Goal: Information Seeking & Learning: Learn about a topic

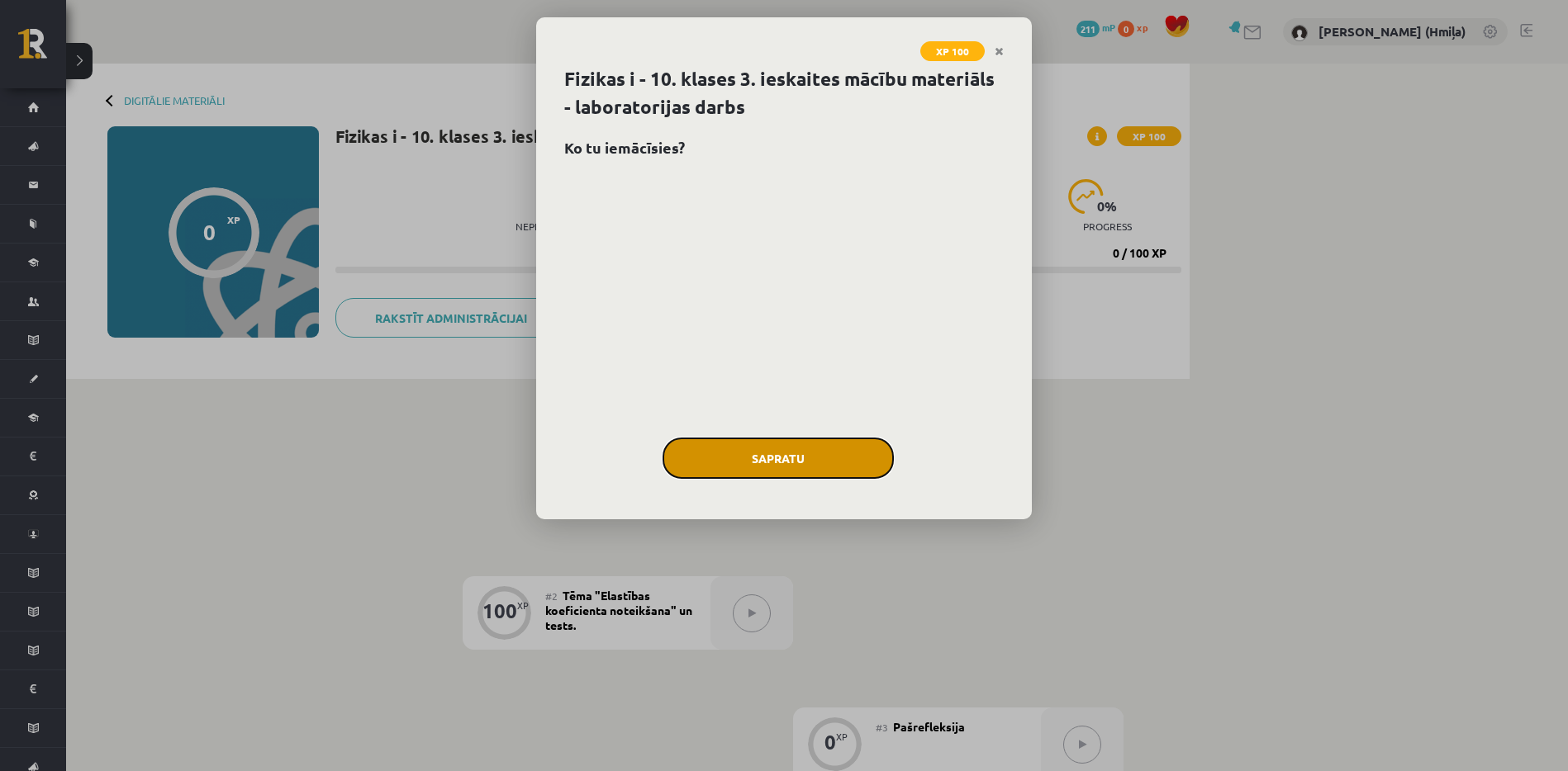
click at [842, 467] on button "Sapratu" at bounding box center [778, 458] width 231 height 41
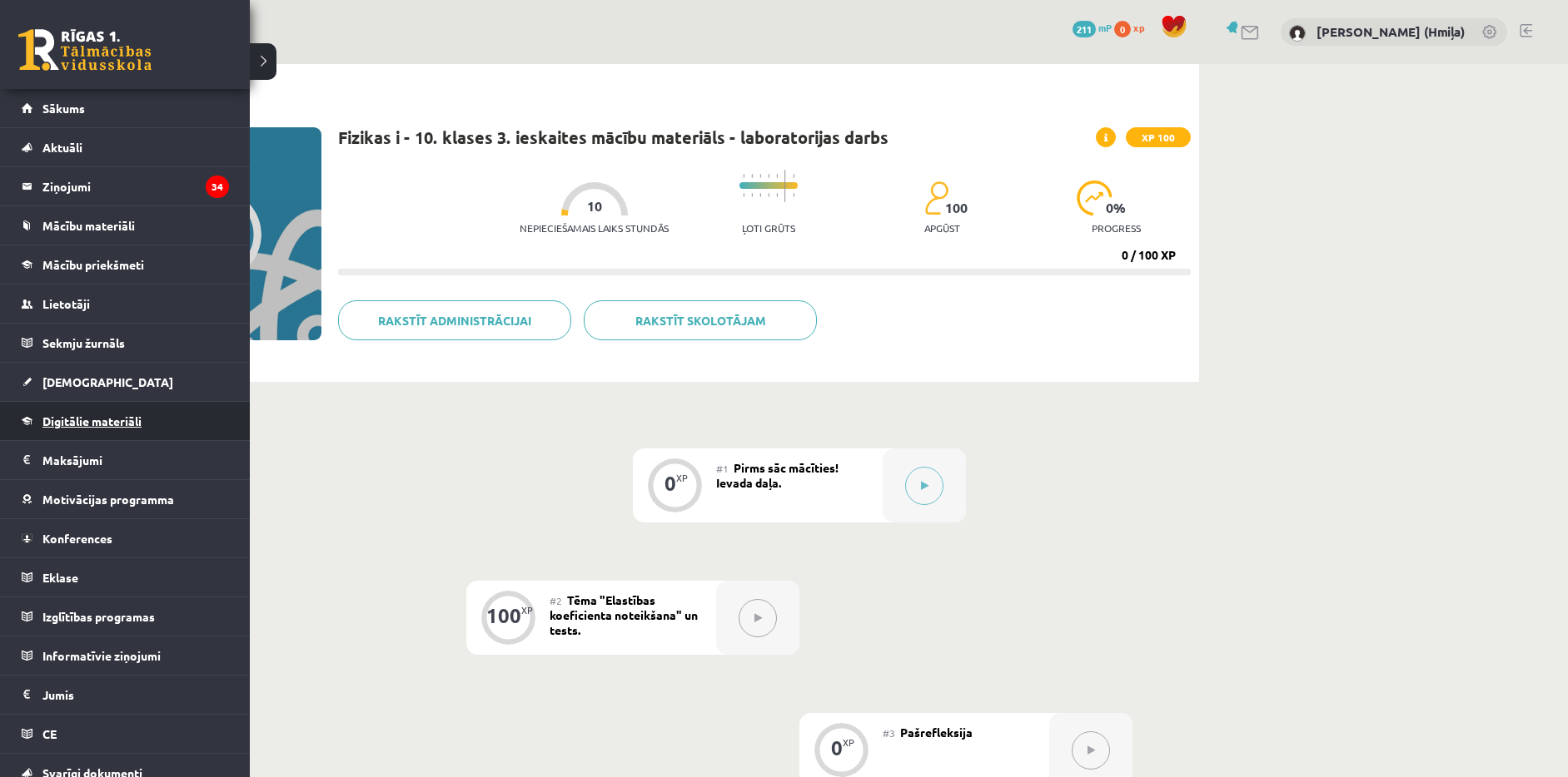
click at [89, 419] on span "Digitālie materiāli" at bounding box center [92, 421] width 99 height 15
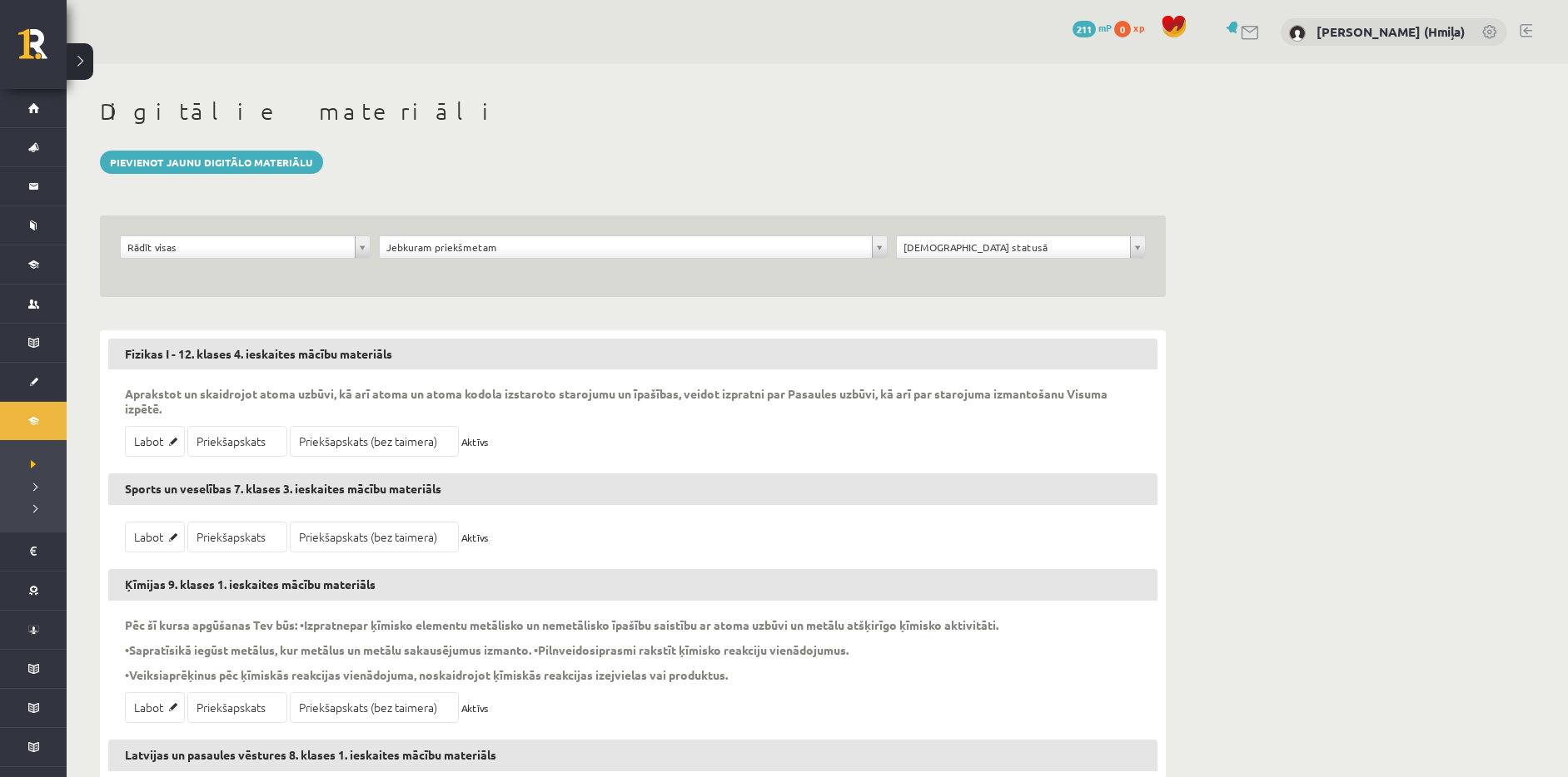
click at [471, 218] on div "**********" at bounding box center [633, 256] width 1066 height 82
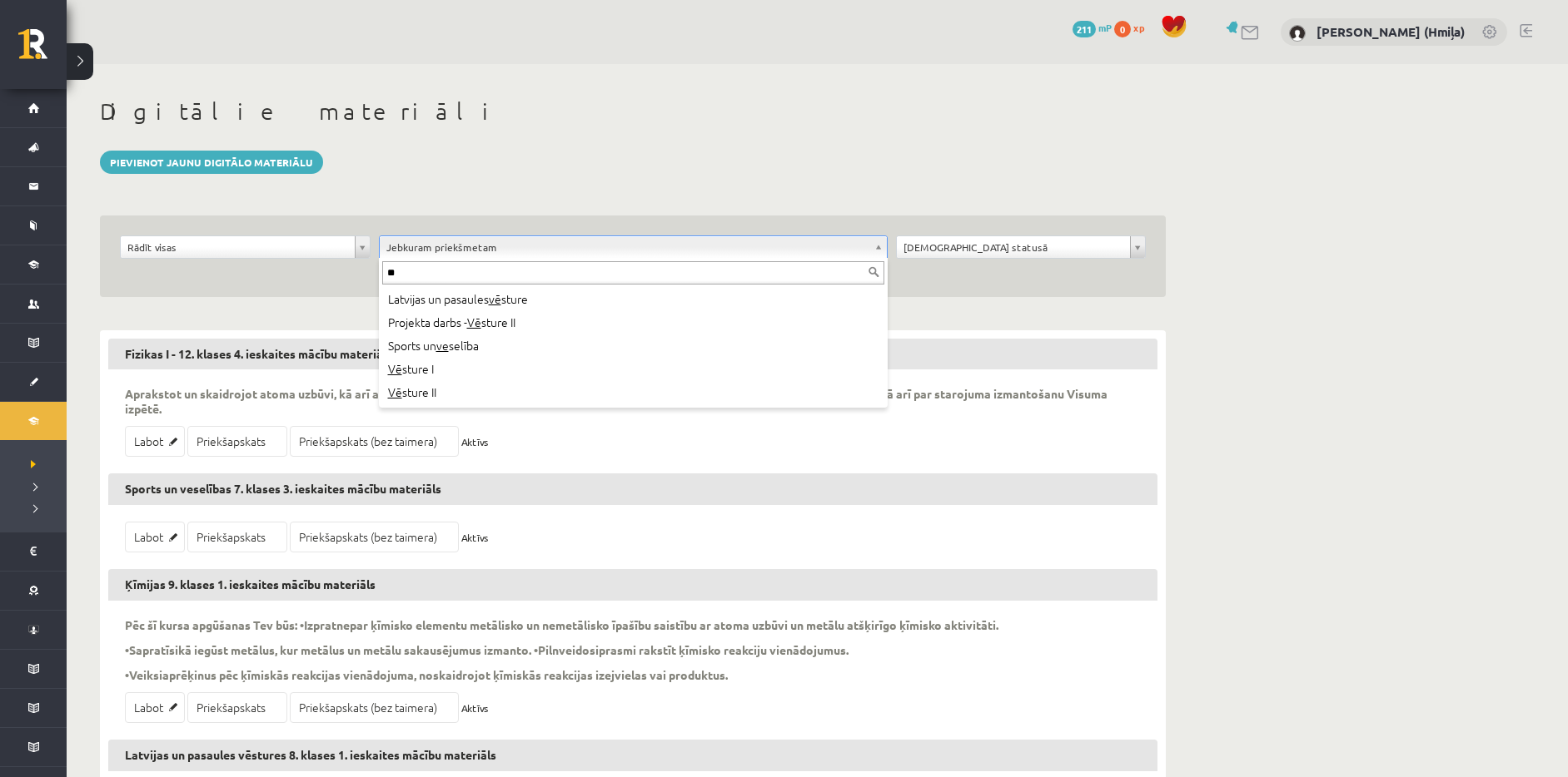
type input "**"
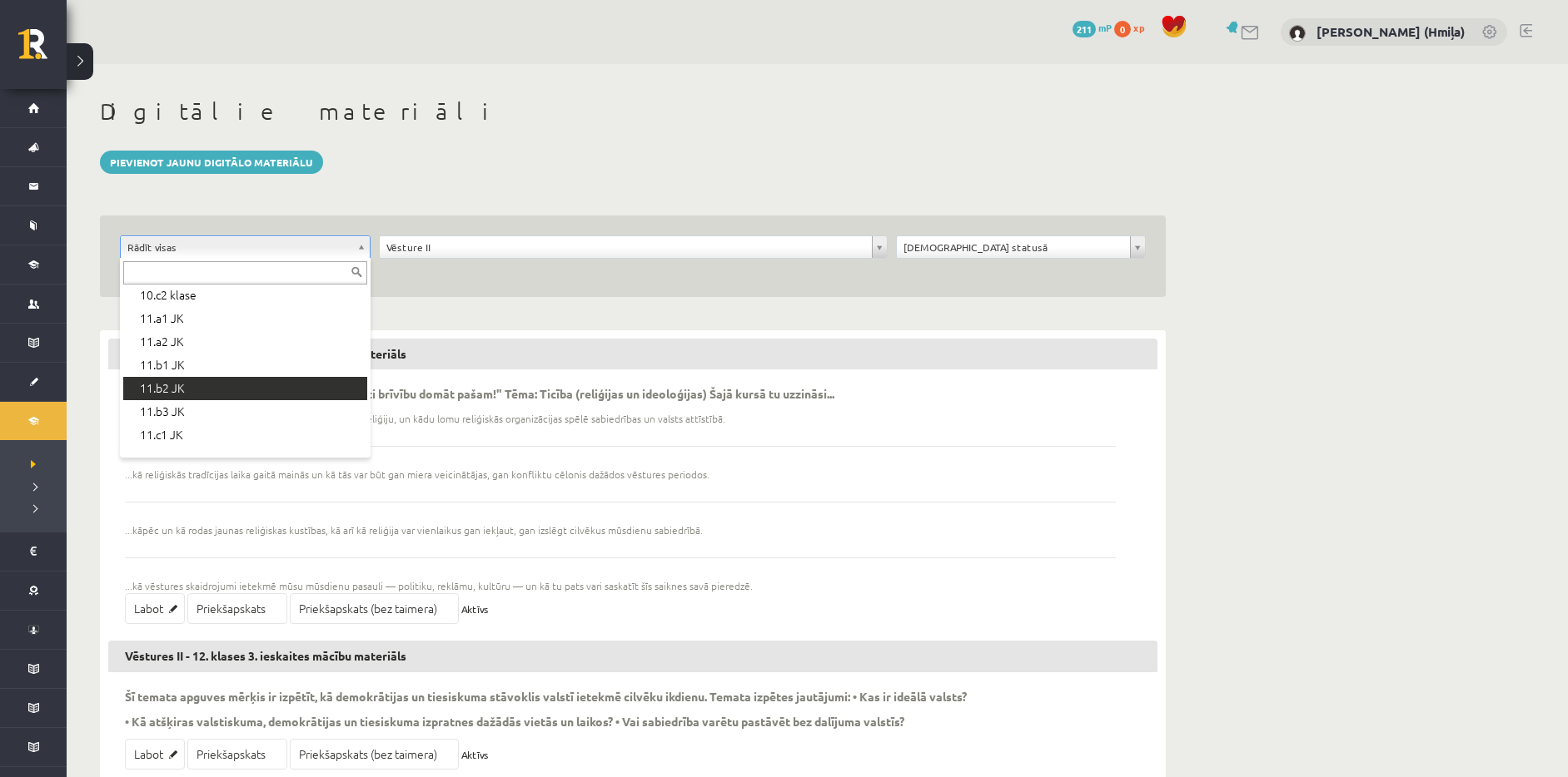
scroll to position [556, 0]
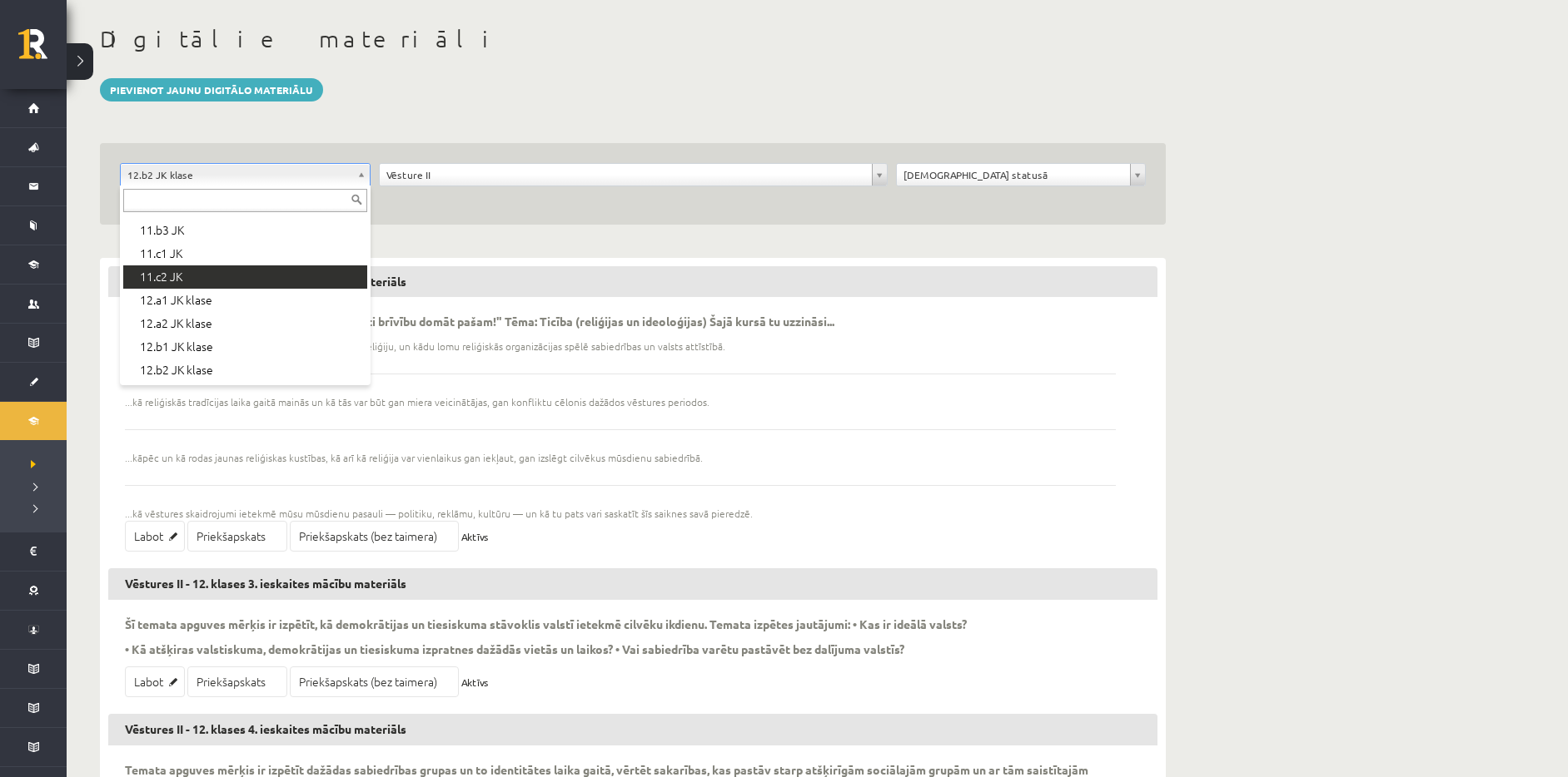
scroll to position [157, 0]
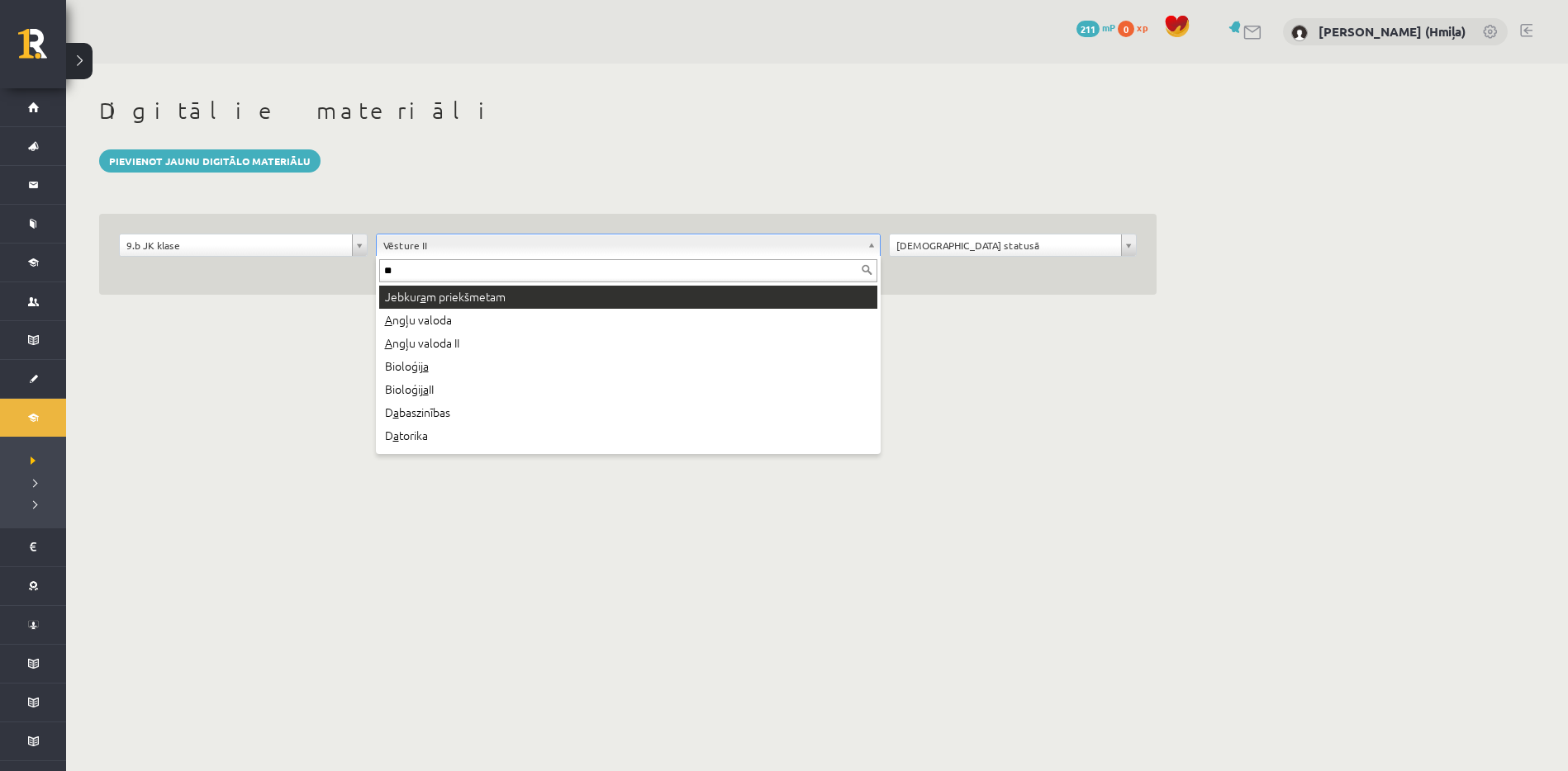
type input "***"
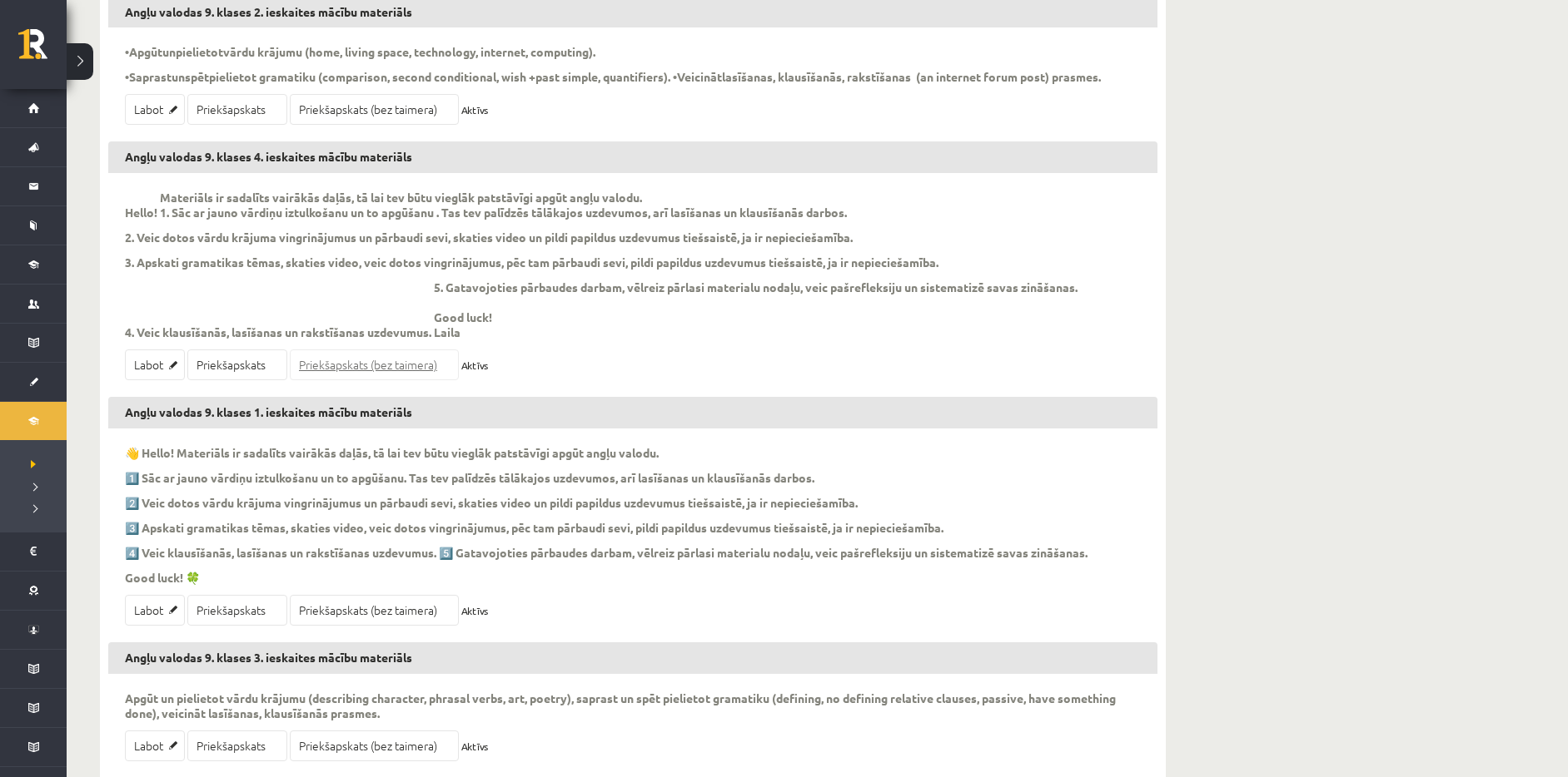
scroll to position [409, 0]
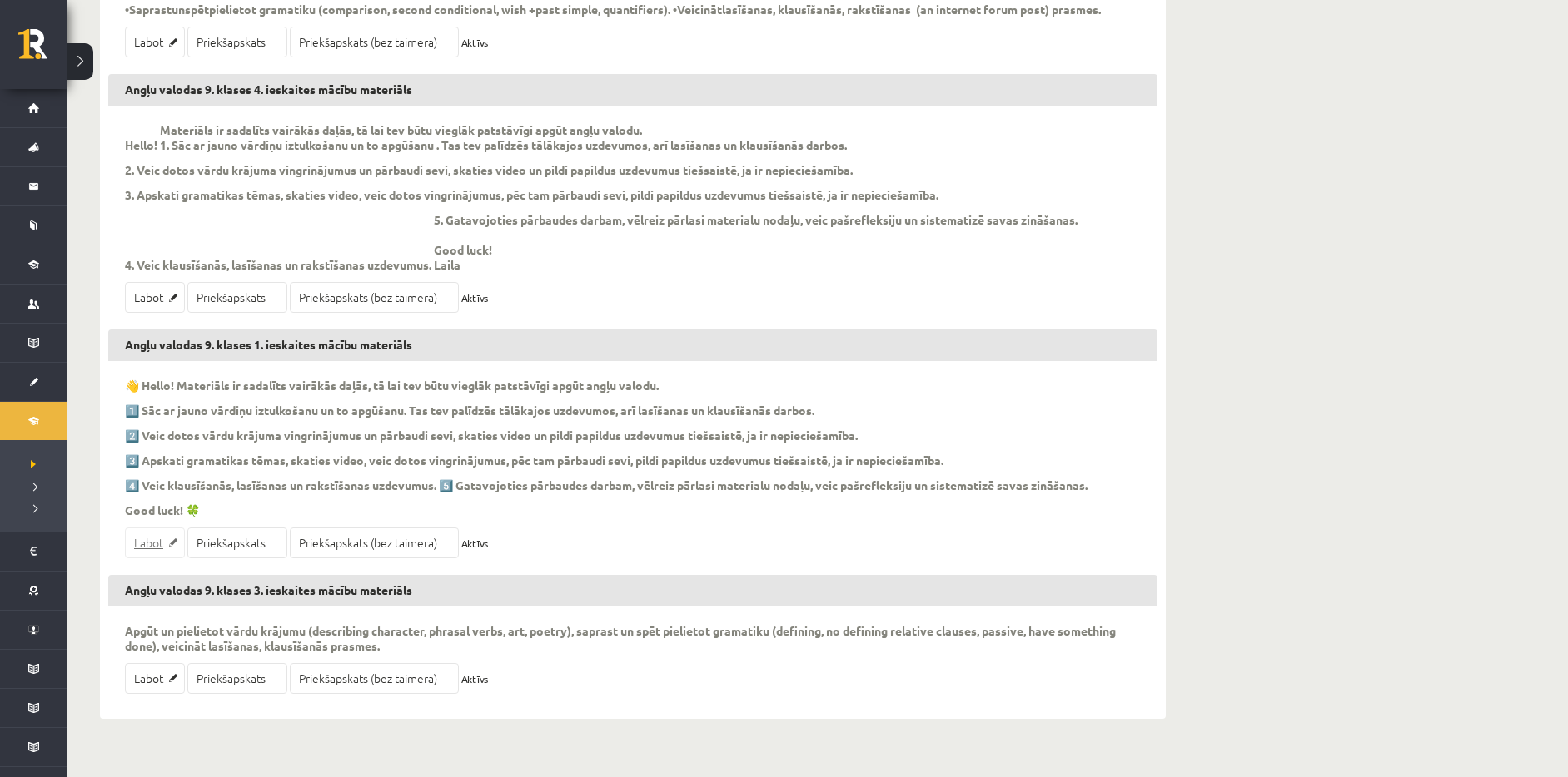
click at [160, 558] on link "Labot" at bounding box center [155, 543] width 60 height 31
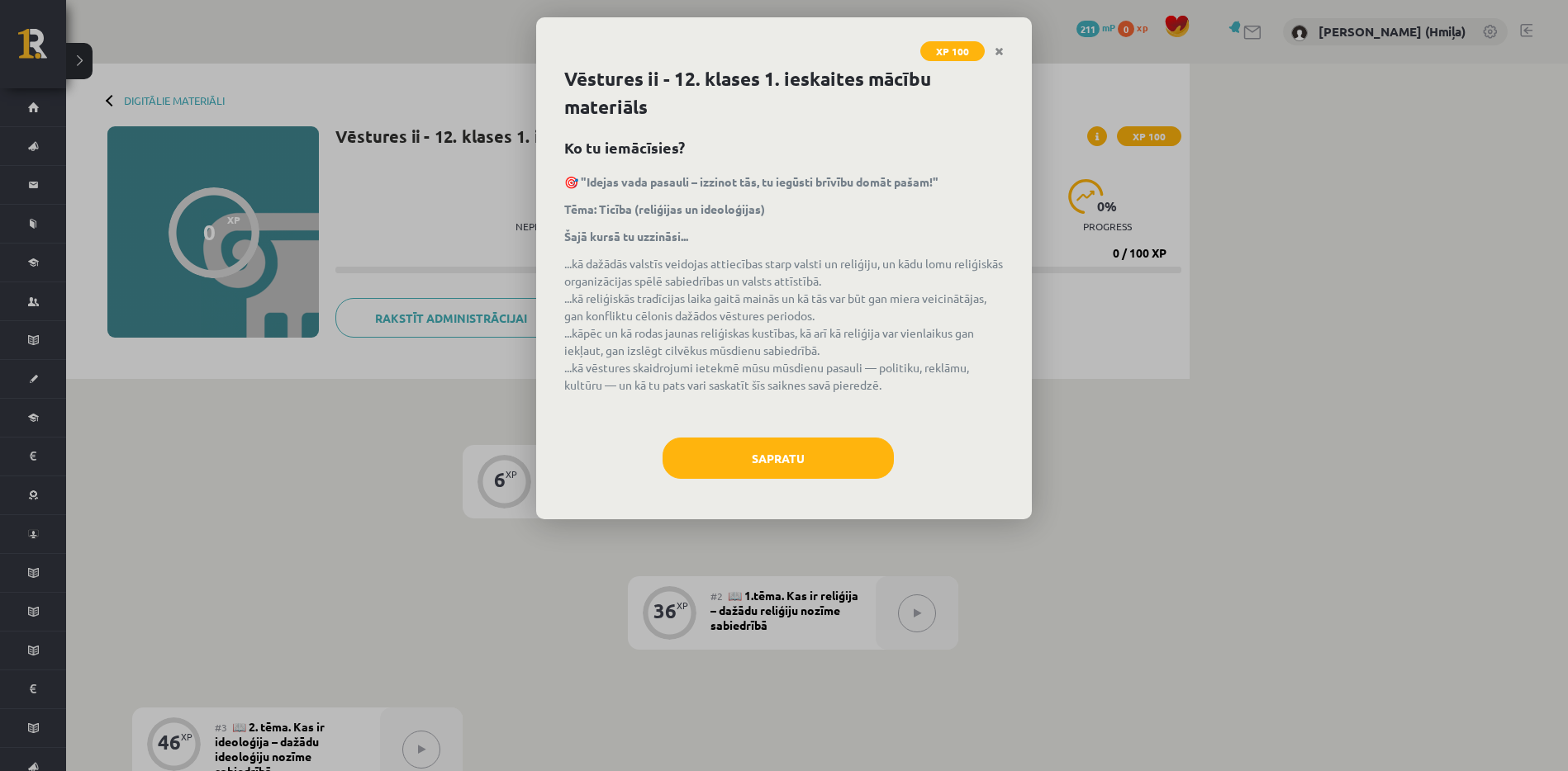
click at [808, 483] on div "Sapratu" at bounding box center [784, 464] width 439 height 54
click at [815, 444] on button "Sapratu" at bounding box center [778, 458] width 231 height 41
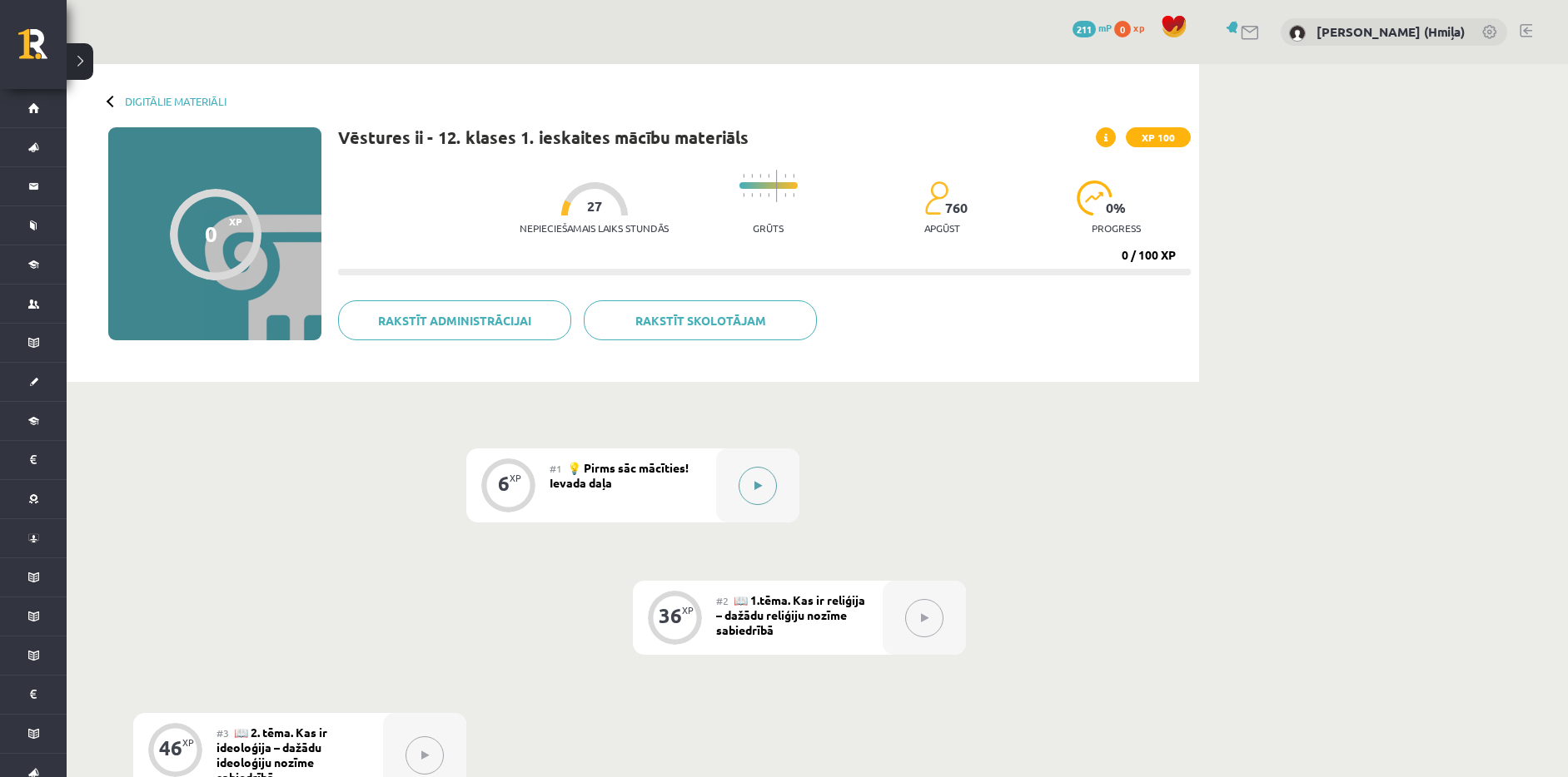
click at [745, 481] on button at bounding box center [758, 486] width 38 height 38
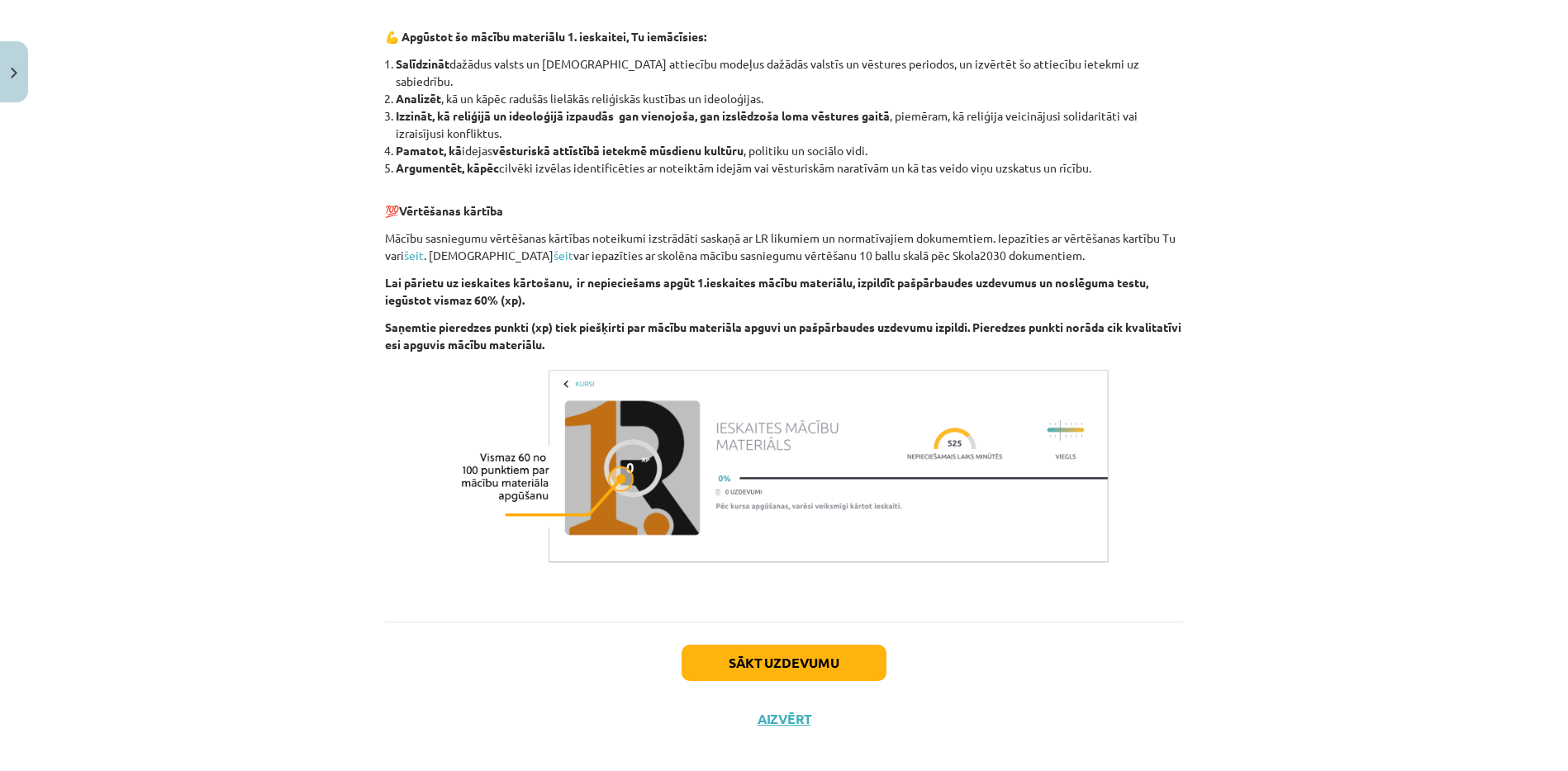
click at [821, 626] on div "Sākt uzdevumu Aizvērt" at bounding box center [784, 679] width 798 height 115
click at [821, 645] on button "Sākt uzdevumu" at bounding box center [784, 663] width 205 height 36
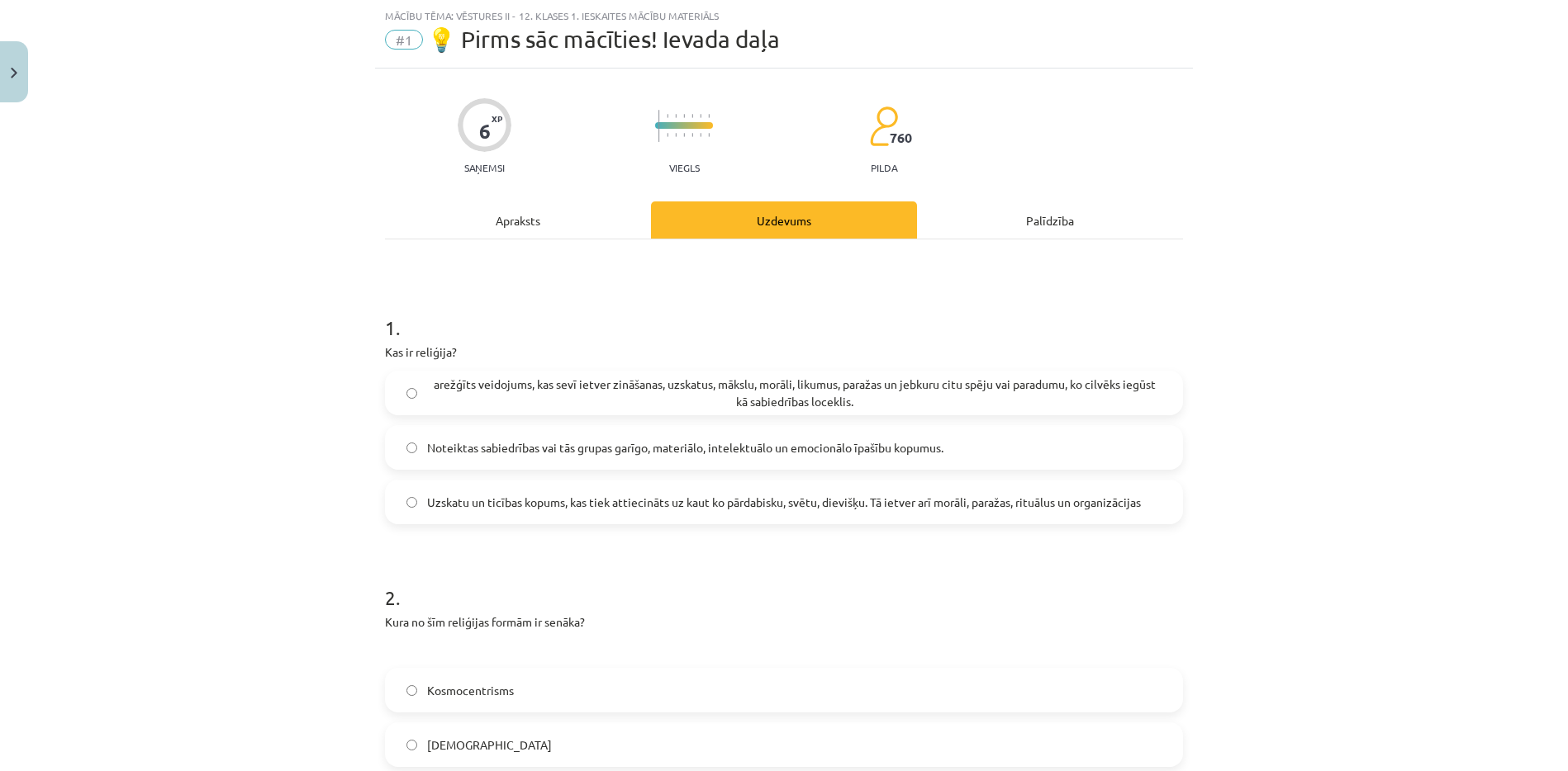
click at [845, 516] on label "Uzskatu un ticības kopums, kas tiek attiecināts uz kaut ko pārdabisku, svētu, d…" at bounding box center [784, 502] width 794 height 41
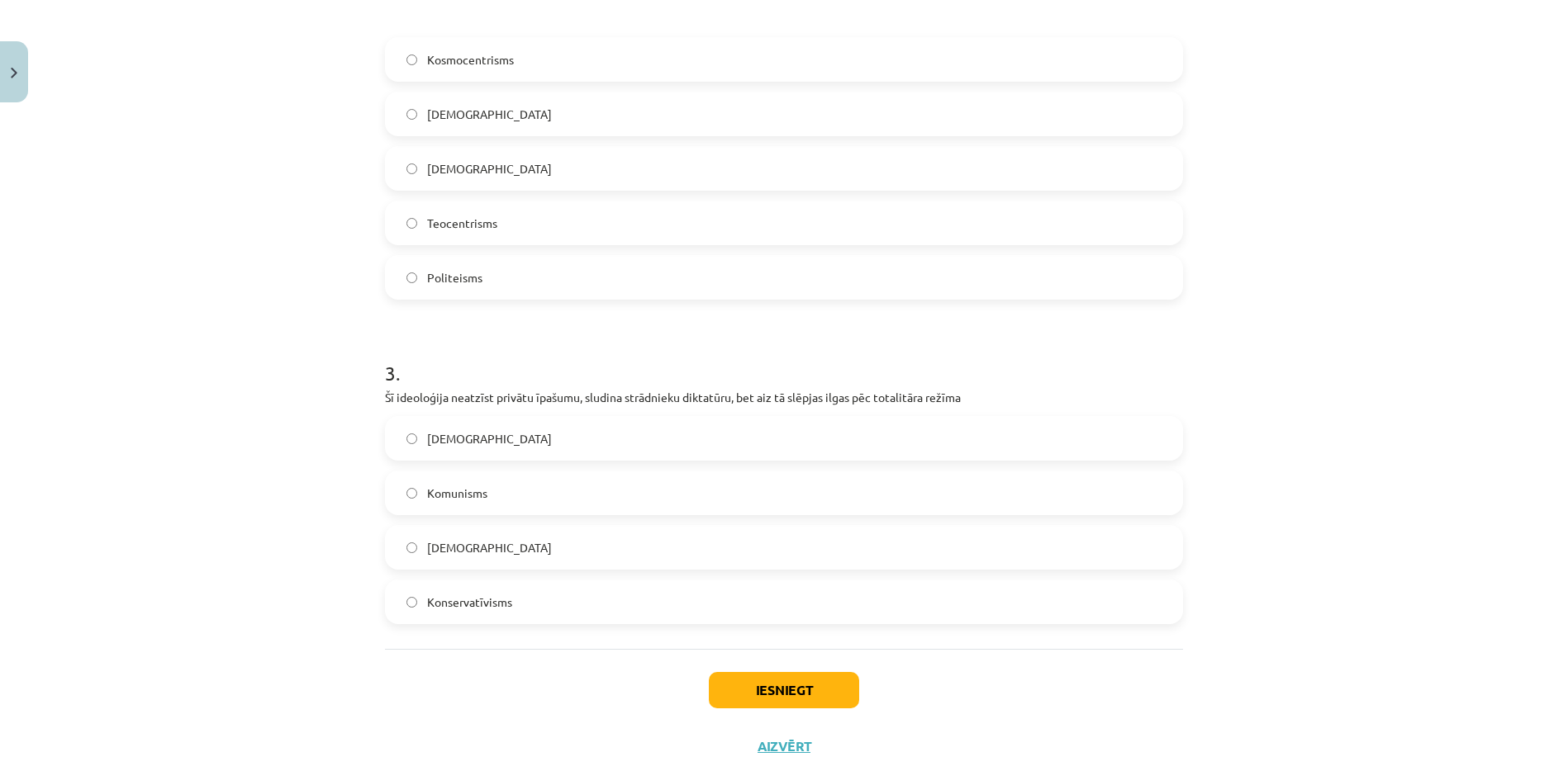
scroll to position [717, 0]
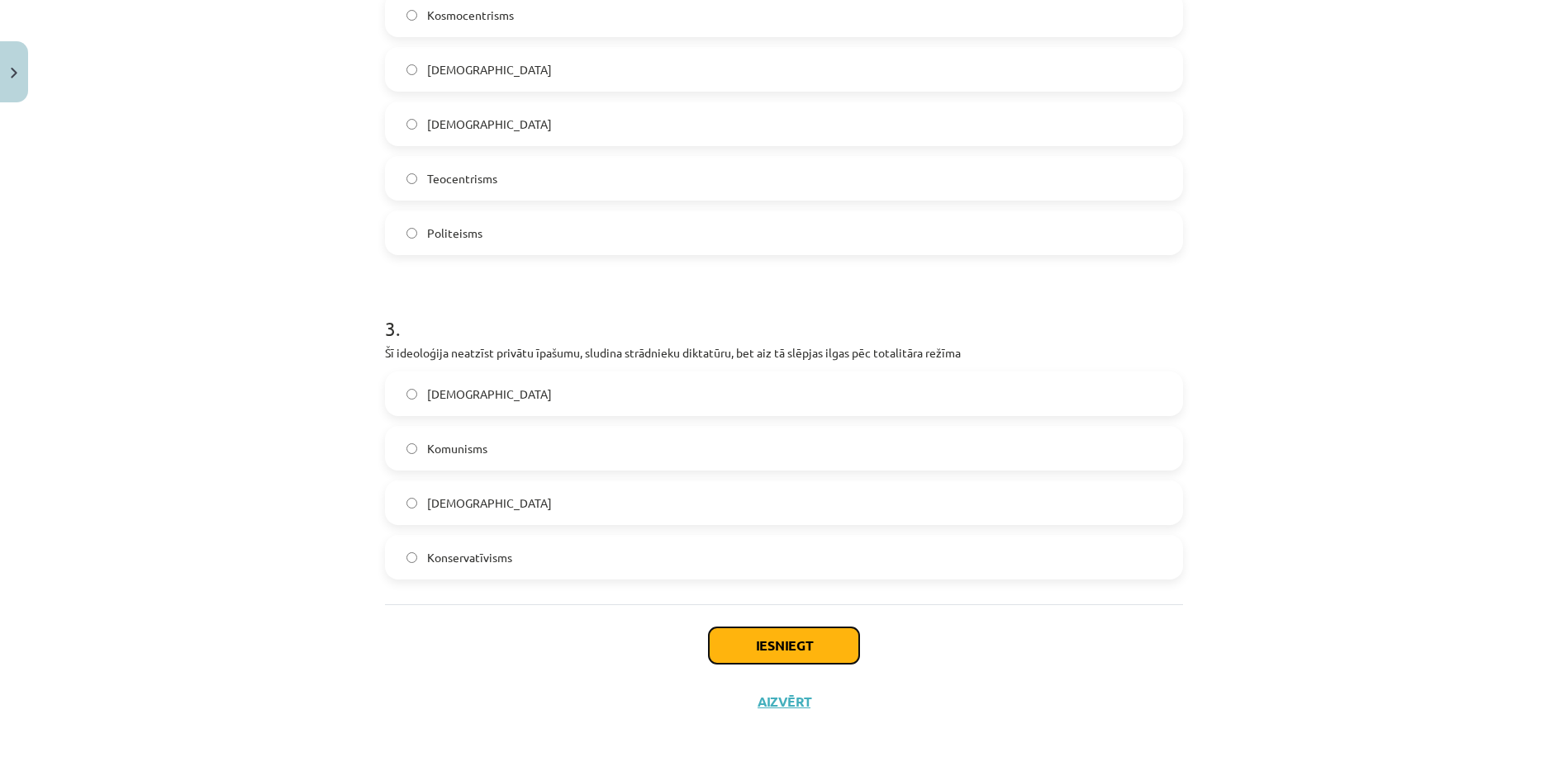
click at [827, 652] on button "Iesniegt" at bounding box center [784, 646] width 150 height 36
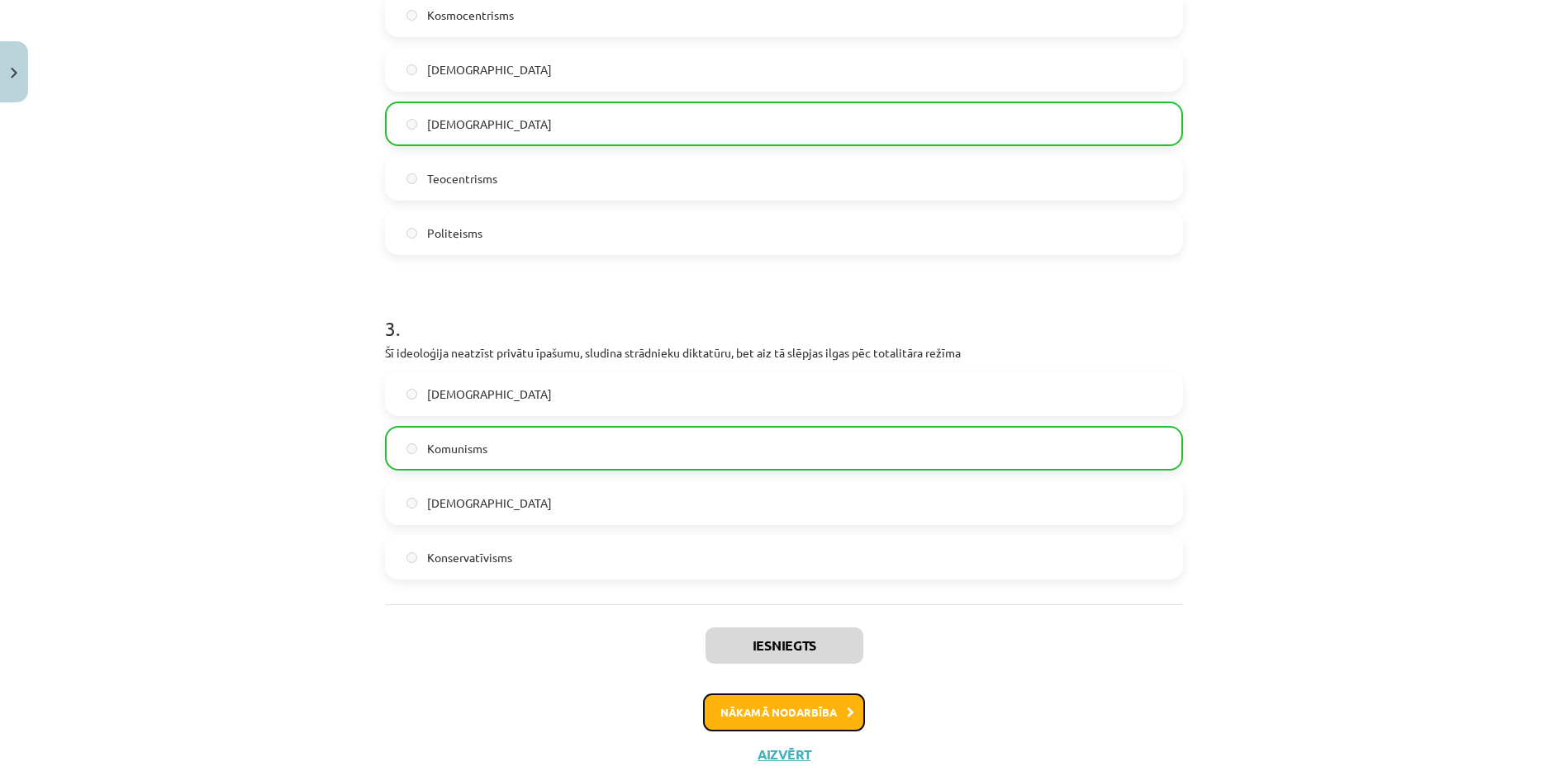
click at [817, 700] on button "Nākamā nodarbība" at bounding box center [784, 713] width 162 height 38
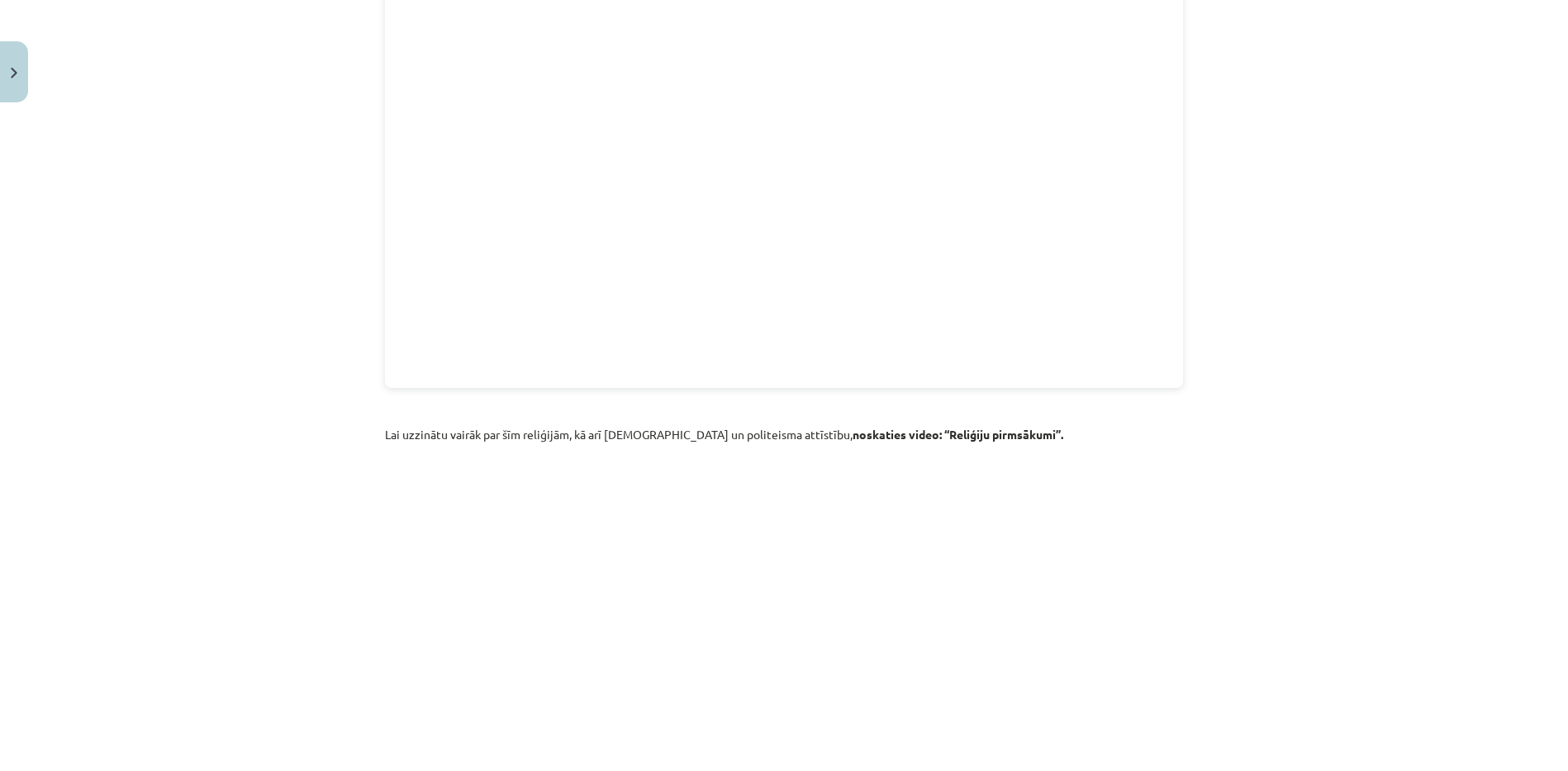
scroll to position [1765, 0]
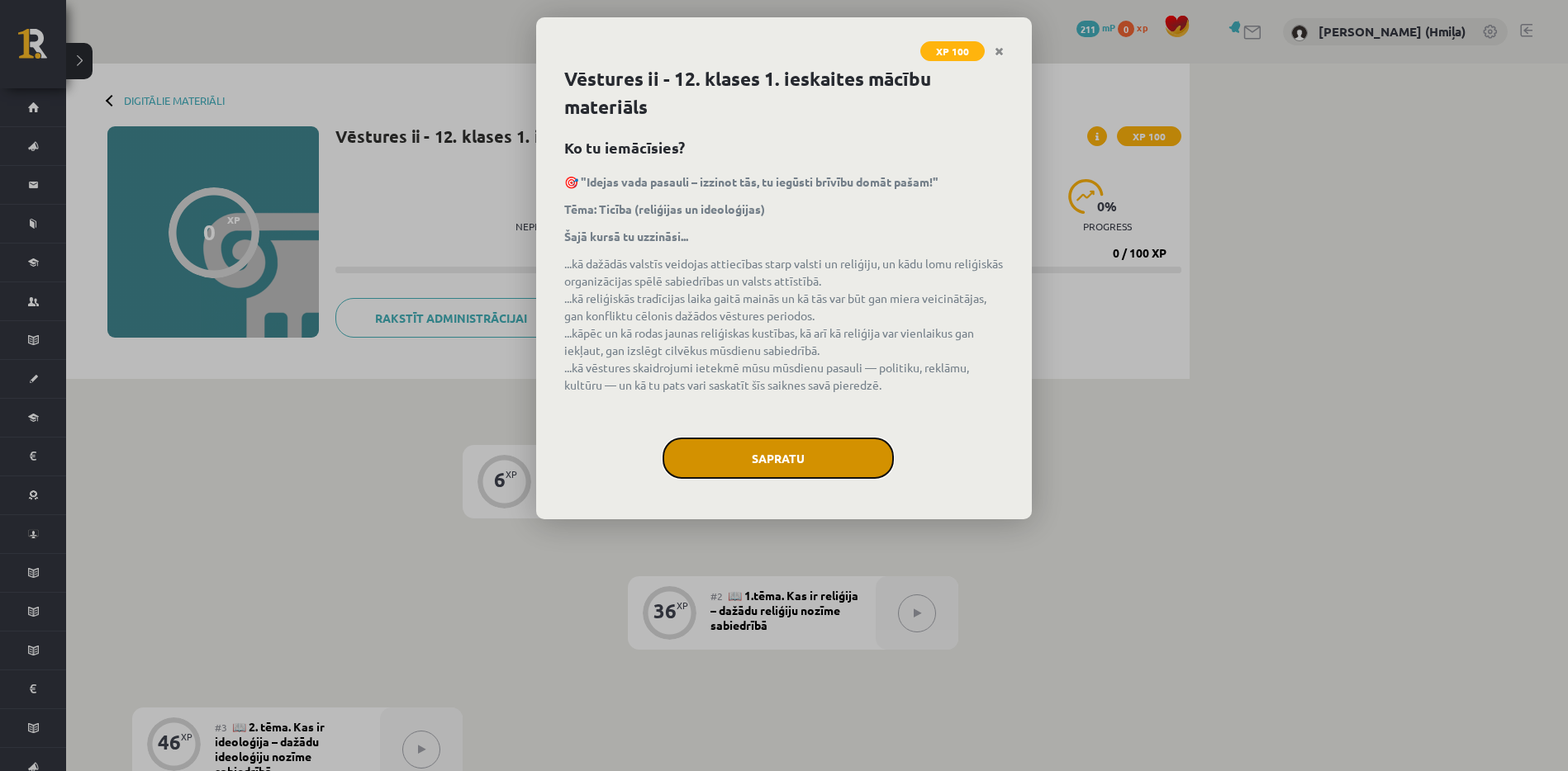
click at [717, 467] on button "Sapratu" at bounding box center [778, 458] width 231 height 41
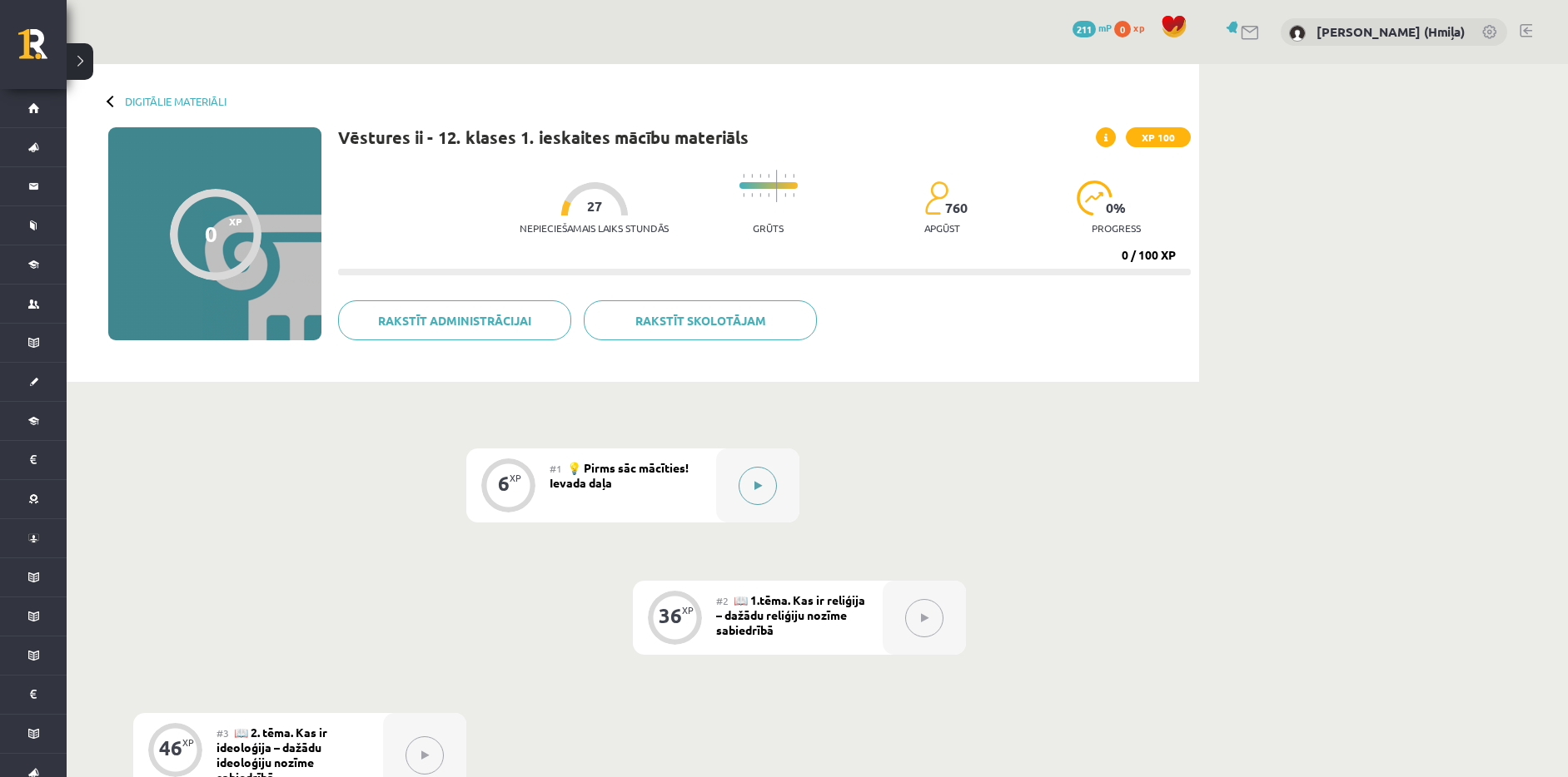
click at [776, 485] on button at bounding box center [758, 486] width 38 height 38
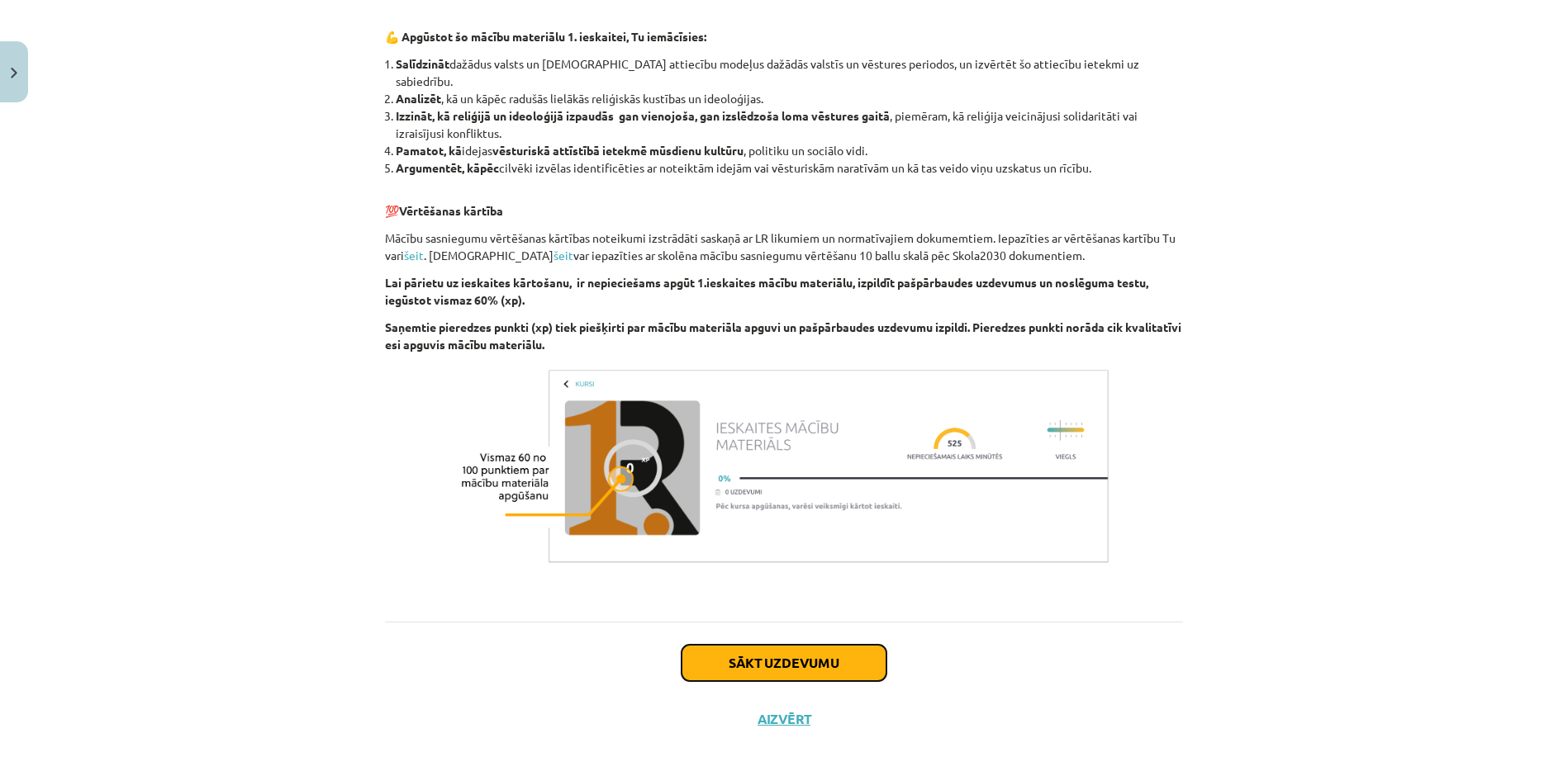
click at [862, 645] on button "Sākt uzdevumu" at bounding box center [784, 663] width 205 height 36
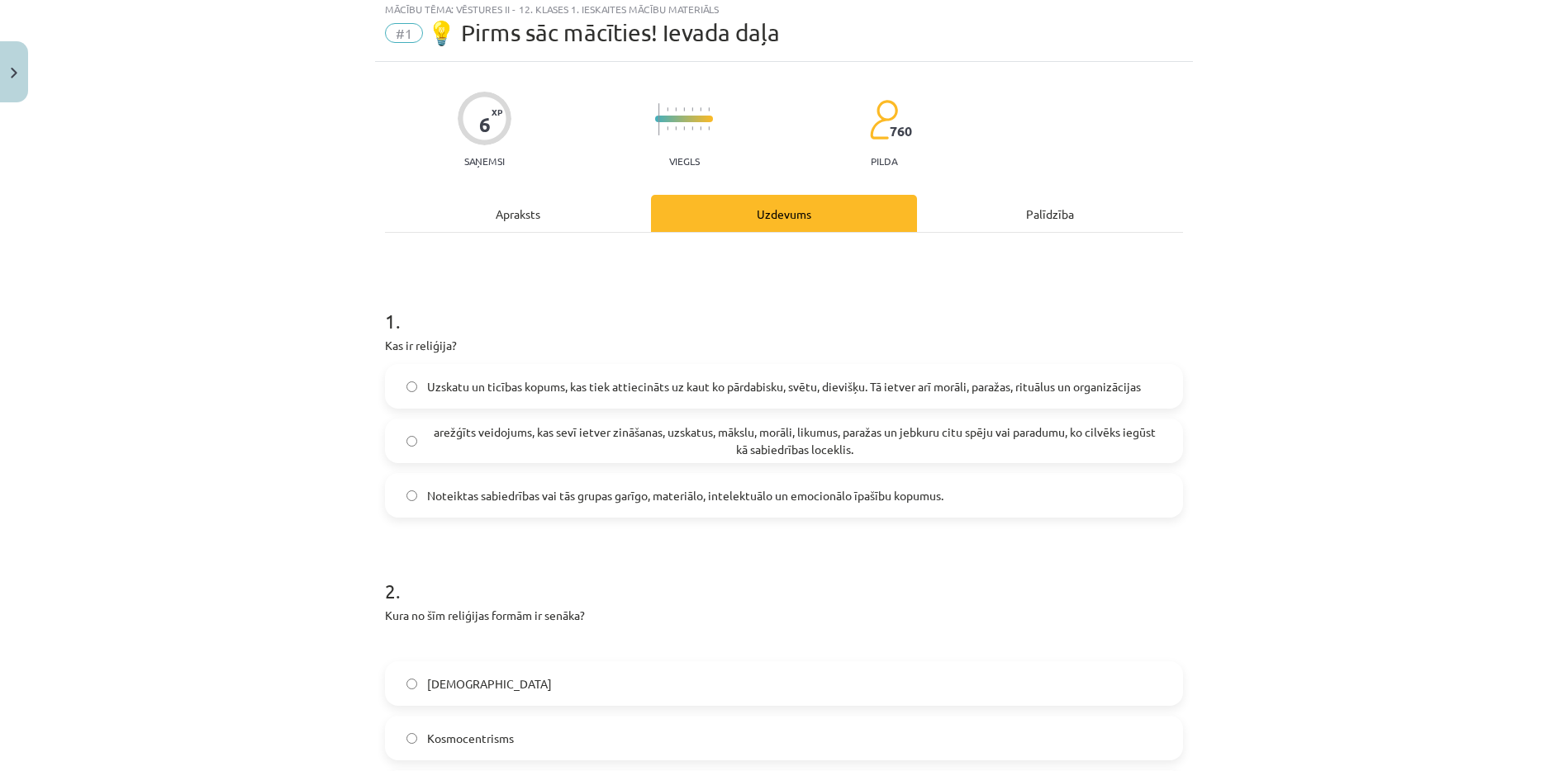
scroll to position [41, 0]
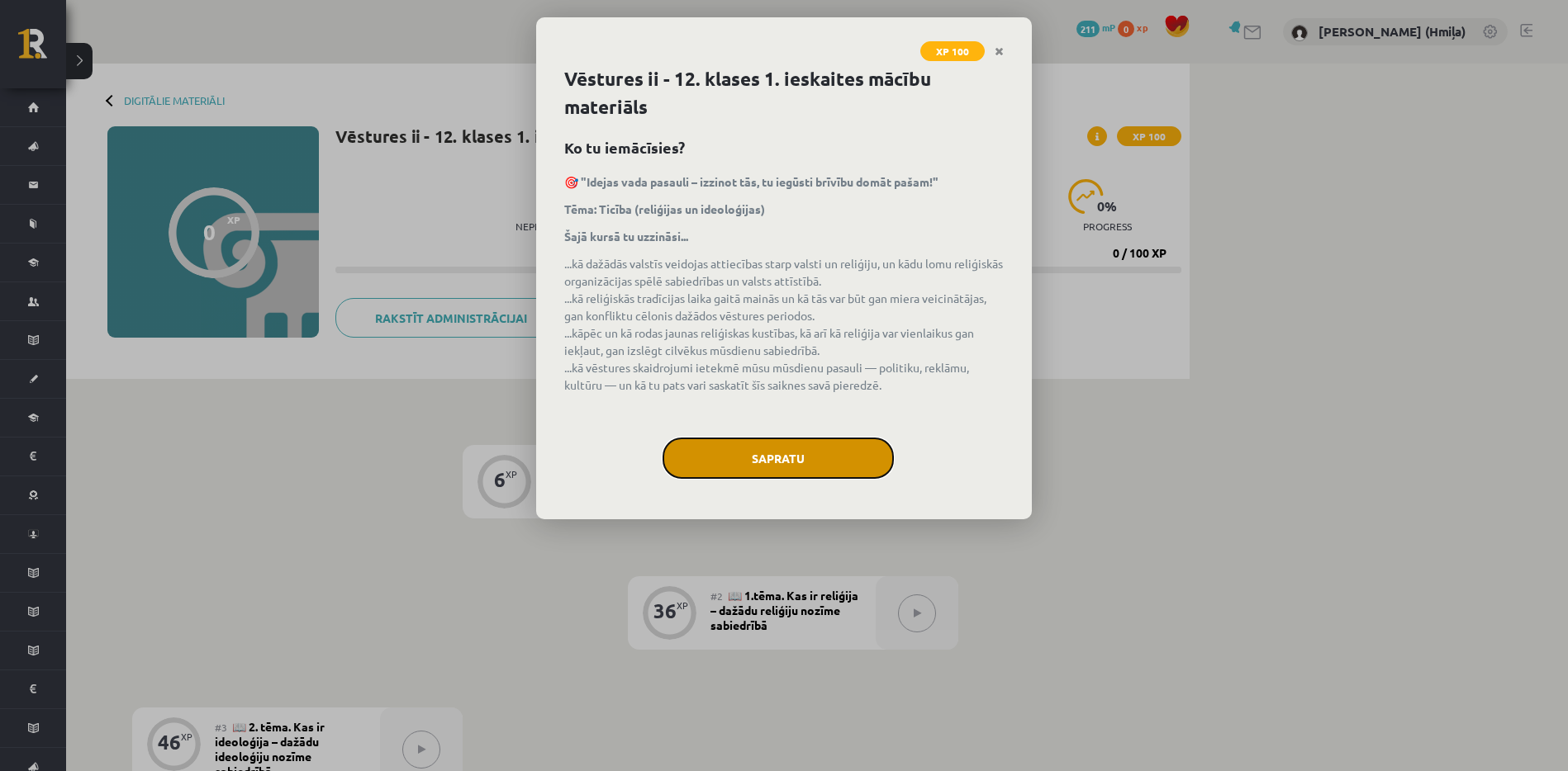
click at [799, 451] on button "Sapratu" at bounding box center [778, 458] width 231 height 41
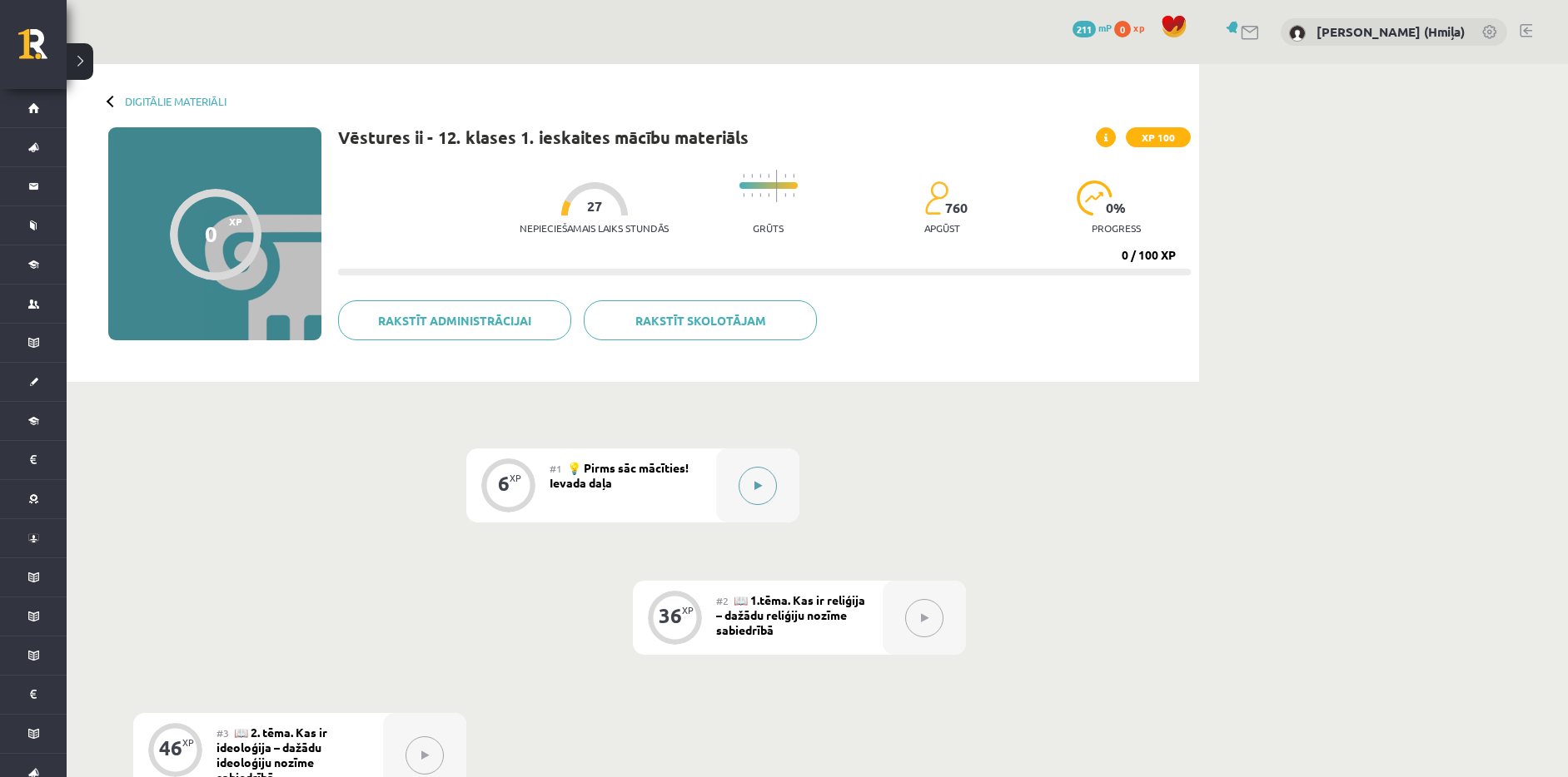
click at [741, 468] on div at bounding box center [758, 485] width 84 height 74
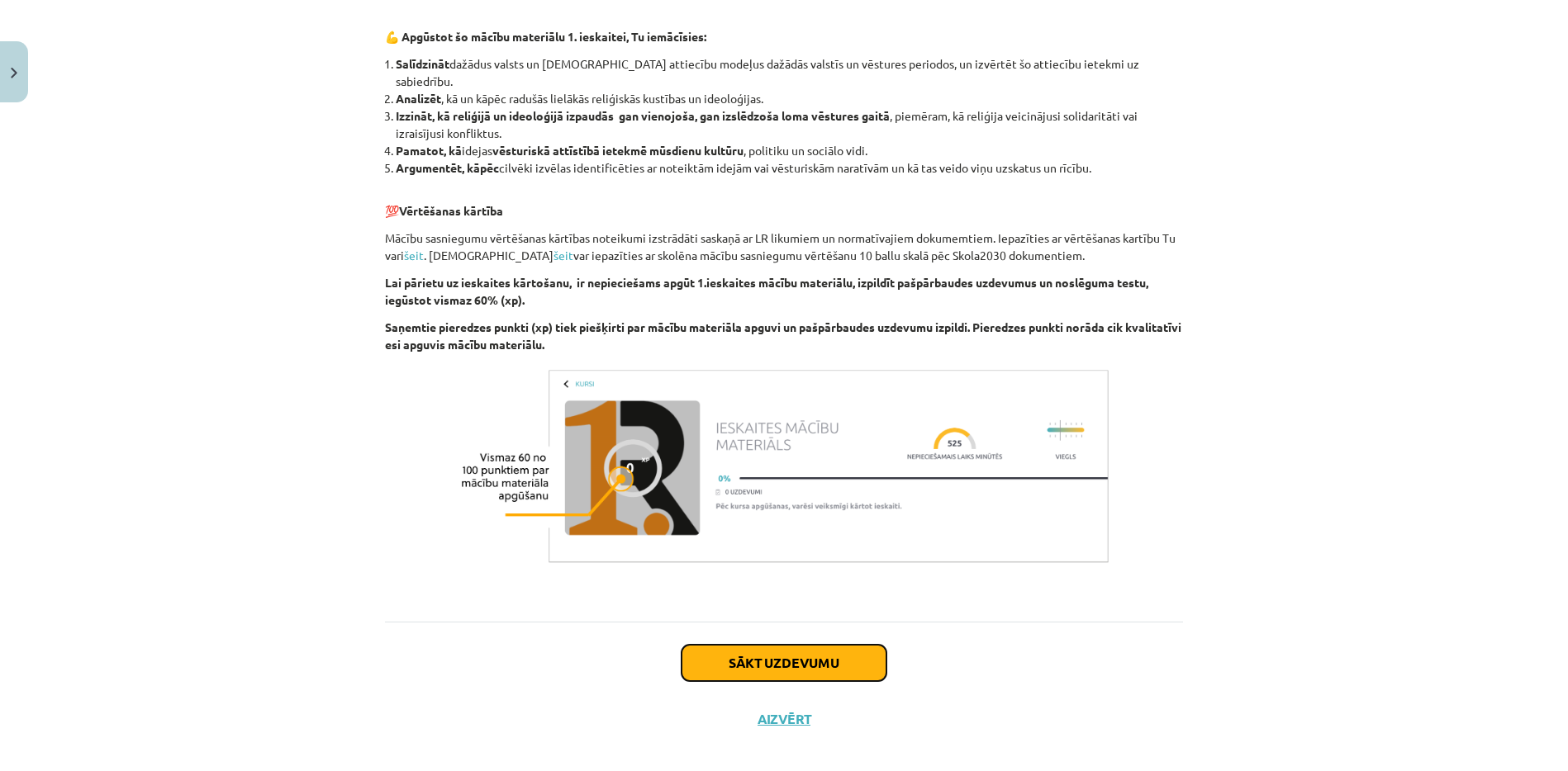
click at [828, 645] on button "Sākt uzdevumu" at bounding box center [784, 663] width 205 height 36
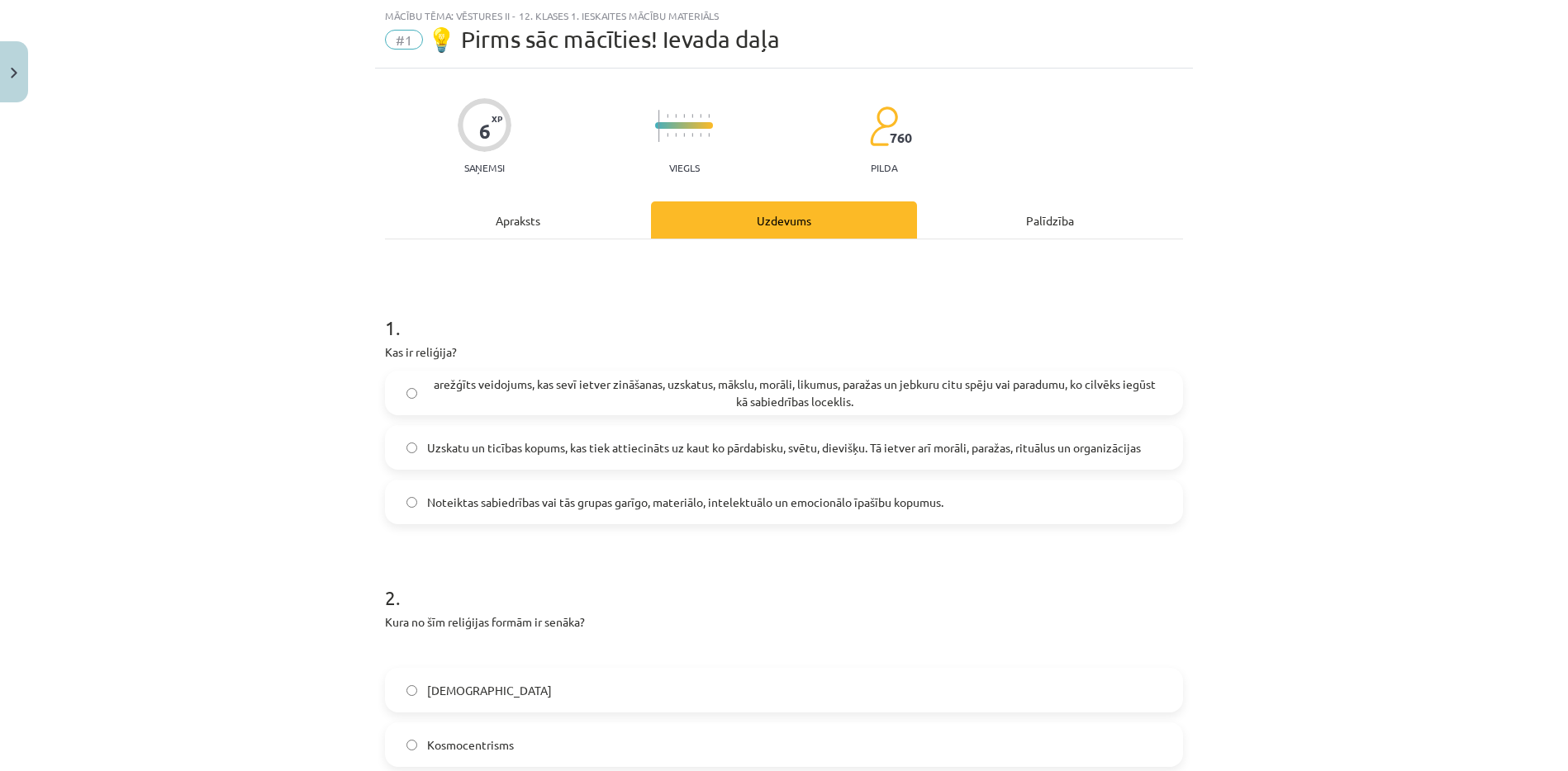
click at [828, 512] on label "Noteiktas sabiedrības vai tās grupas garīgo, materiālo, intelektuālo un emocion…" at bounding box center [784, 502] width 794 height 41
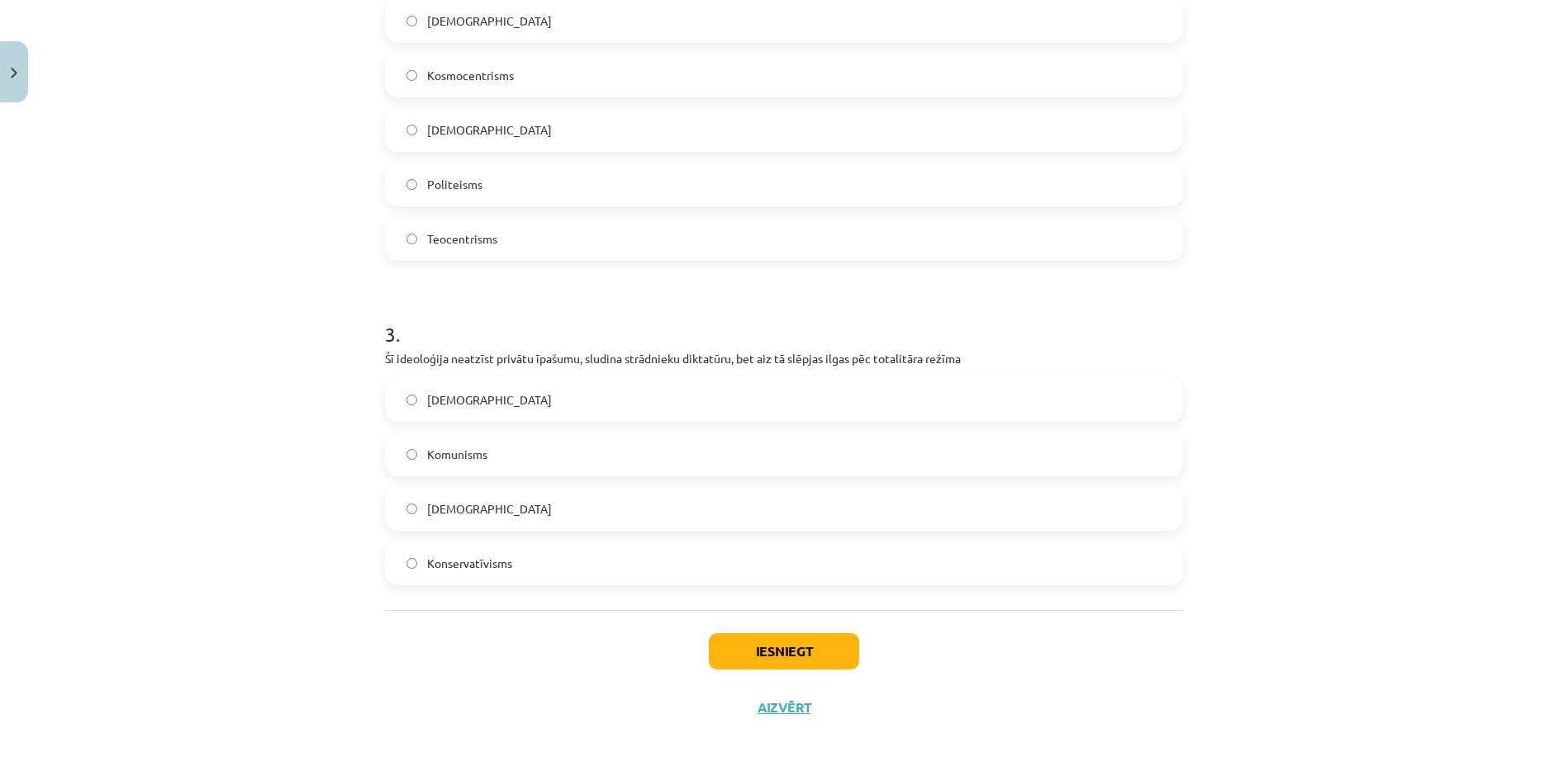
scroll to position [717, 0]
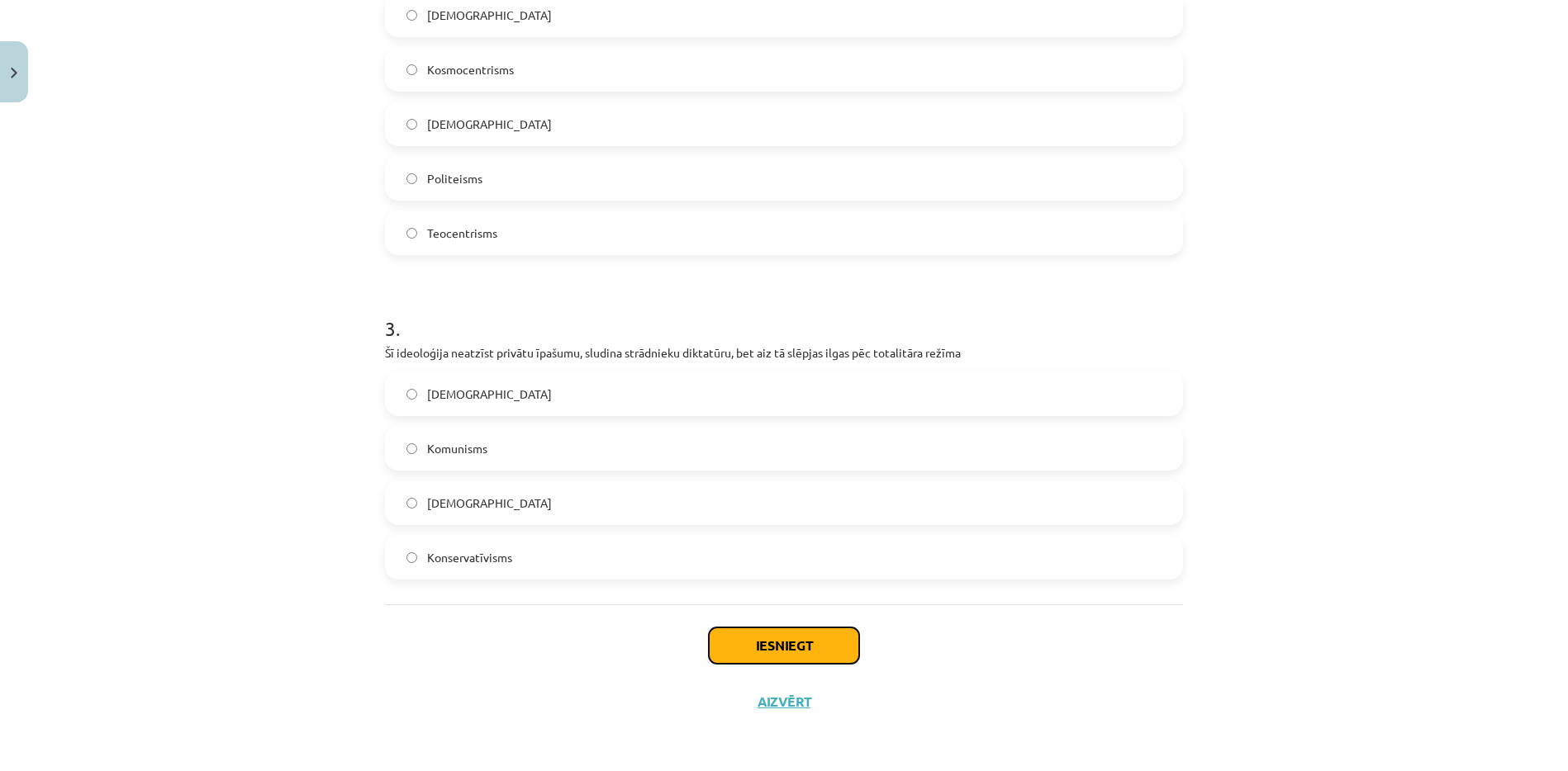
click at [818, 632] on button "Iesniegt" at bounding box center [784, 646] width 150 height 36
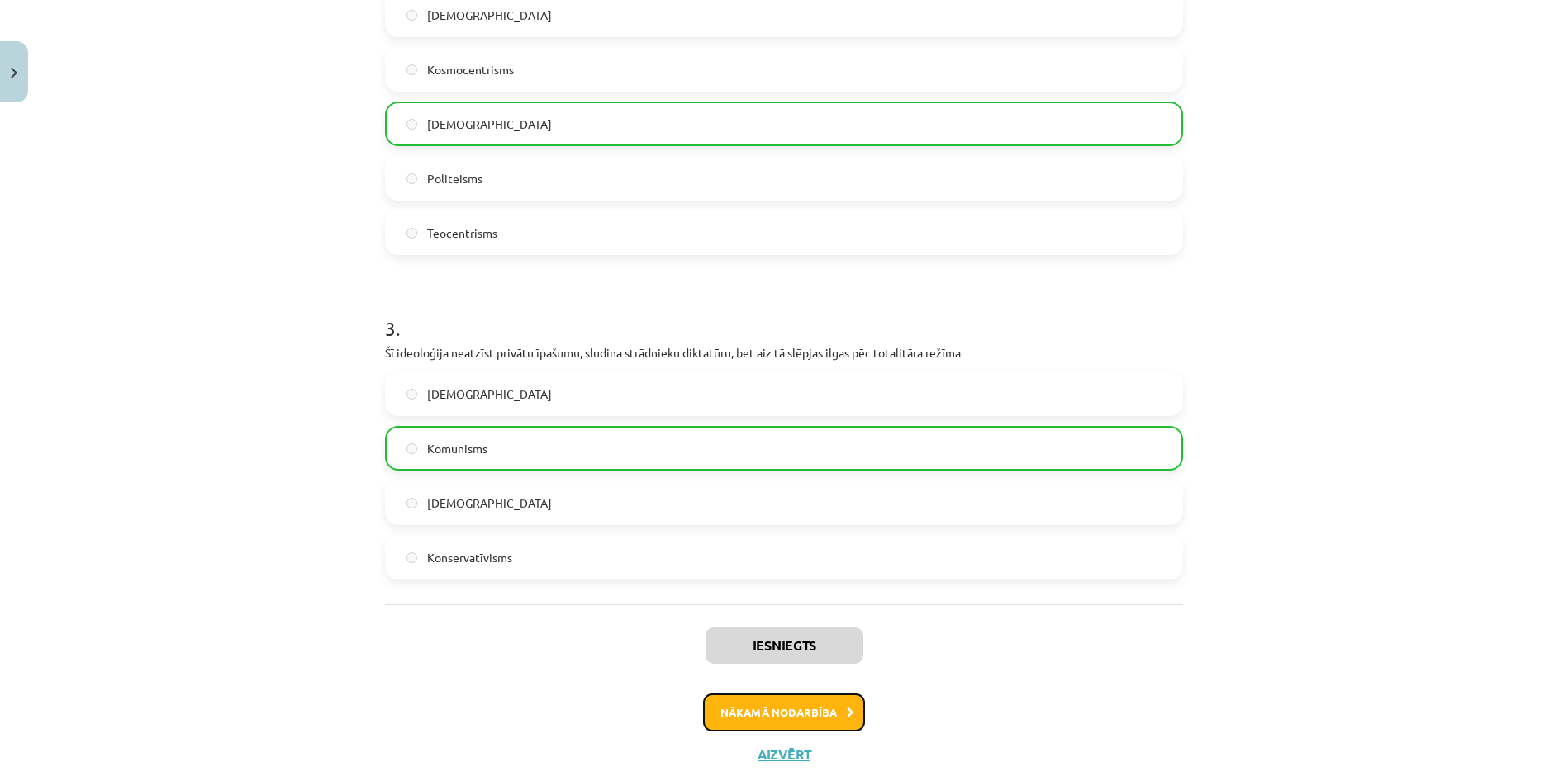
click at [829, 713] on button "Nākamā nodarbība" at bounding box center [784, 713] width 162 height 38
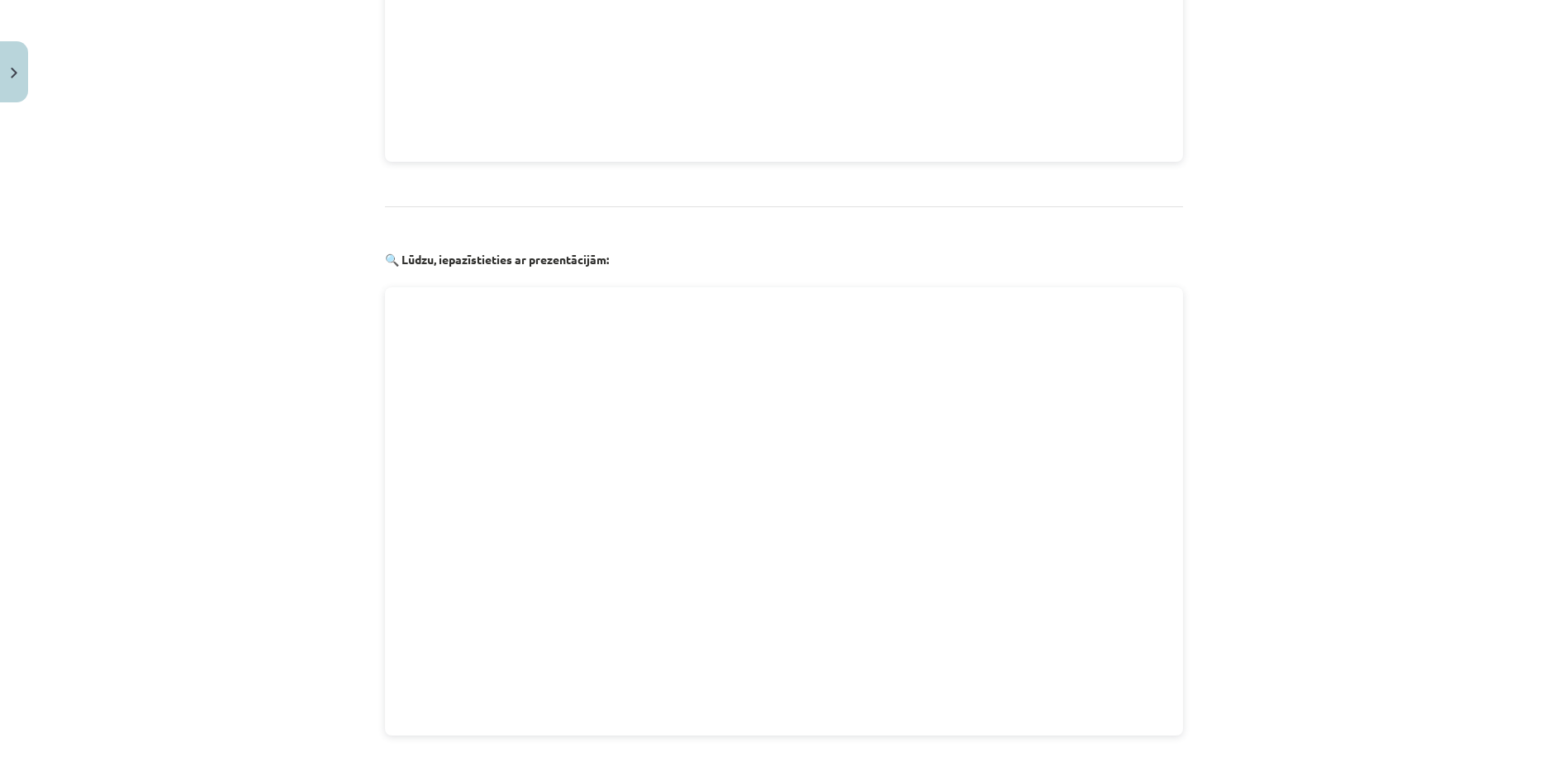
scroll to position [1695, 0]
click at [1289, 416] on div "Mācību tēma: Vēstures ii - 12. klases 1. ieskaites mācību materiāls #2 📖 1.tēma…" at bounding box center [784, 386] width 1568 height 771
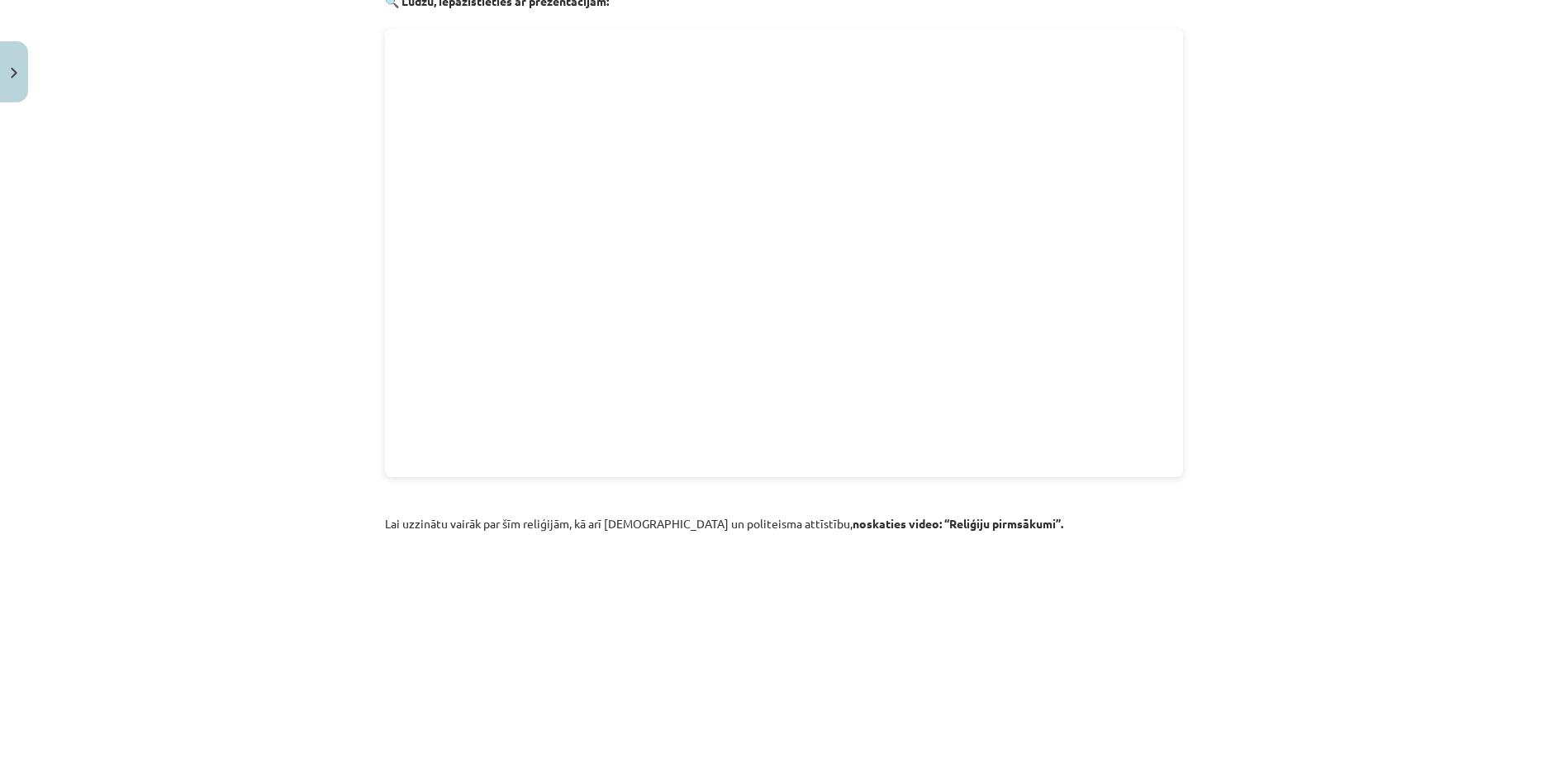
scroll to position [2269, 0]
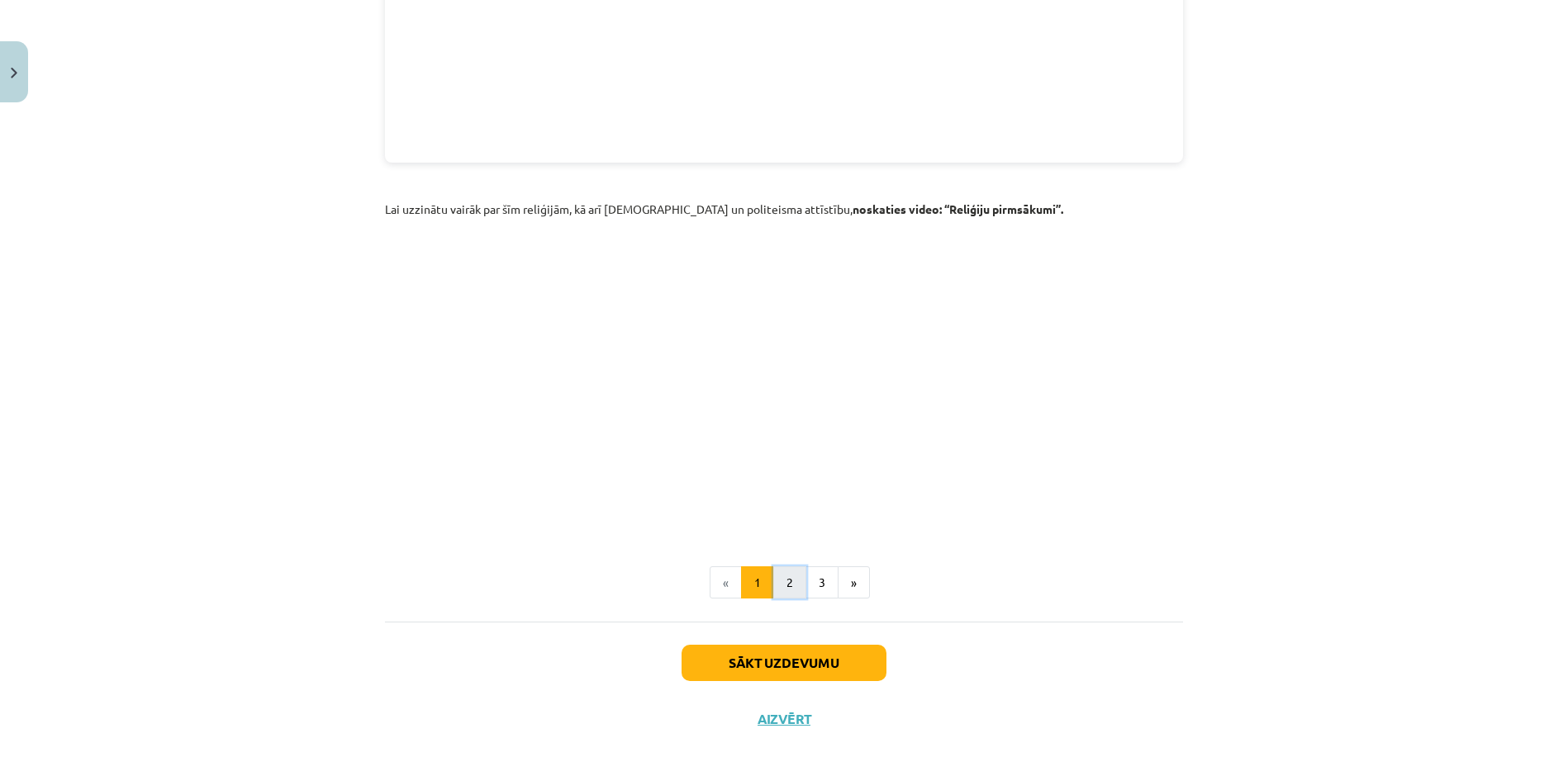
click at [774, 566] on button "2" at bounding box center [789, 583] width 33 height 33
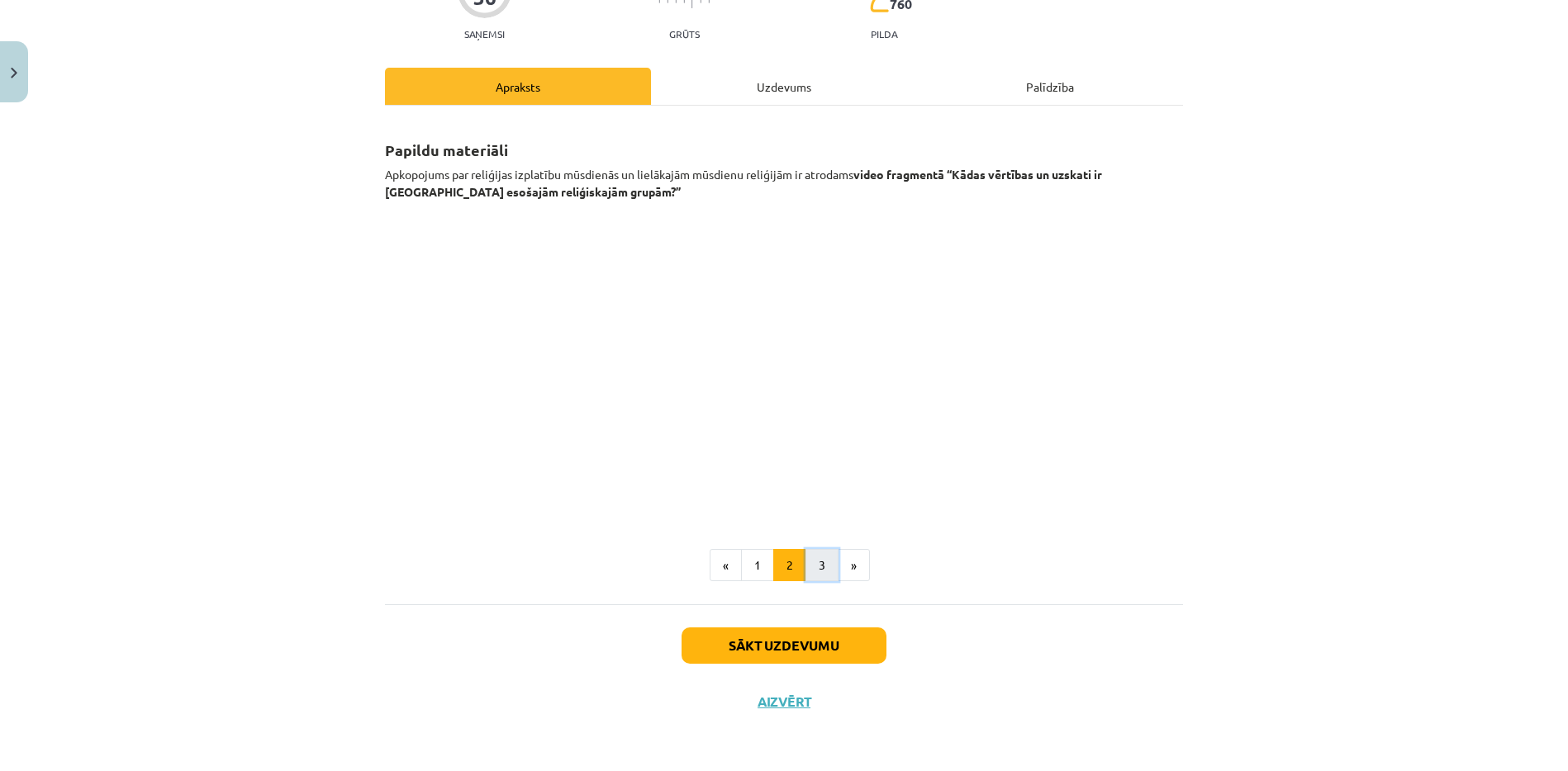
click at [819, 579] on button "3" at bounding box center [822, 565] width 33 height 33
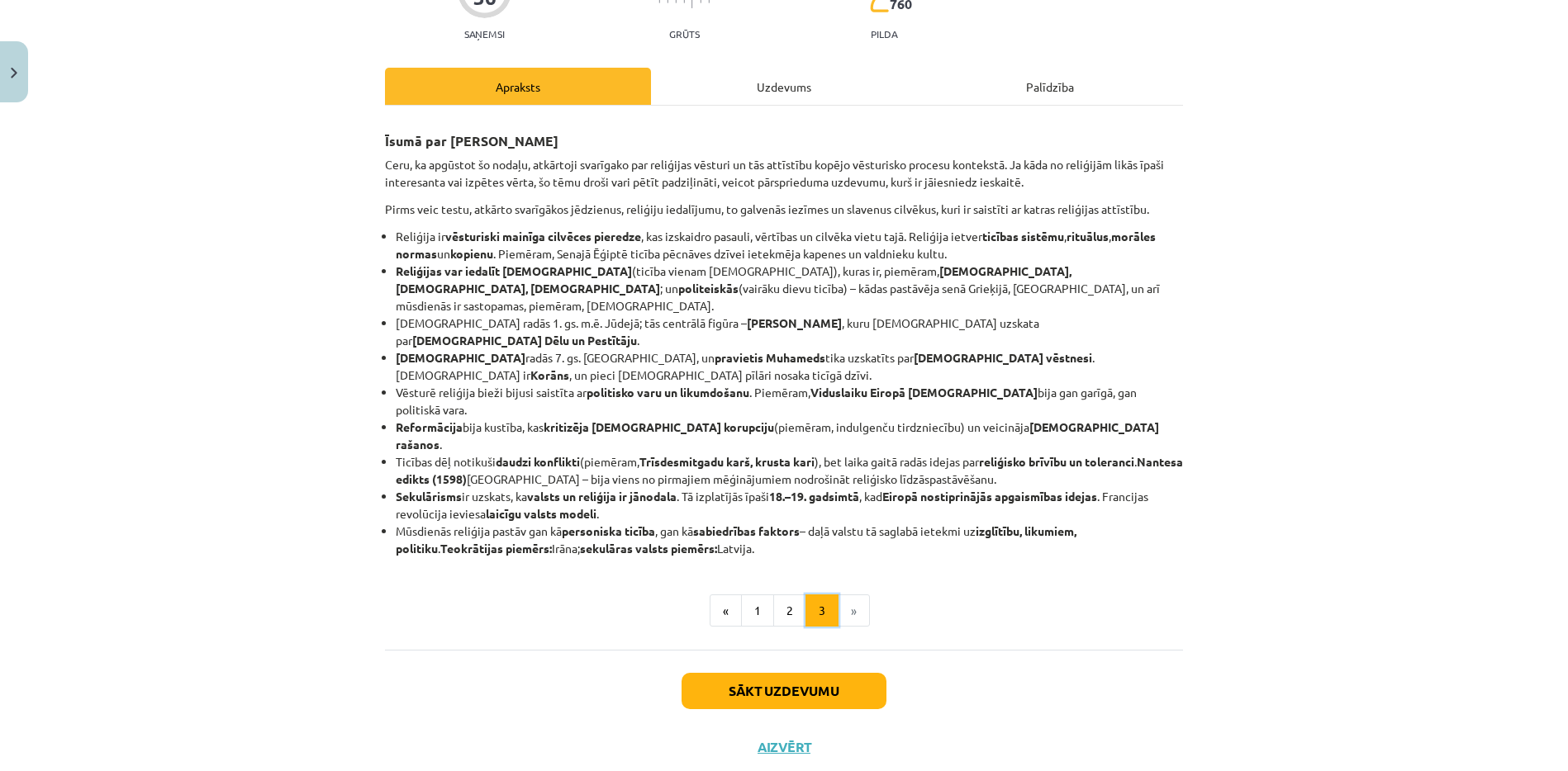
scroll to position [150, 0]
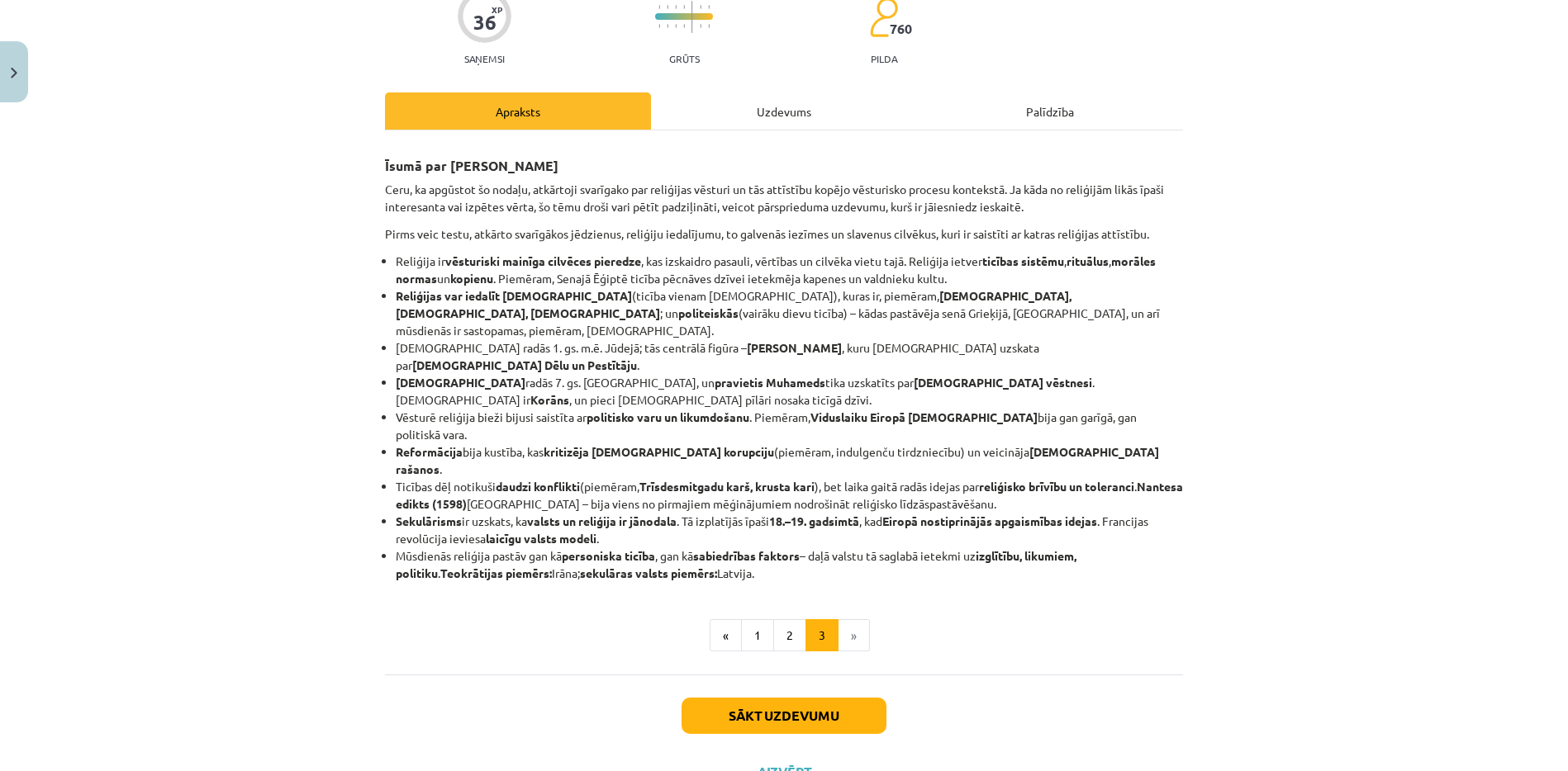
click at [794, 90] on div "36 XP Saņemsi Grūts 760 pilda Apraksts Uzdevums Palīdzība Īsumā par galveno Cer…" at bounding box center [784, 380] width 818 height 841
click at [786, 130] on div "Īsumā par galveno Ceru, ka apgūstot šo nodaļu, atkārtoji svarīgako par reliģija…" at bounding box center [784, 402] width 798 height 545
click at [788, 113] on div "Uzdevums" at bounding box center [784, 111] width 266 height 37
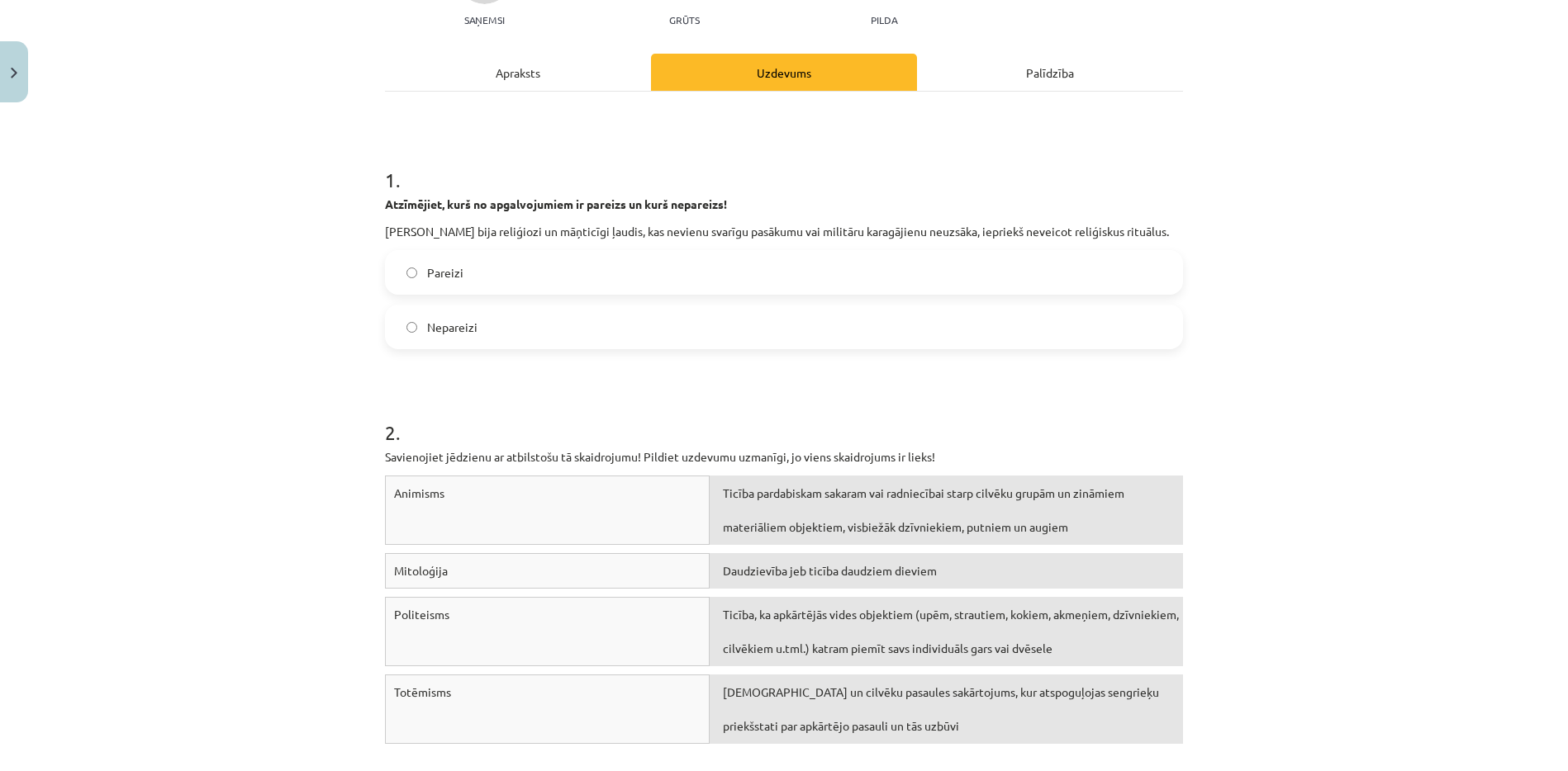
click at [779, 344] on label "Nepareizi" at bounding box center [784, 327] width 794 height 41
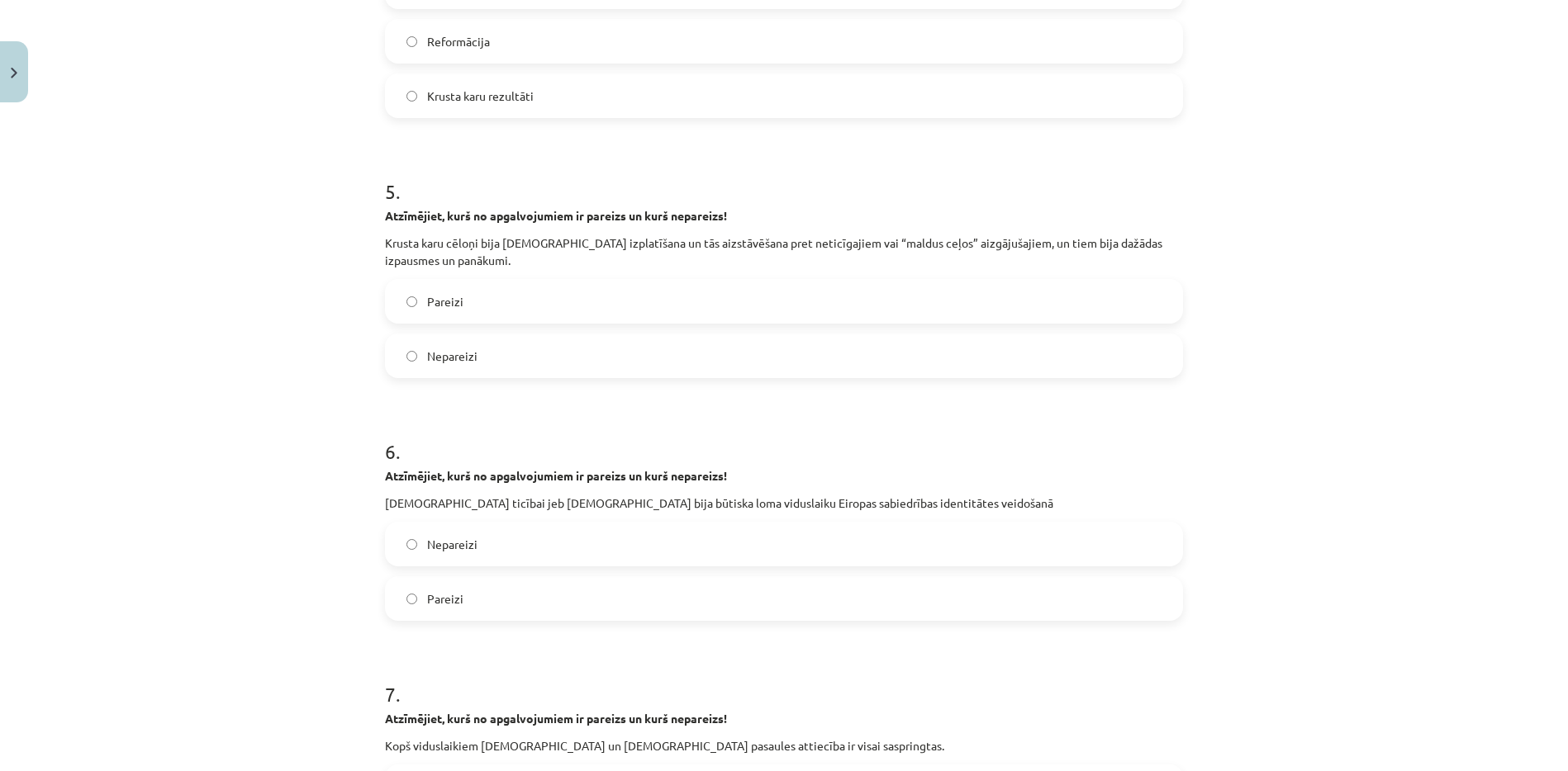
scroll to position [1832, 0]
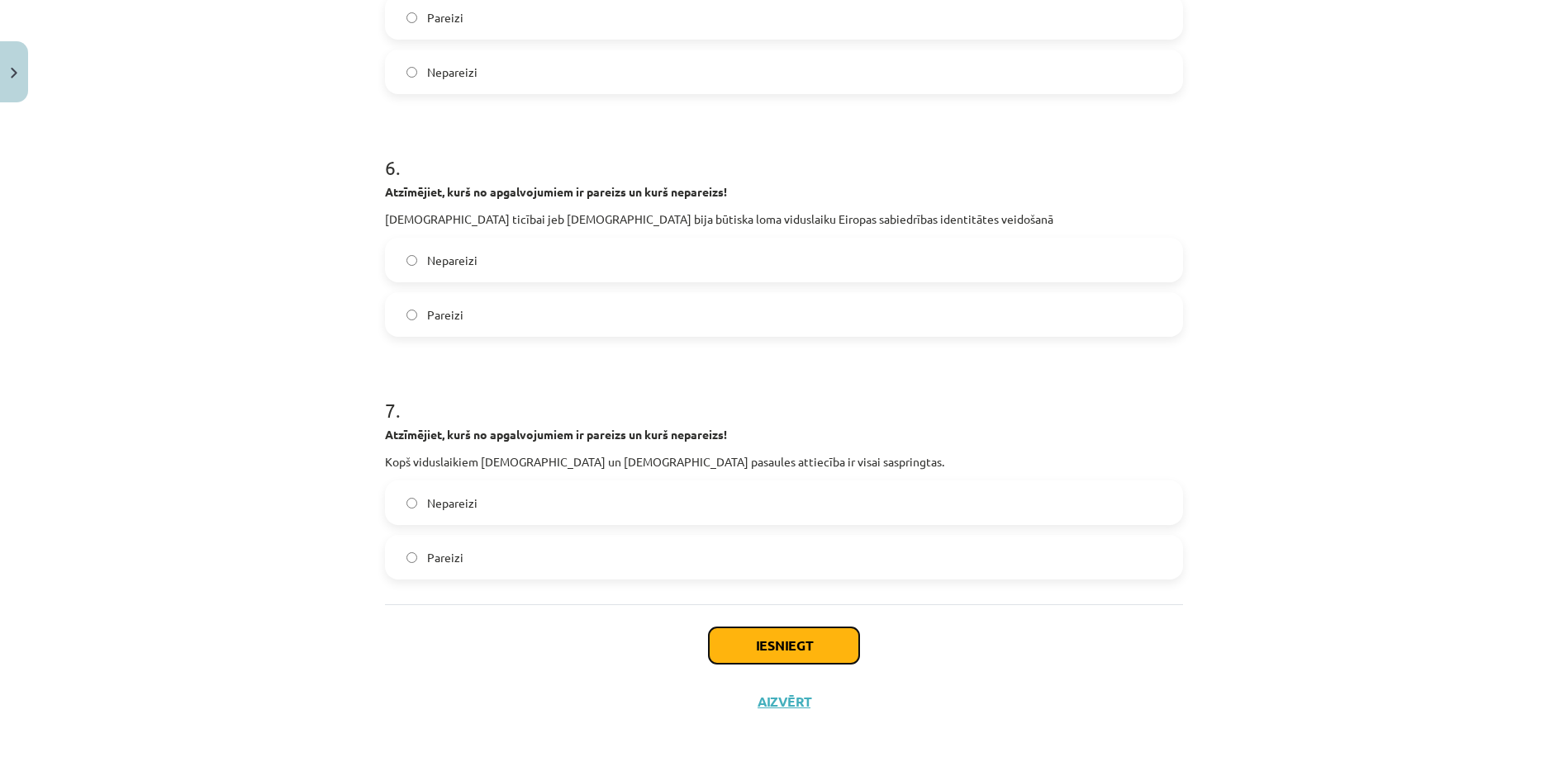
click at [817, 659] on button "Iesniegt" at bounding box center [784, 646] width 150 height 36
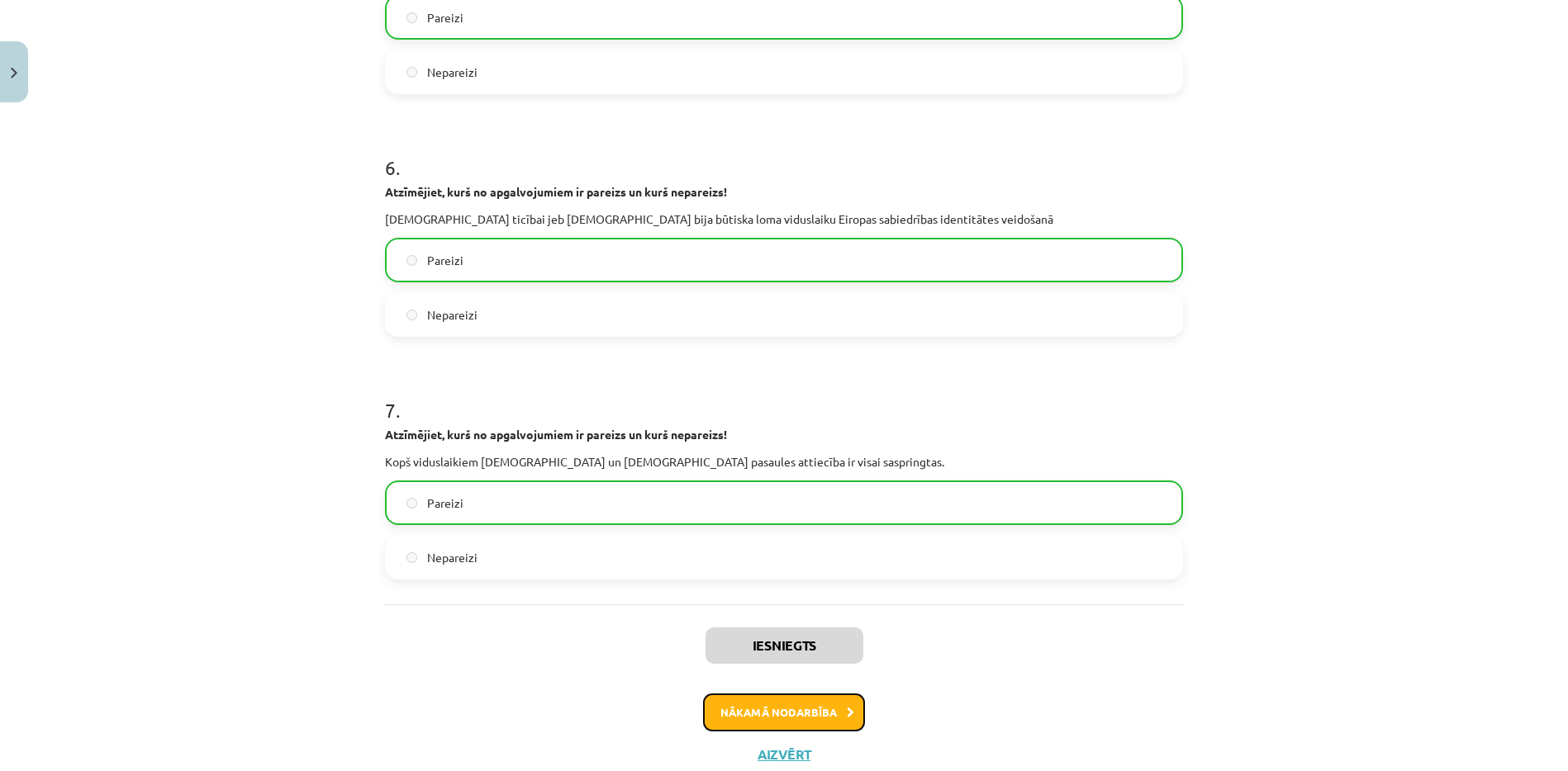
click at [811, 706] on button "Nākamā nodarbība" at bounding box center [784, 713] width 162 height 38
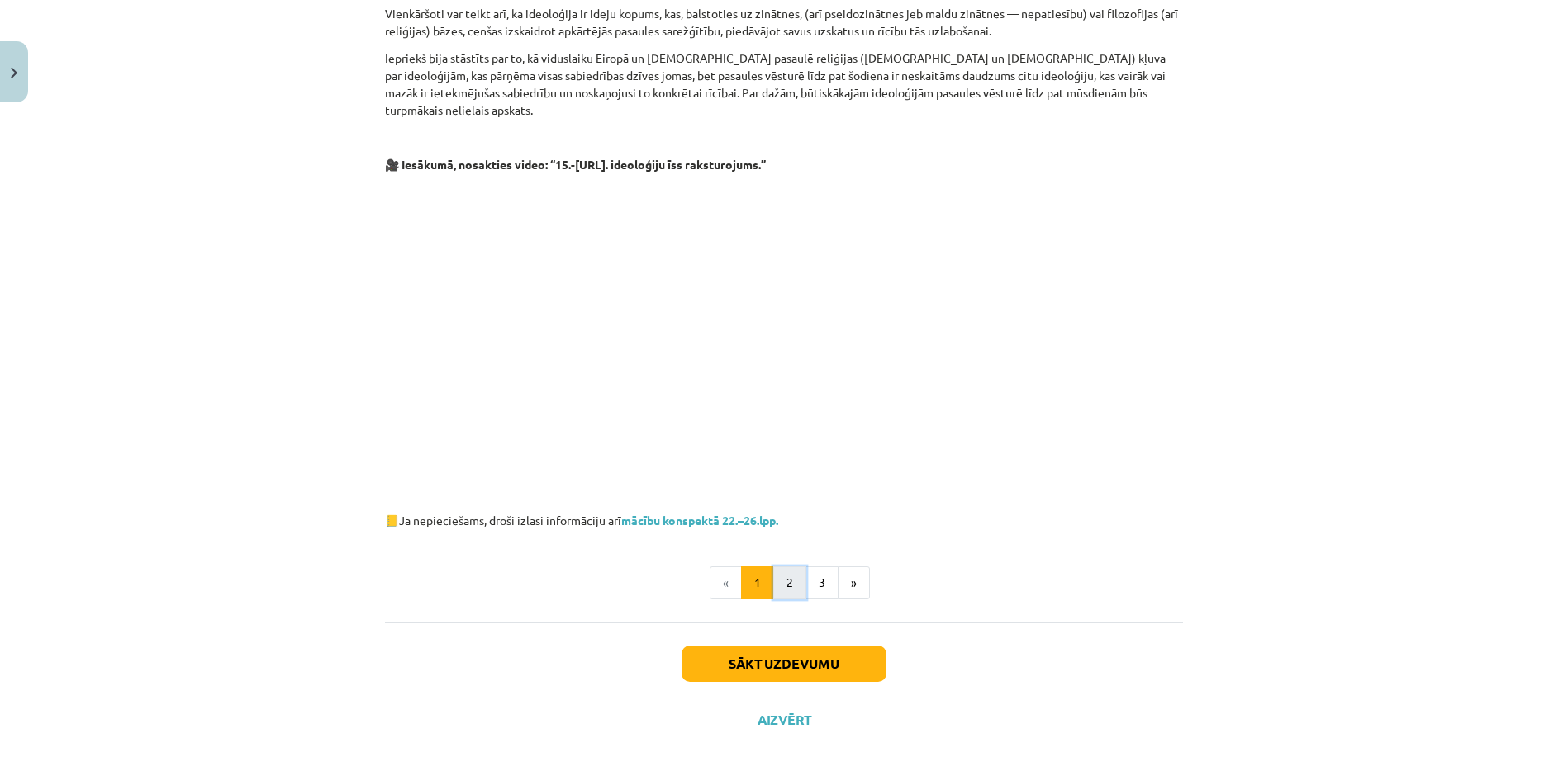
click at [785, 566] on button "2" at bounding box center [789, 583] width 33 height 33
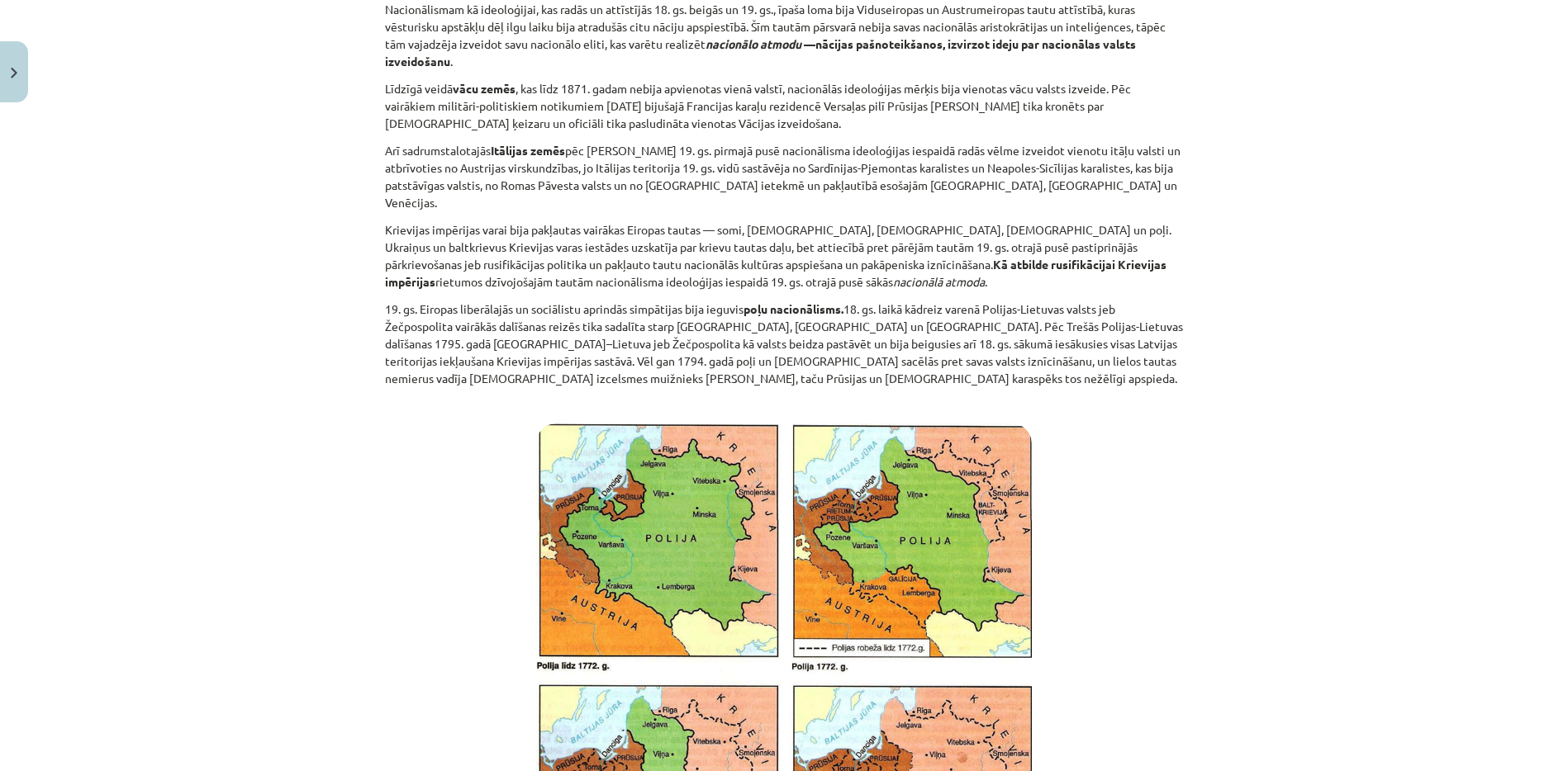
scroll to position [0, 0]
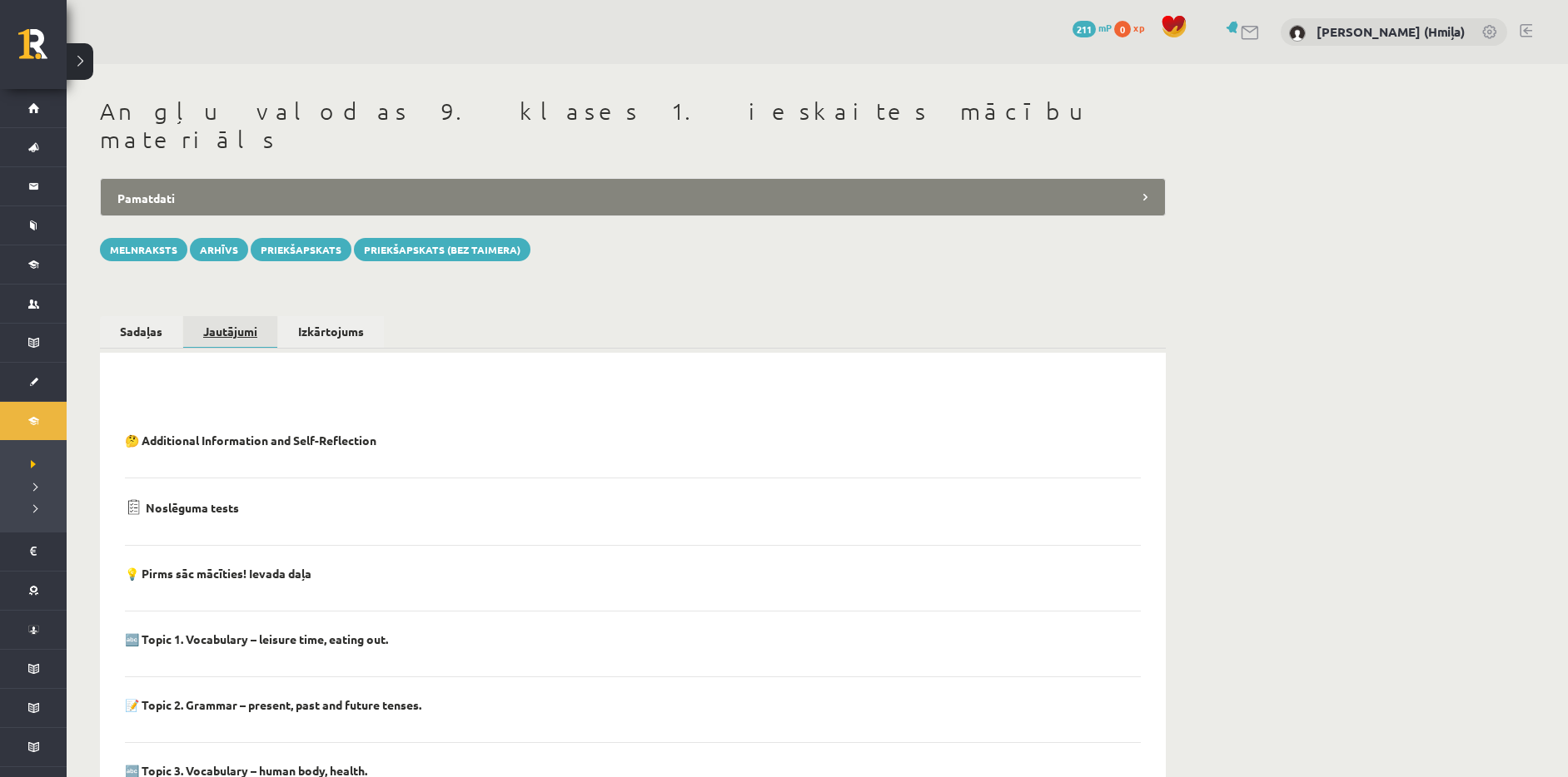
click at [231, 317] on link "Jautājumi" at bounding box center [230, 333] width 94 height 33
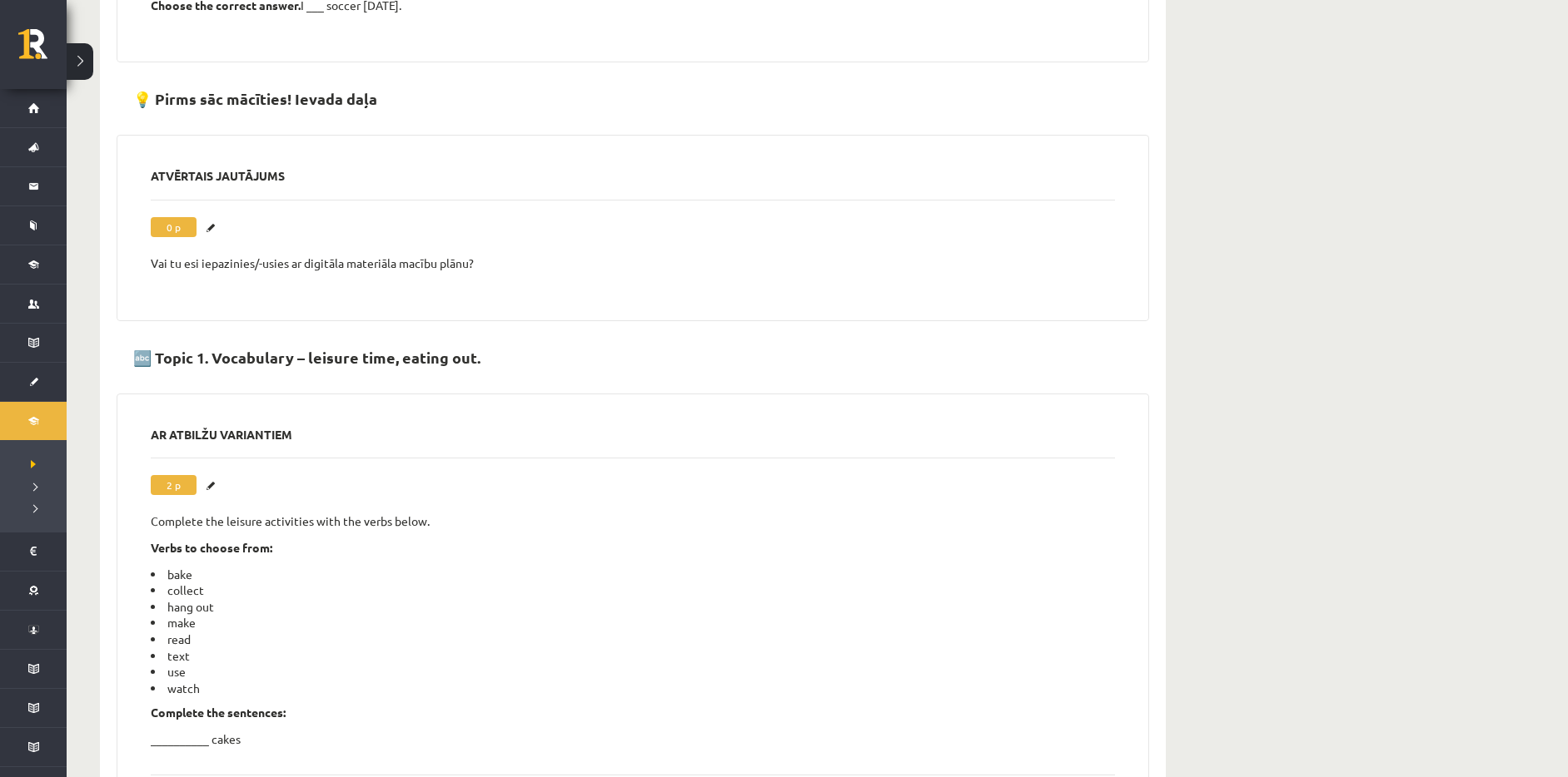
scroll to position [5784, 0]
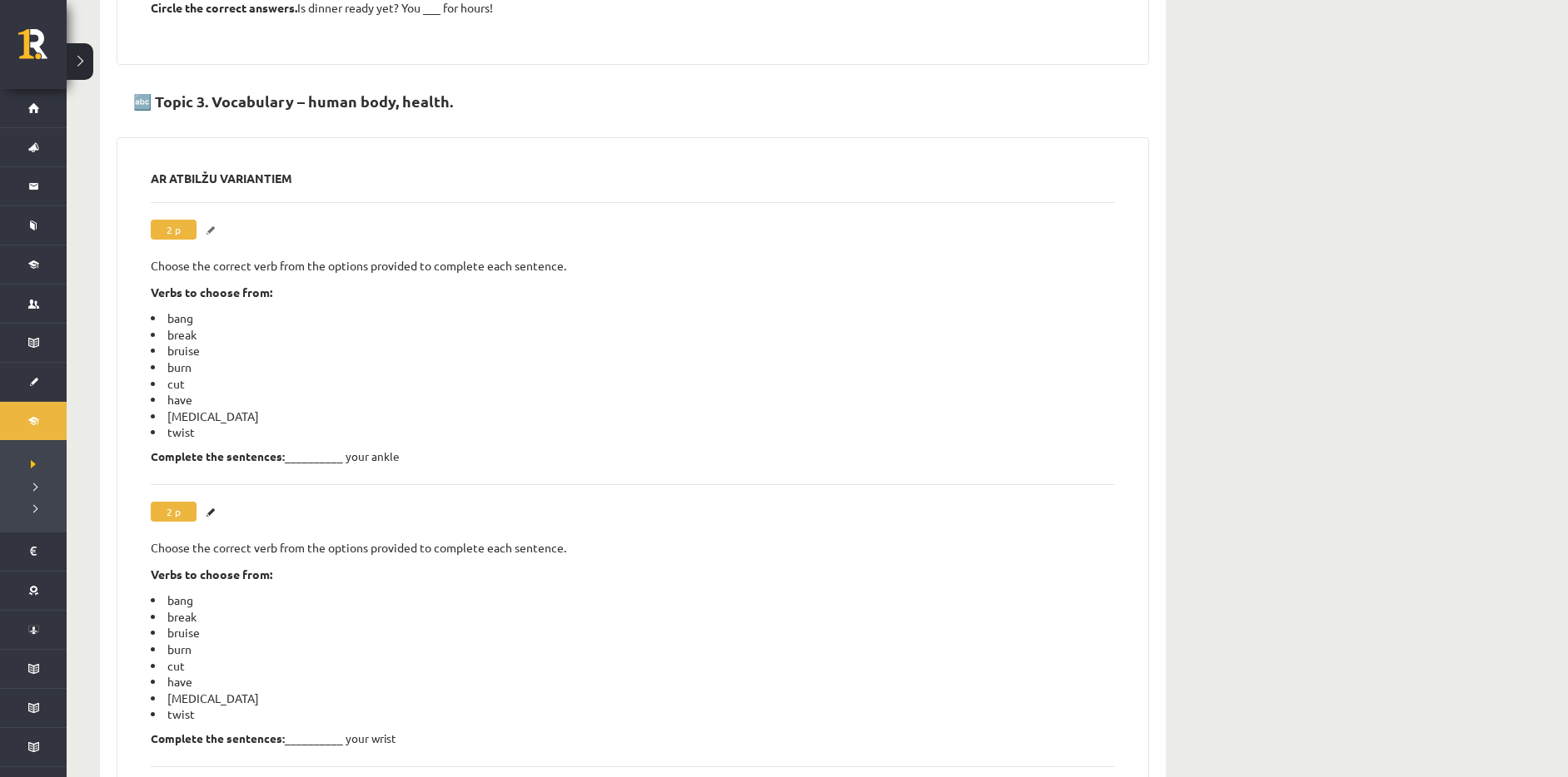
click at [211, 220] on link "Labot" at bounding box center [213, 231] width 17 height 22
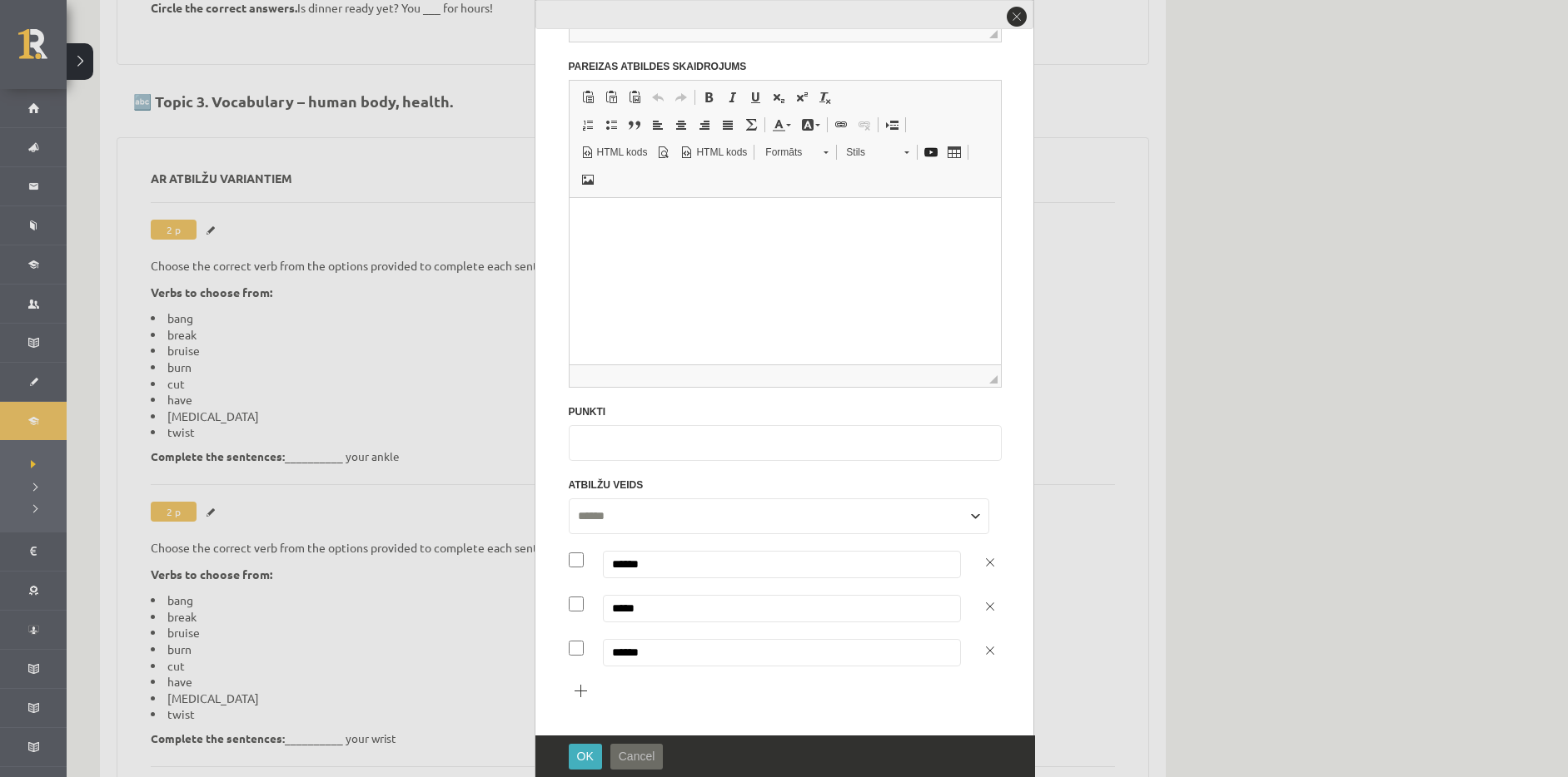
scroll to position [411, 0]
click at [654, 754] on button "Cancel" at bounding box center [637, 757] width 53 height 26
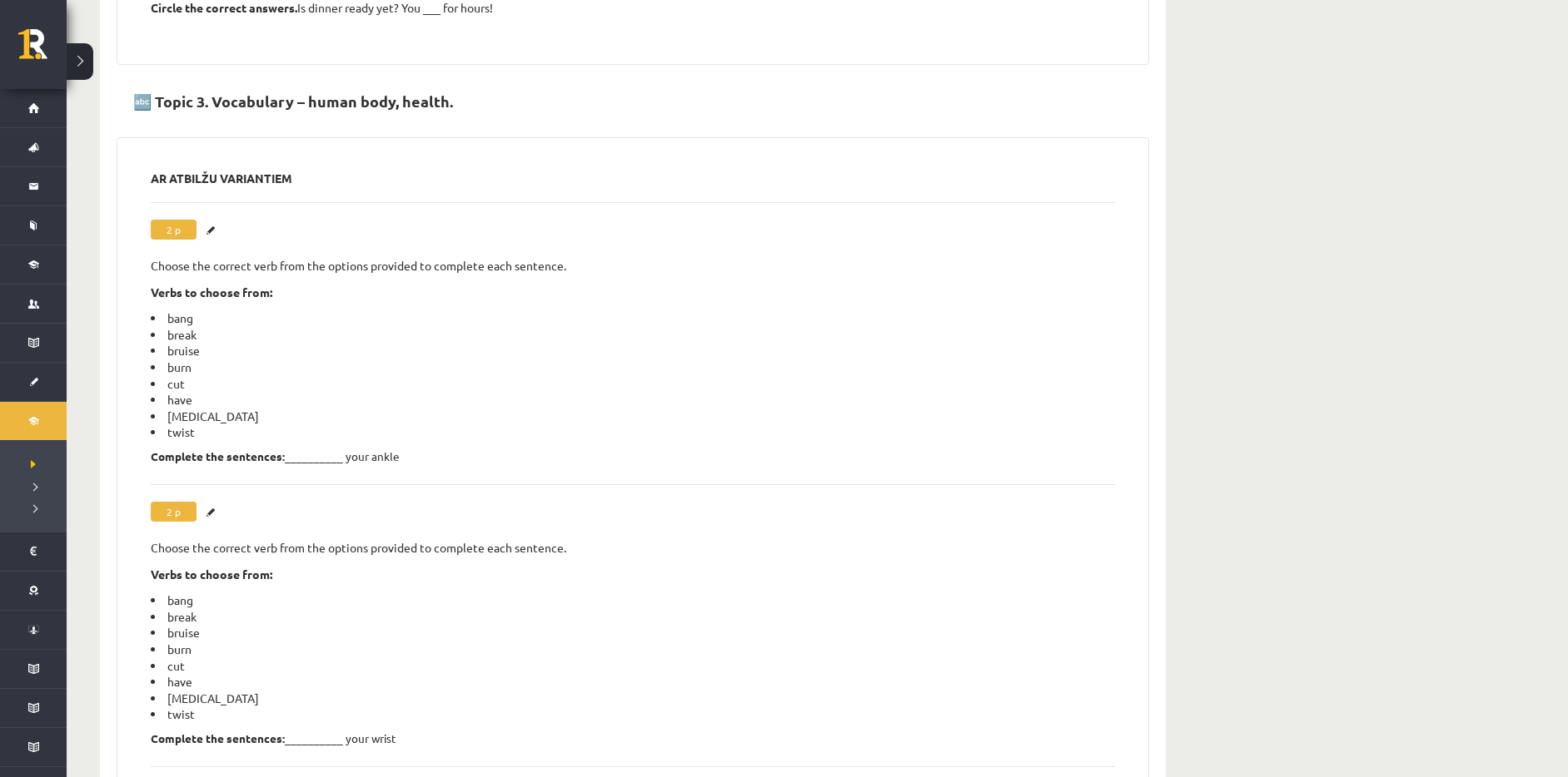
scroll to position [0, 0]
click at [203, 490] on label "**********" at bounding box center [633, 617] width 965 height 266
click at [210, 502] on link "Labot" at bounding box center [213, 513] width 17 height 22
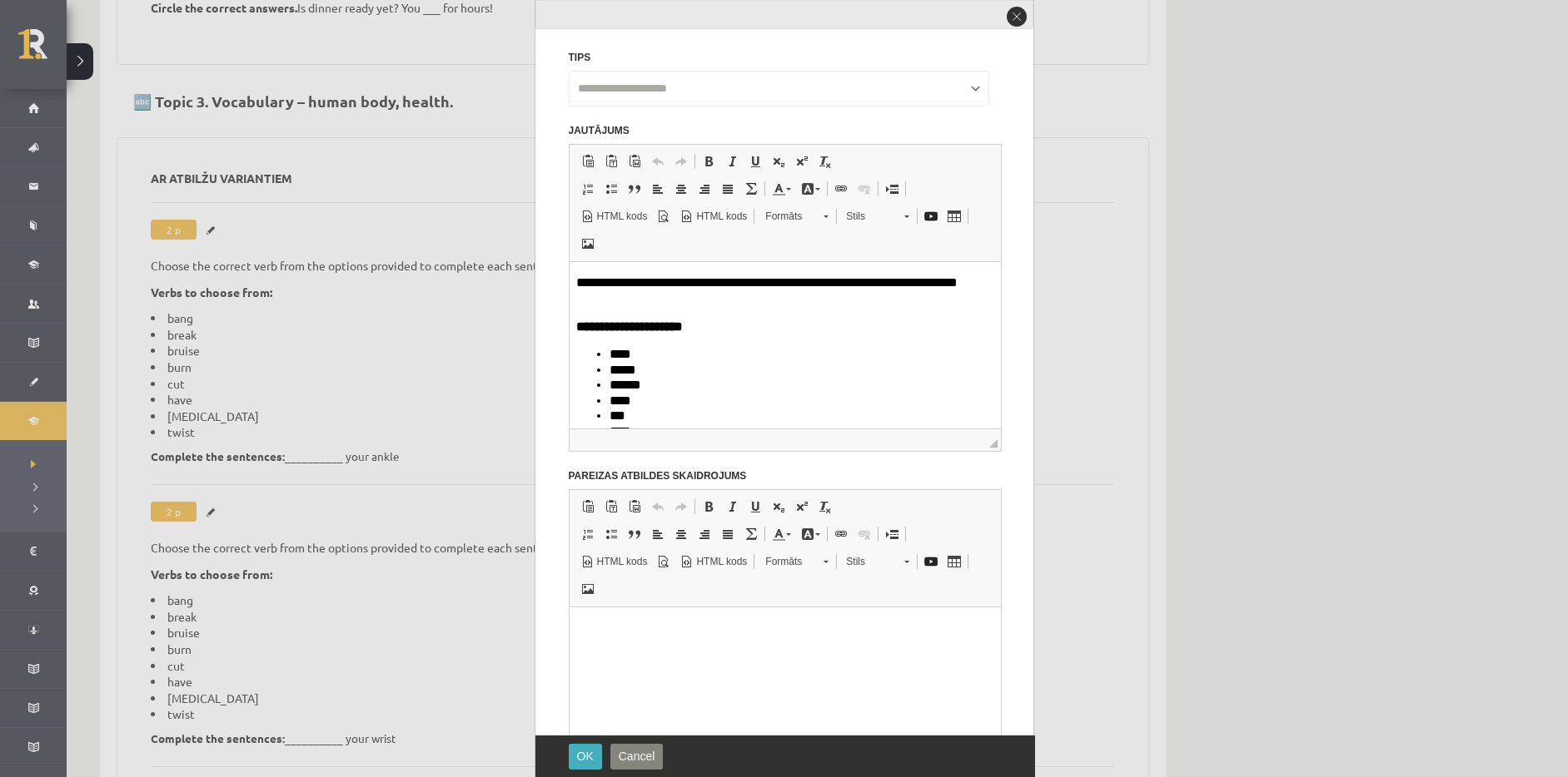
scroll to position [411, 0]
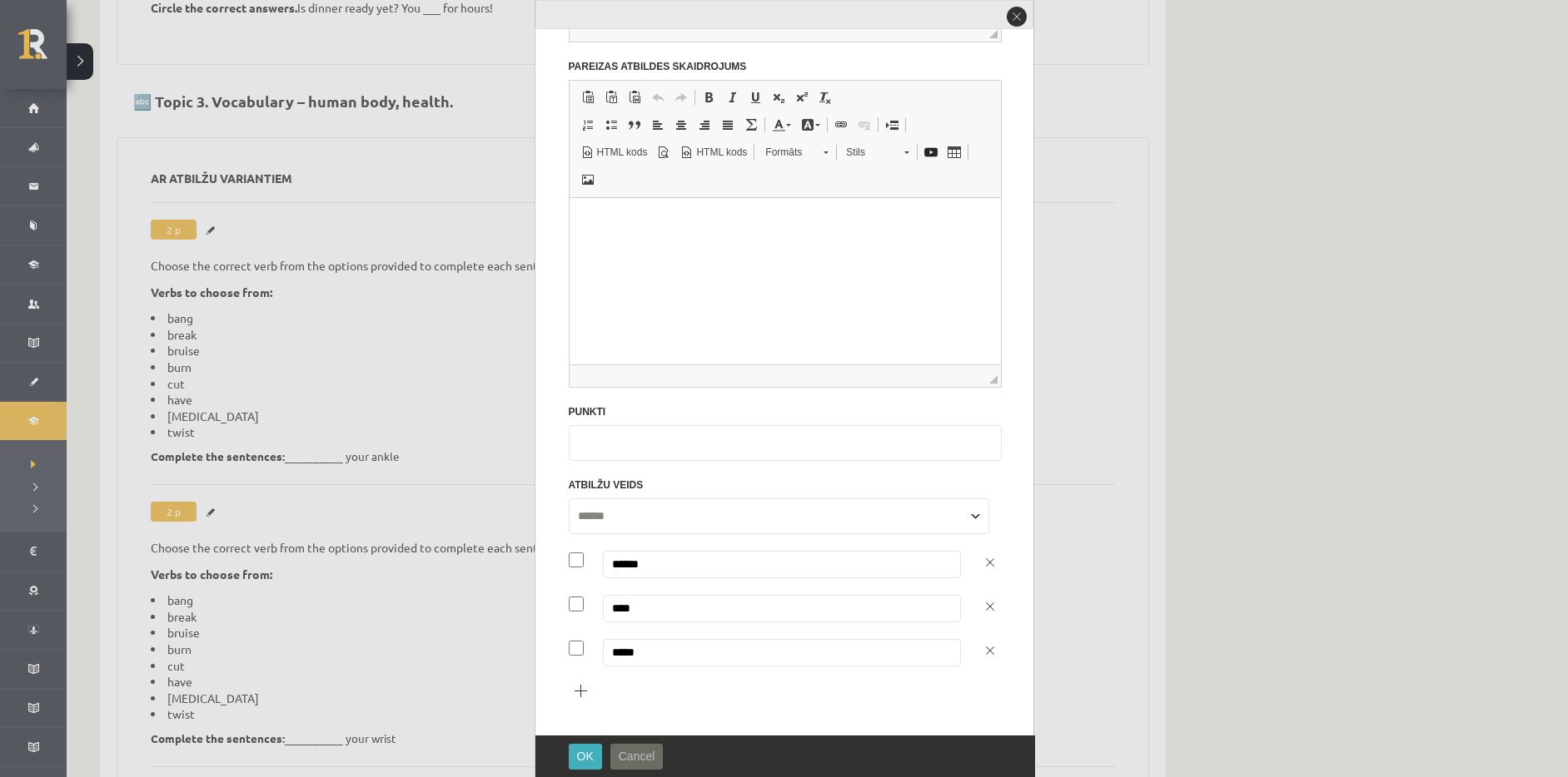
click at [655, 754] on button "Cancel" at bounding box center [637, 757] width 53 height 26
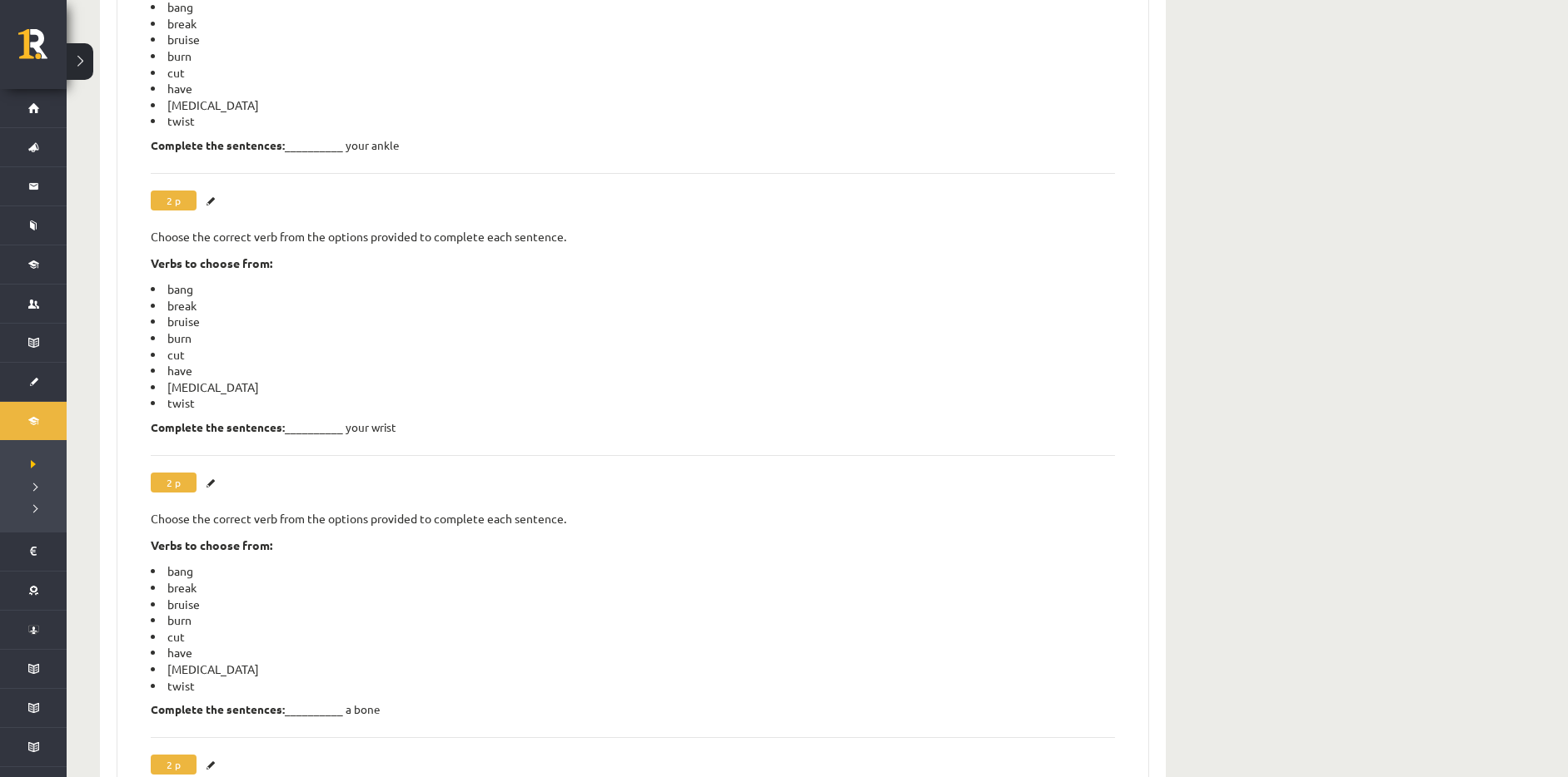
scroll to position [6220, 0]
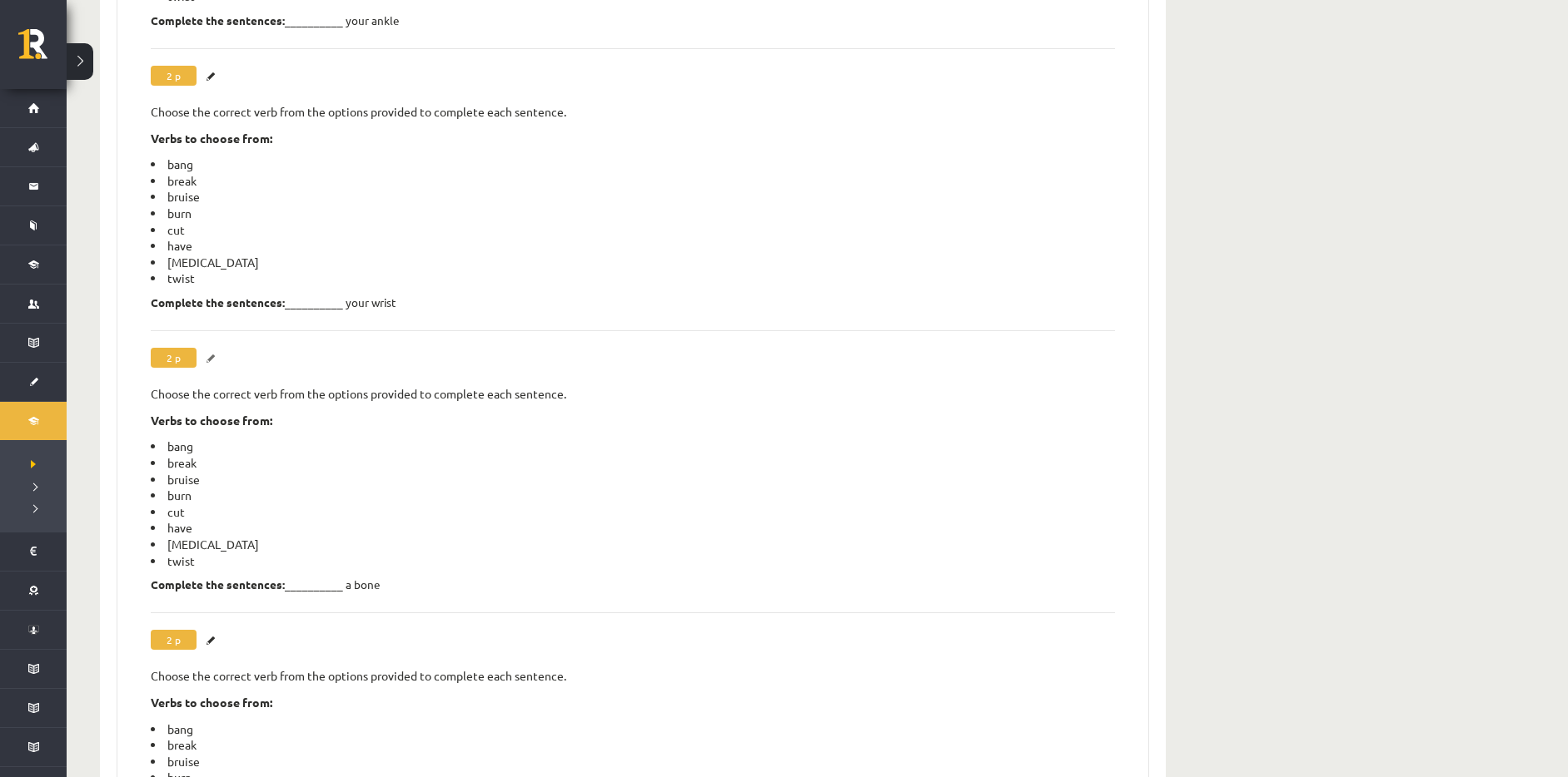
click at [216, 348] on link "Labot" at bounding box center [213, 358] width 17 height 22
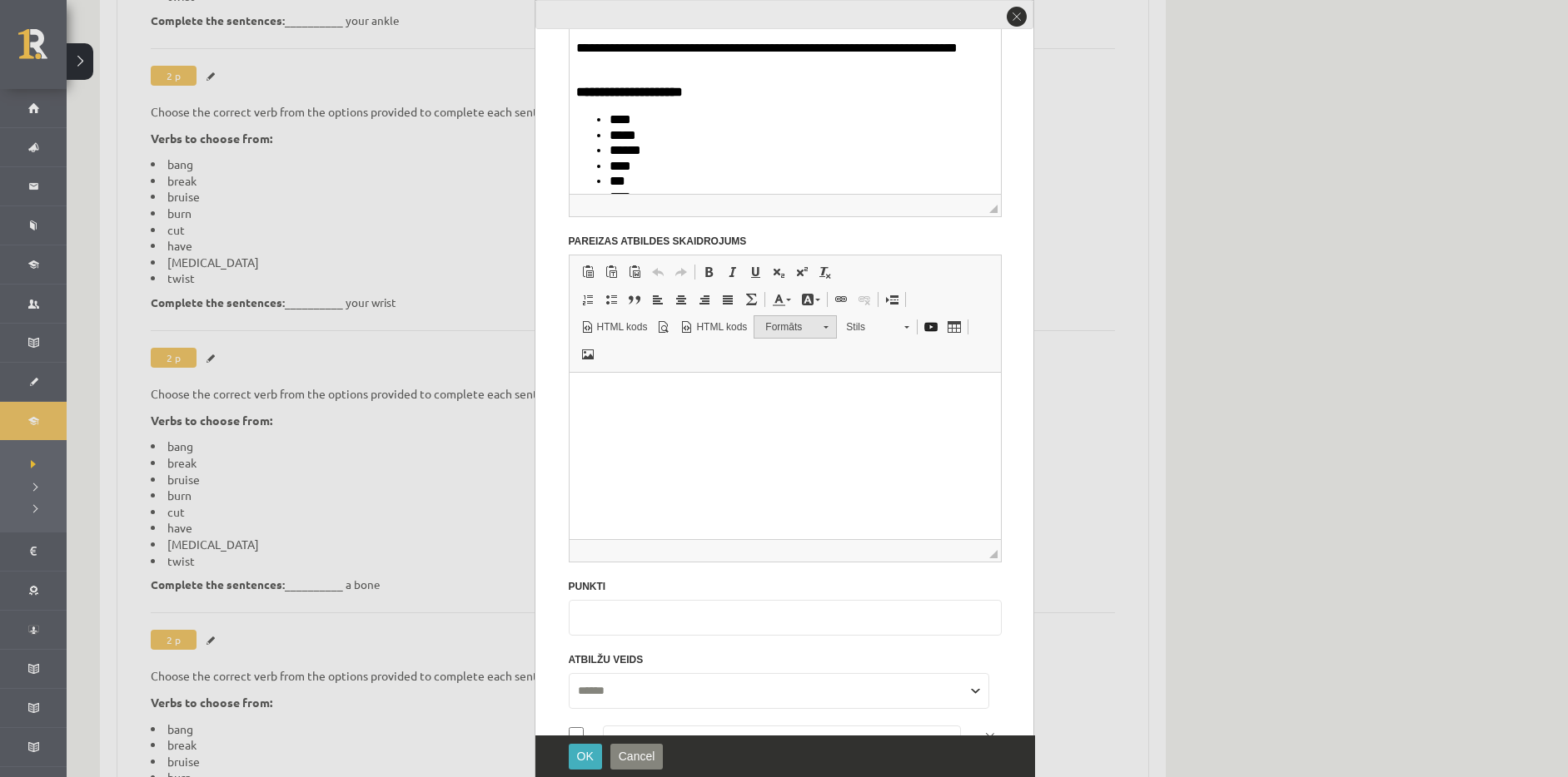
scroll to position [411, 0]
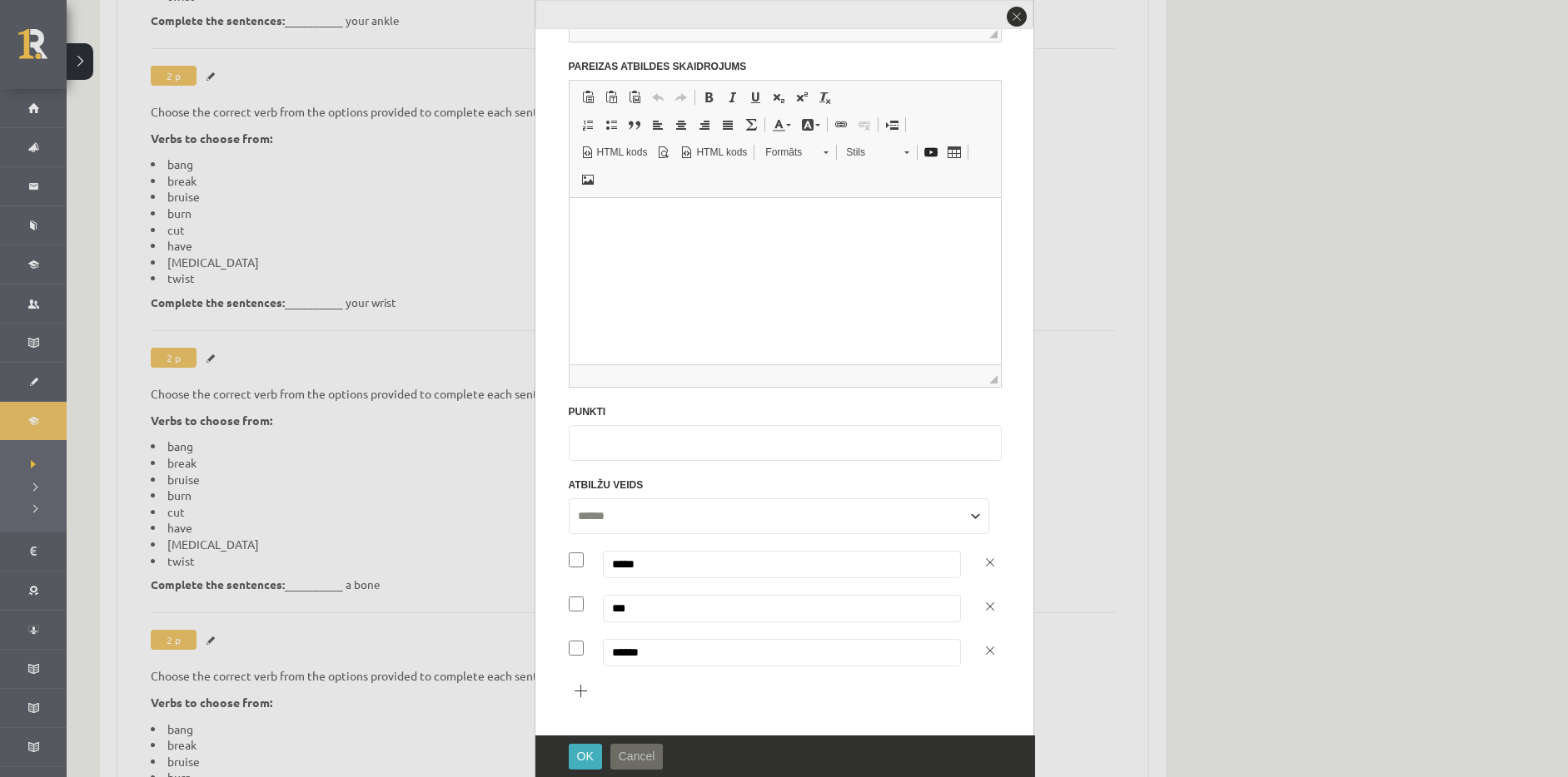
click at [644, 756] on span "Cancel" at bounding box center [637, 757] width 37 height 13
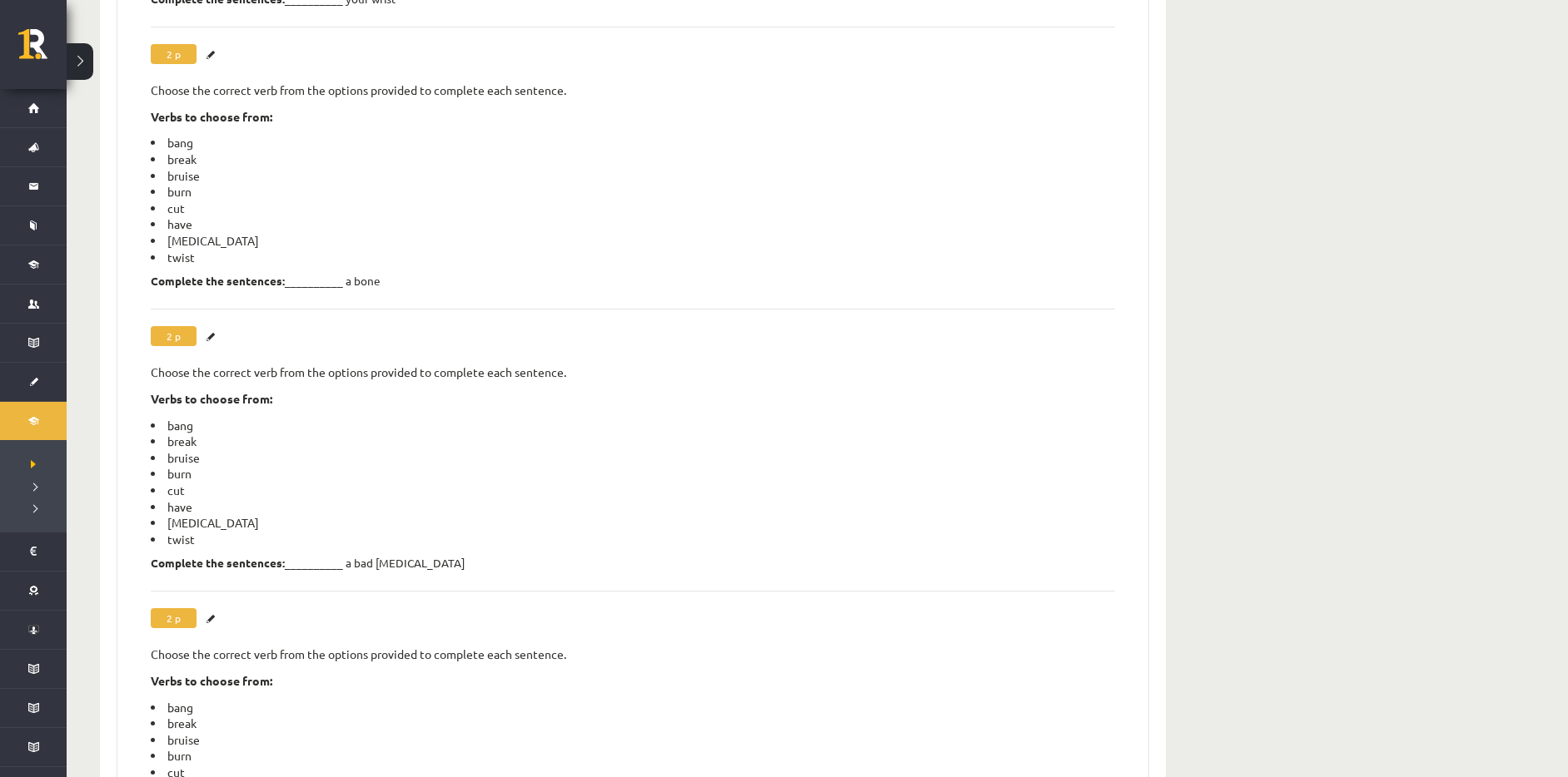
scroll to position [6531, 0]
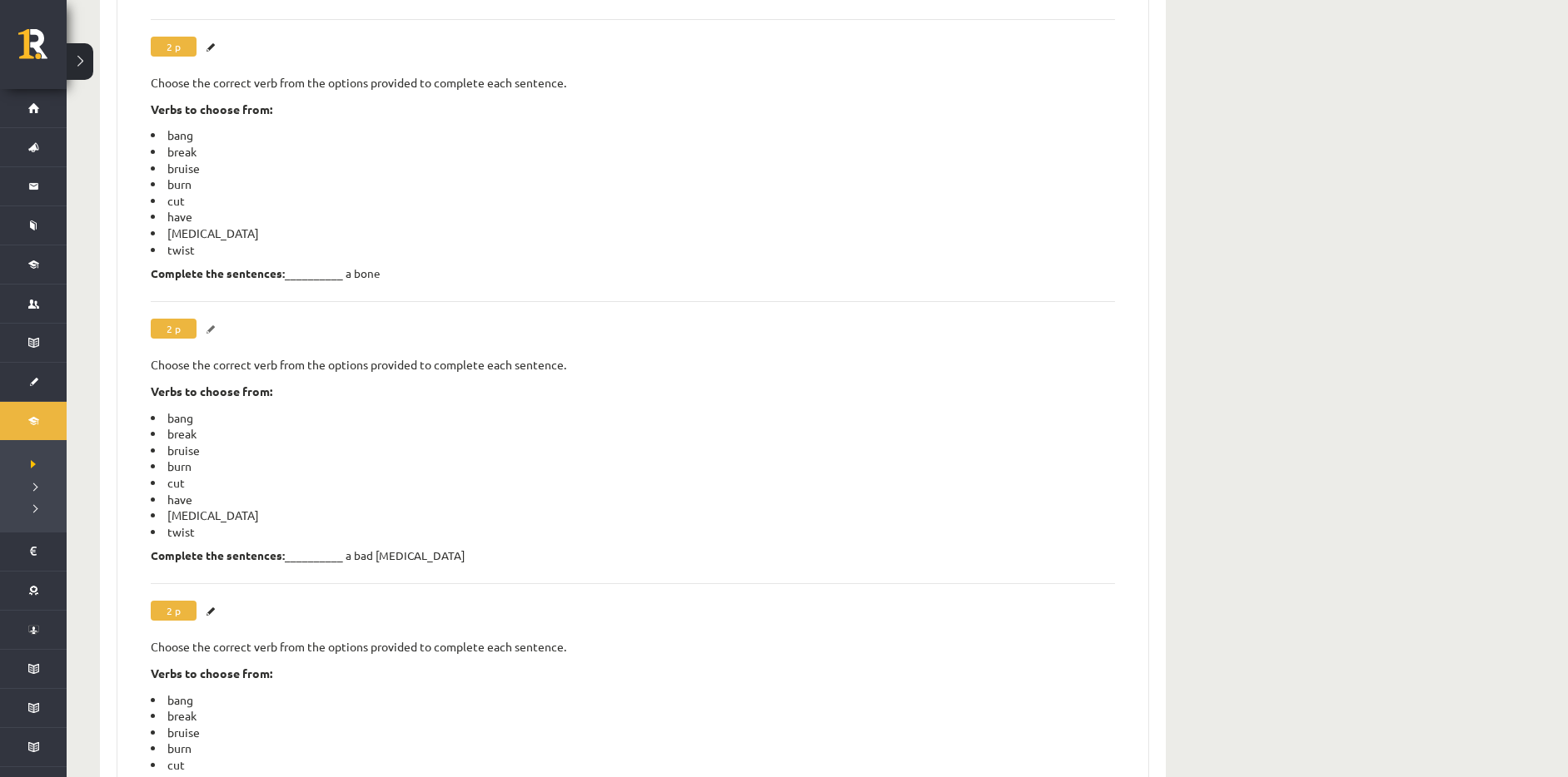
click at [209, 319] on link "Labot" at bounding box center [213, 330] width 17 height 22
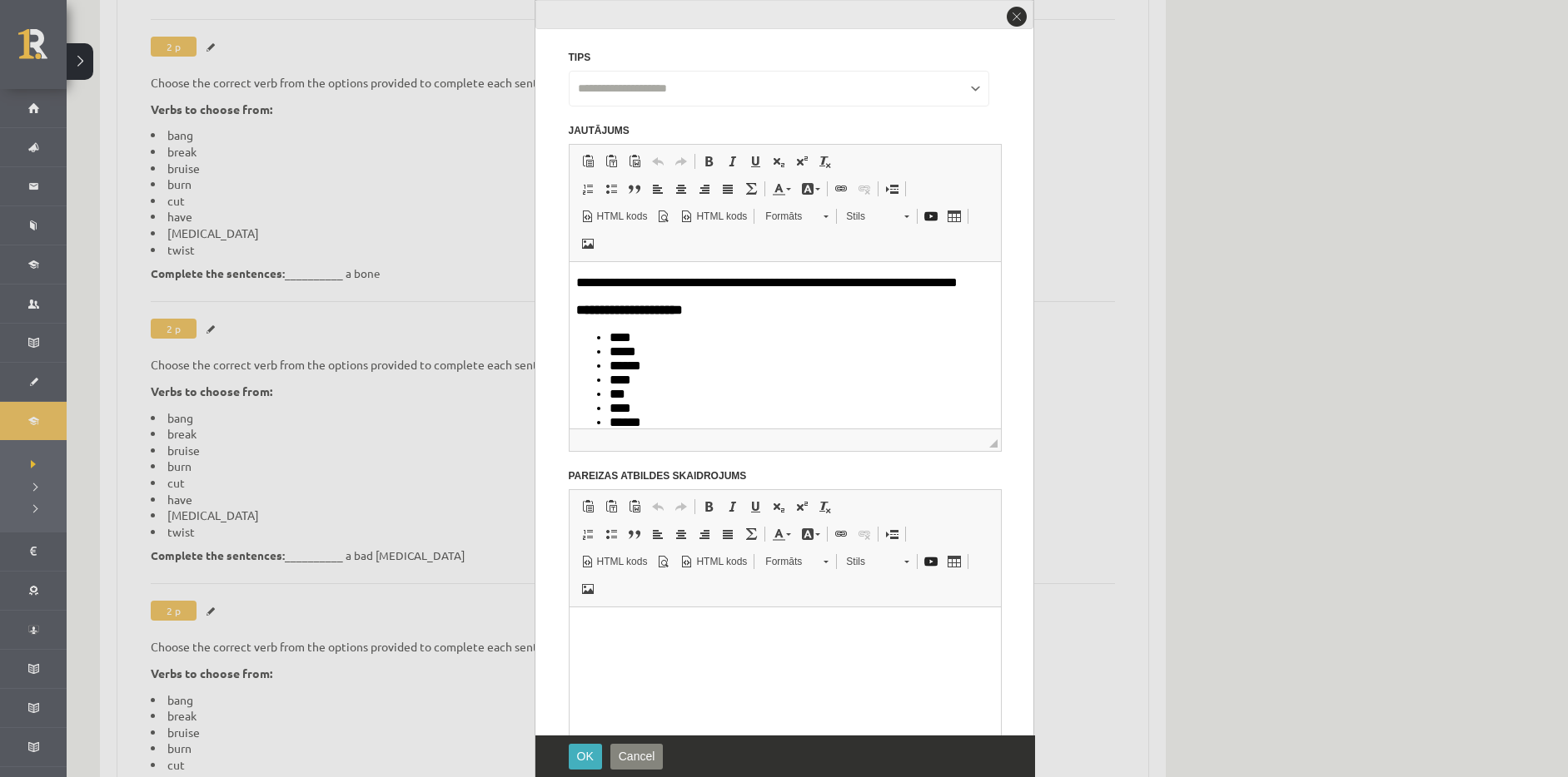
scroll to position [0, 0]
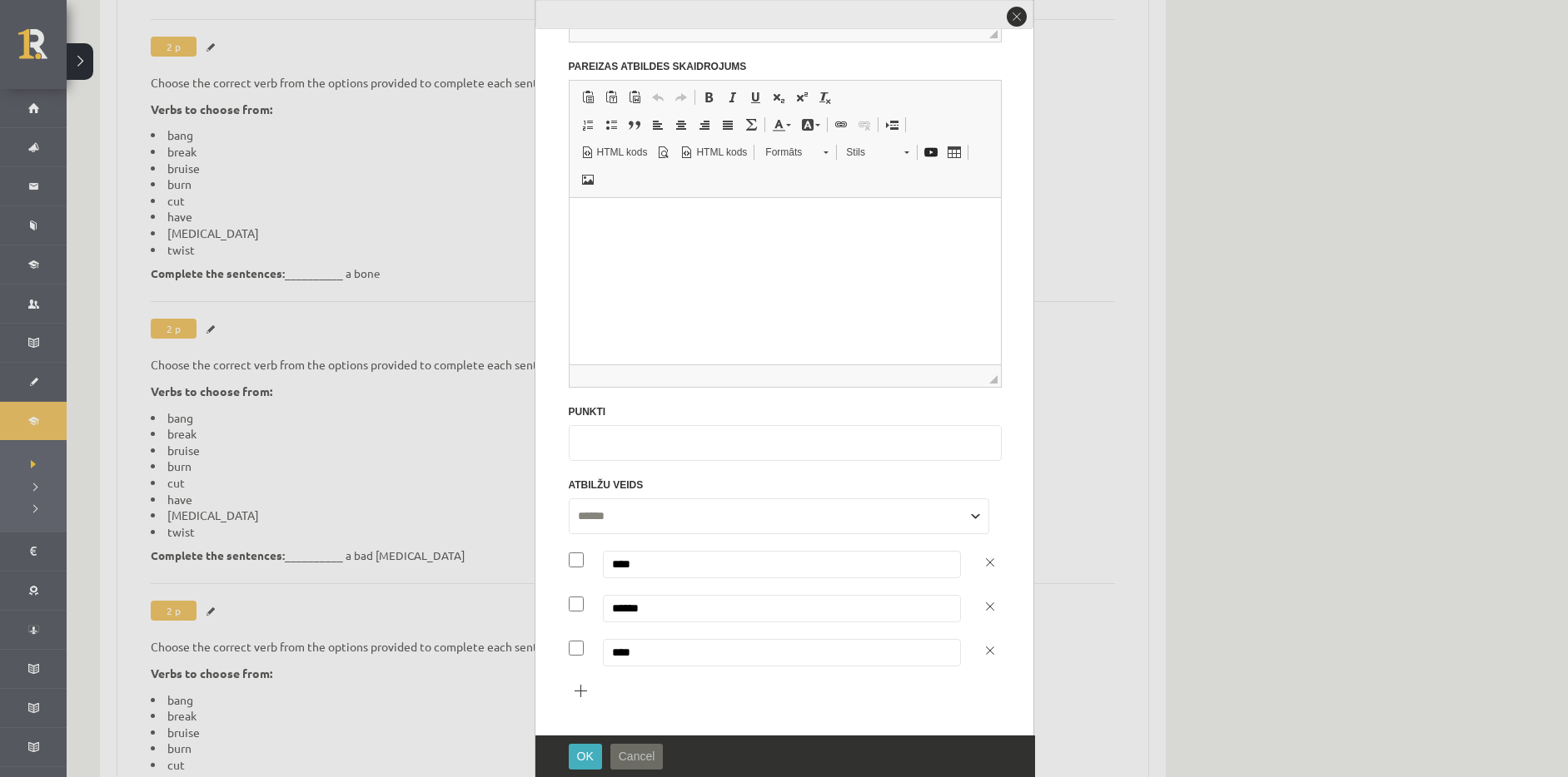
click at [645, 757] on span "Cancel" at bounding box center [637, 757] width 37 height 13
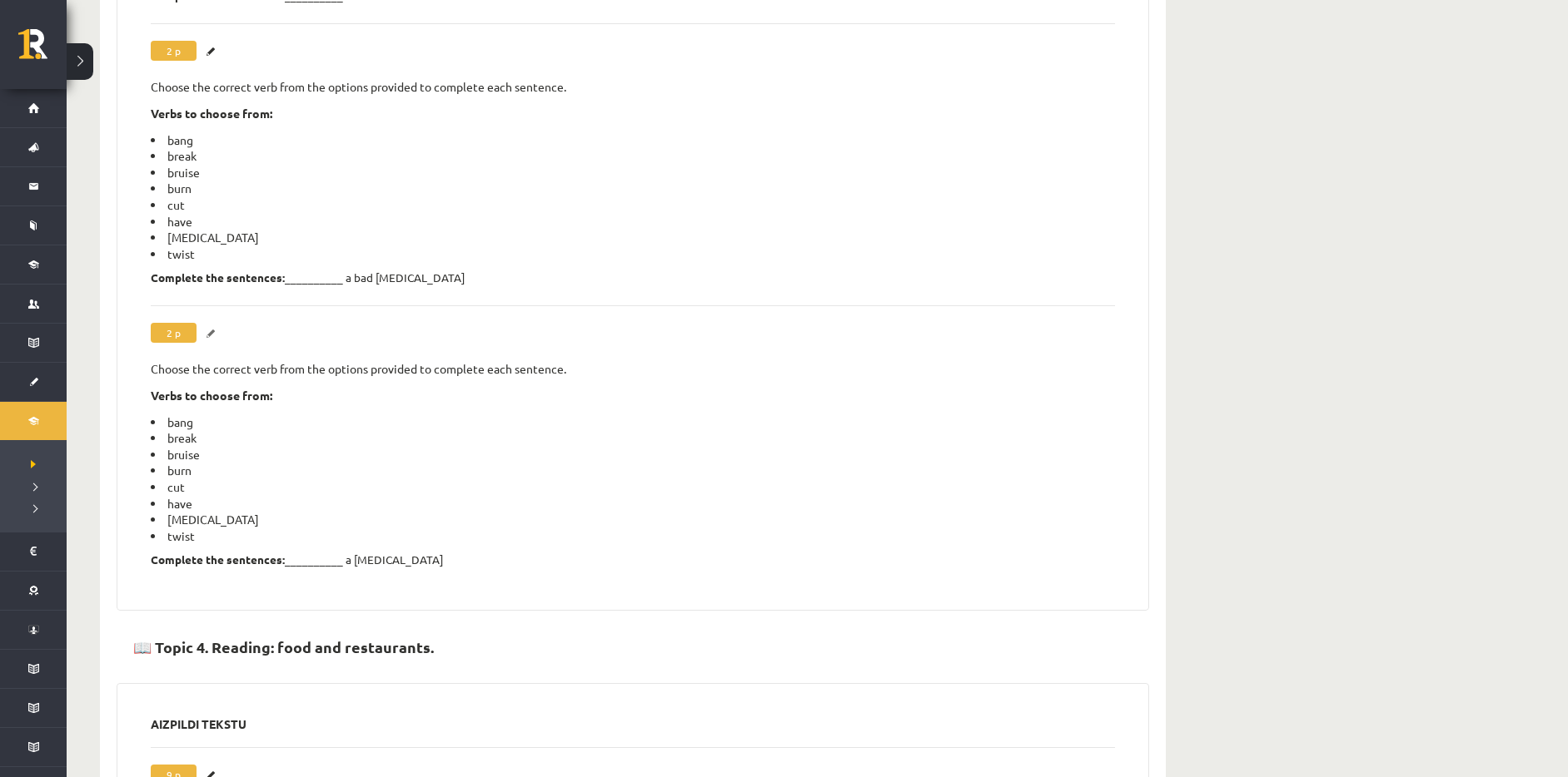
click at [215, 323] on link "Labot" at bounding box center [213, 334] width 17 height 22
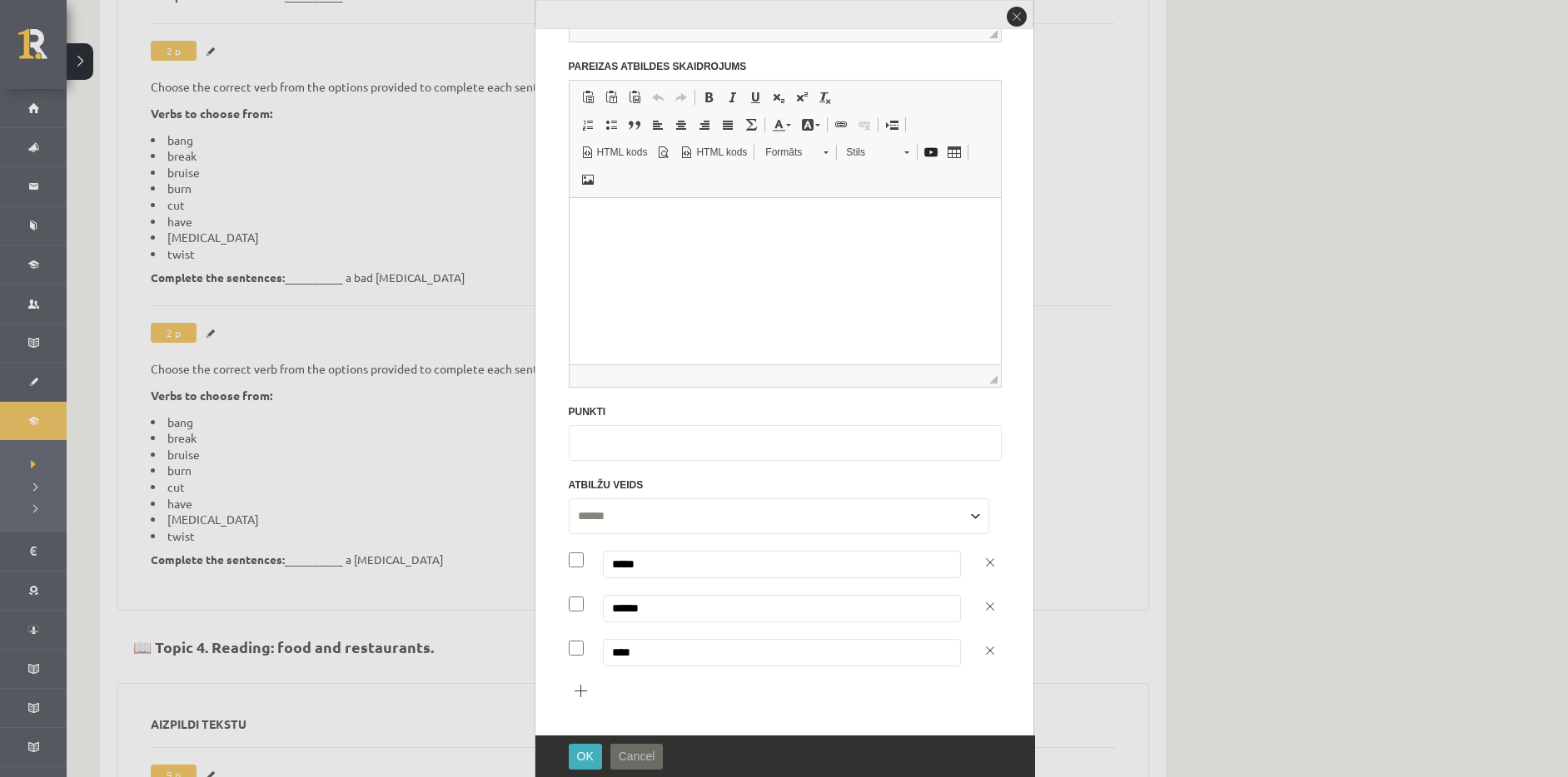
click at [642, 756] on span "Cancel" at bounding box center [637, 757] width 37 height 13
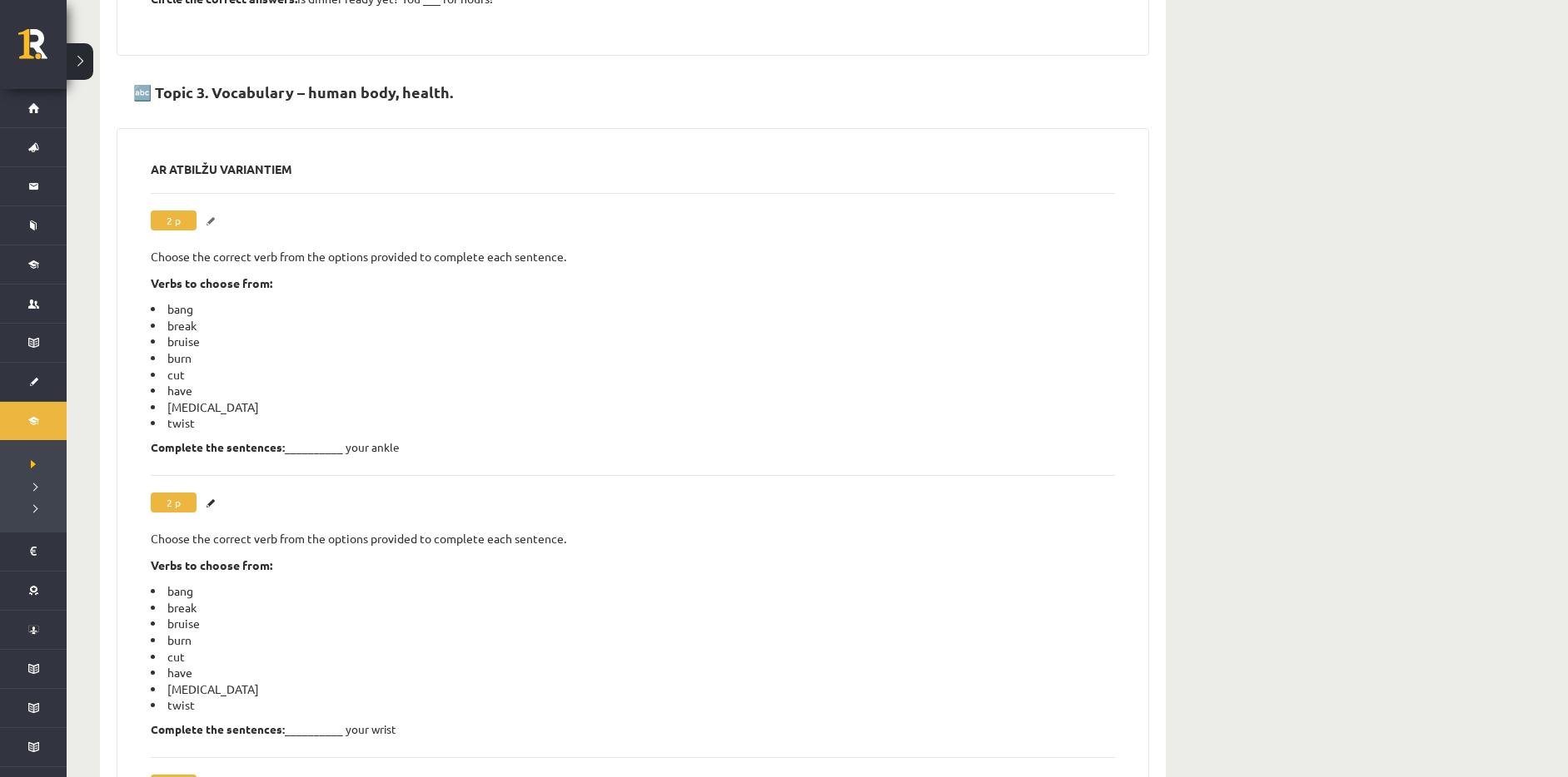
click at [208, 211] on link "Labot" at bounding box center [213, 221] width 17 height 22
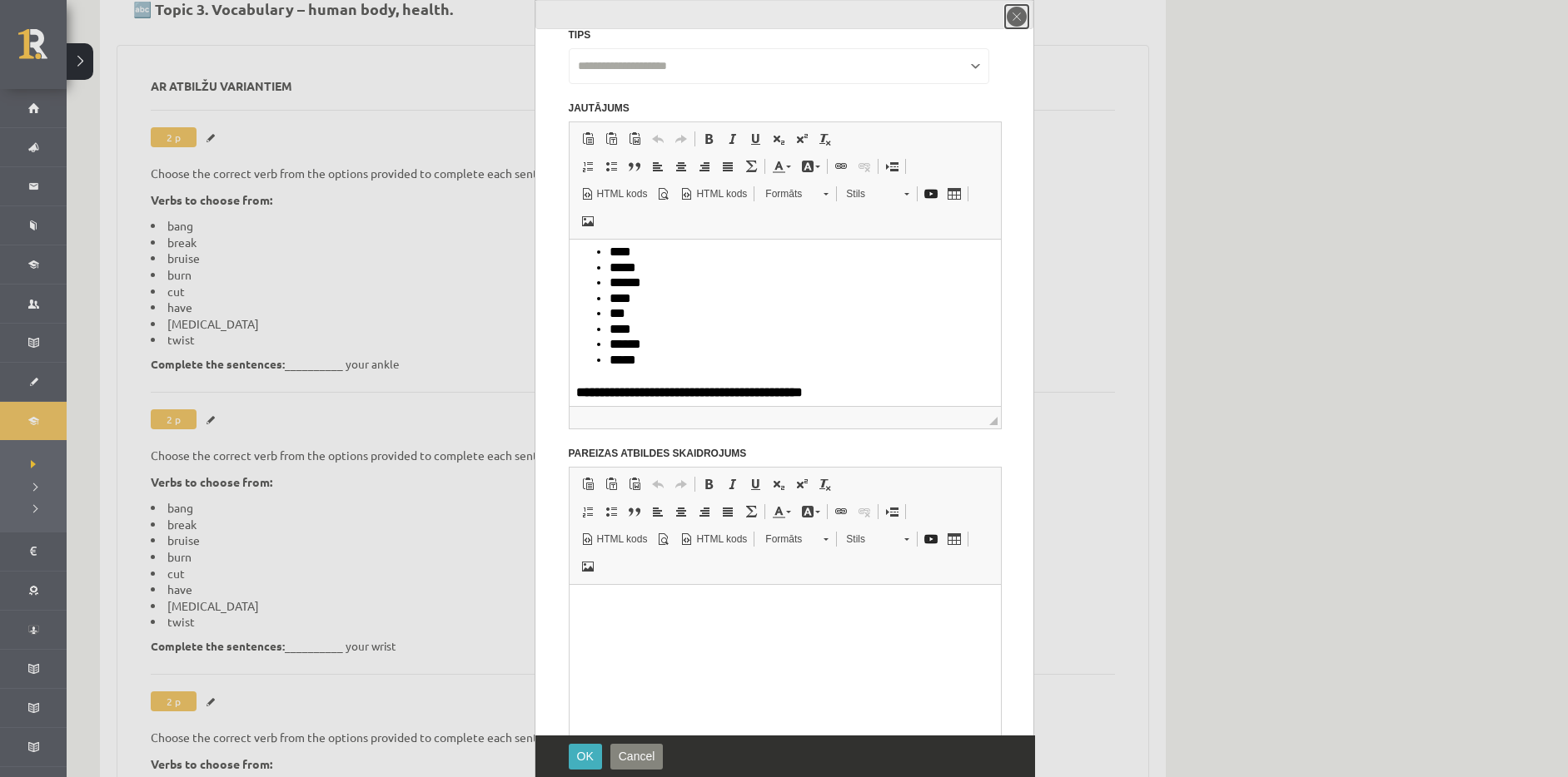
click at [1007, 18] on button "close" at bounding box center [1016, 17] width 23 height 23
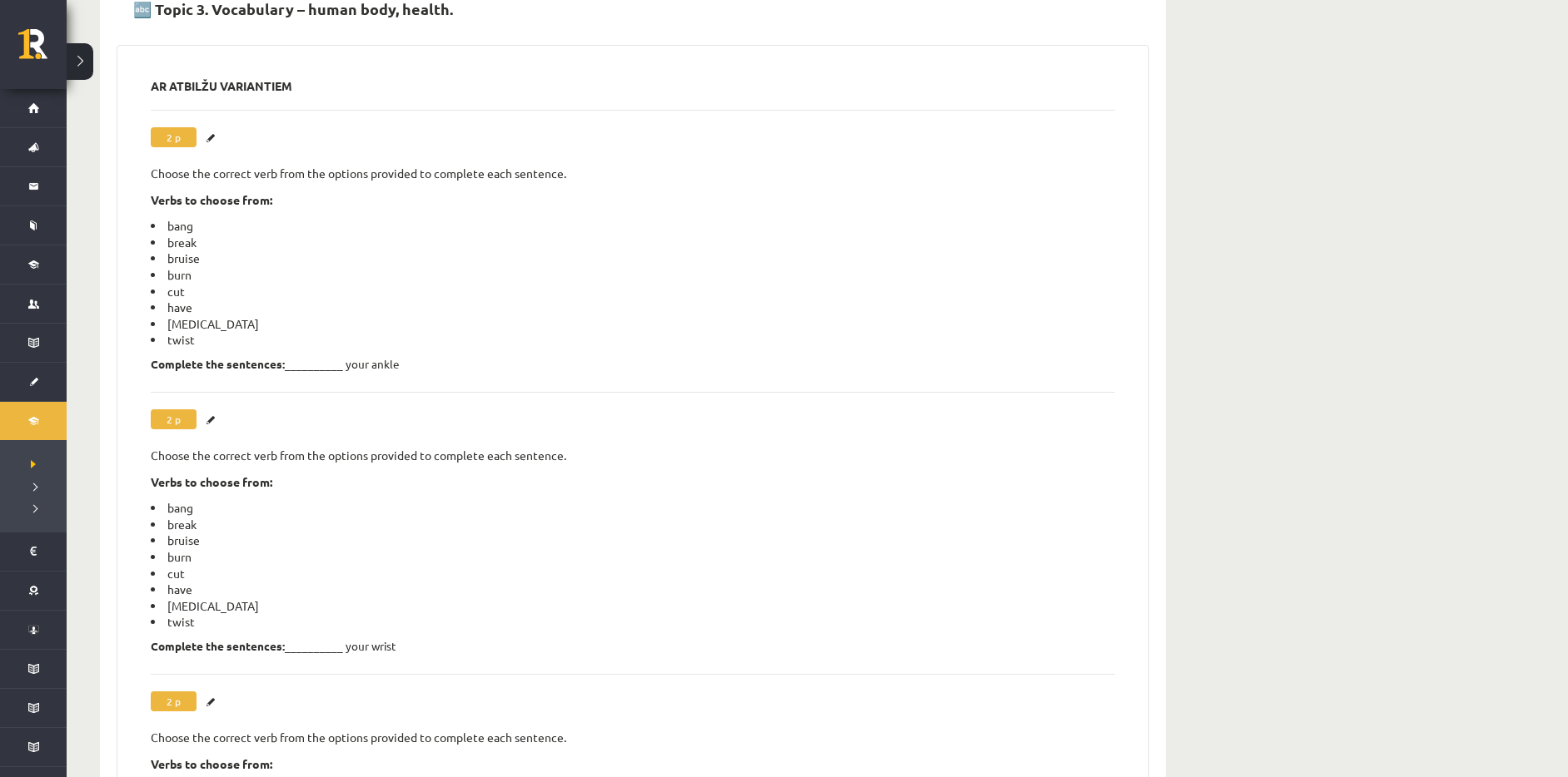
click at [237, 300] on li "have" at bounding box center [633, 308] width 965 height 17
drag, startPoint x: 165, startPoint y: 294, endPoint x: 211, endPoint y: 297, distance: 46.1
click at [211, 317] on li "sprain" at bounding box center [633, 325] width 965 height 17
copy li "sprain"
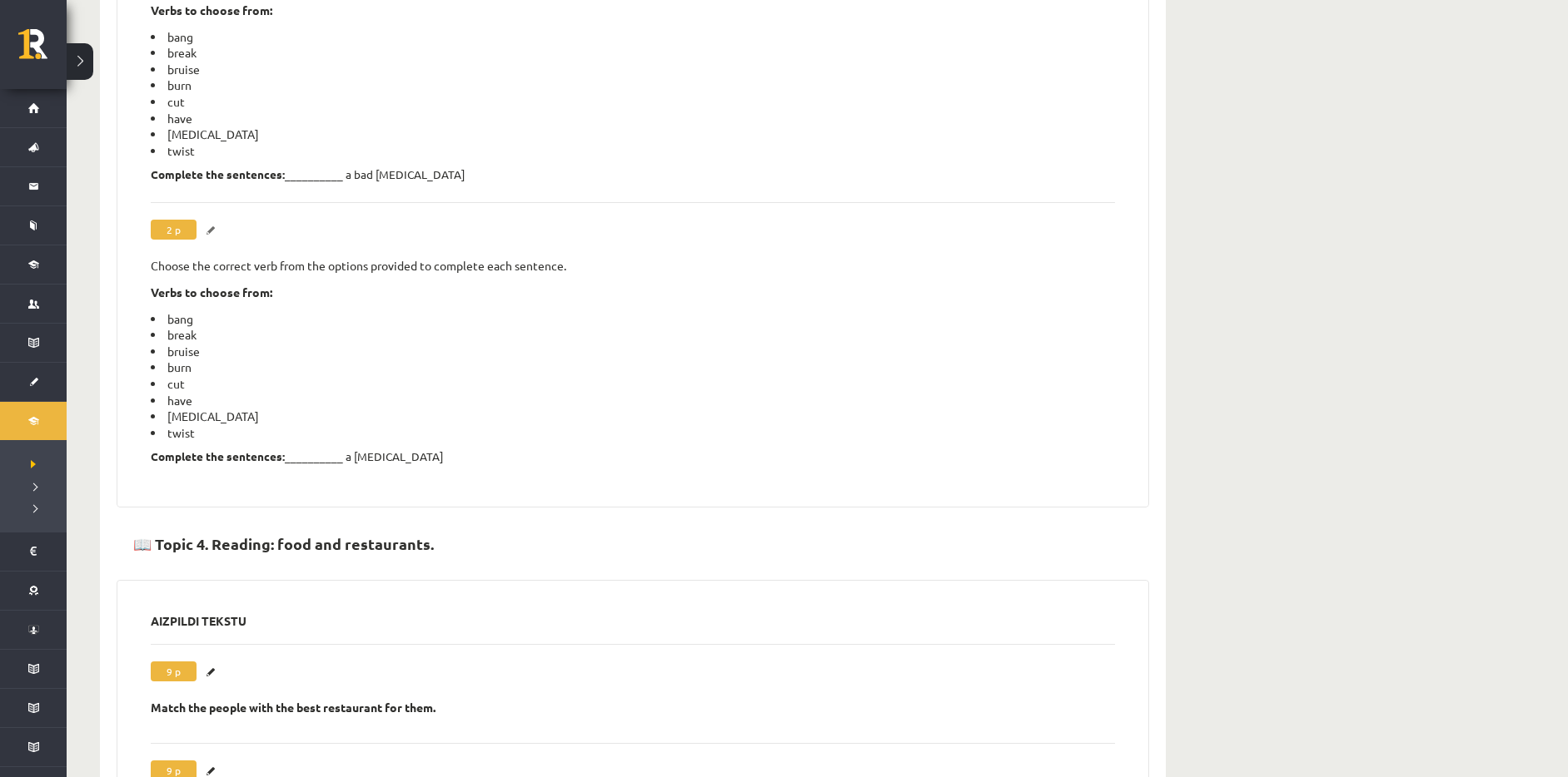
click at [211, 220] on link "Labot" at bounding box center [213, 231] width 17 height 22
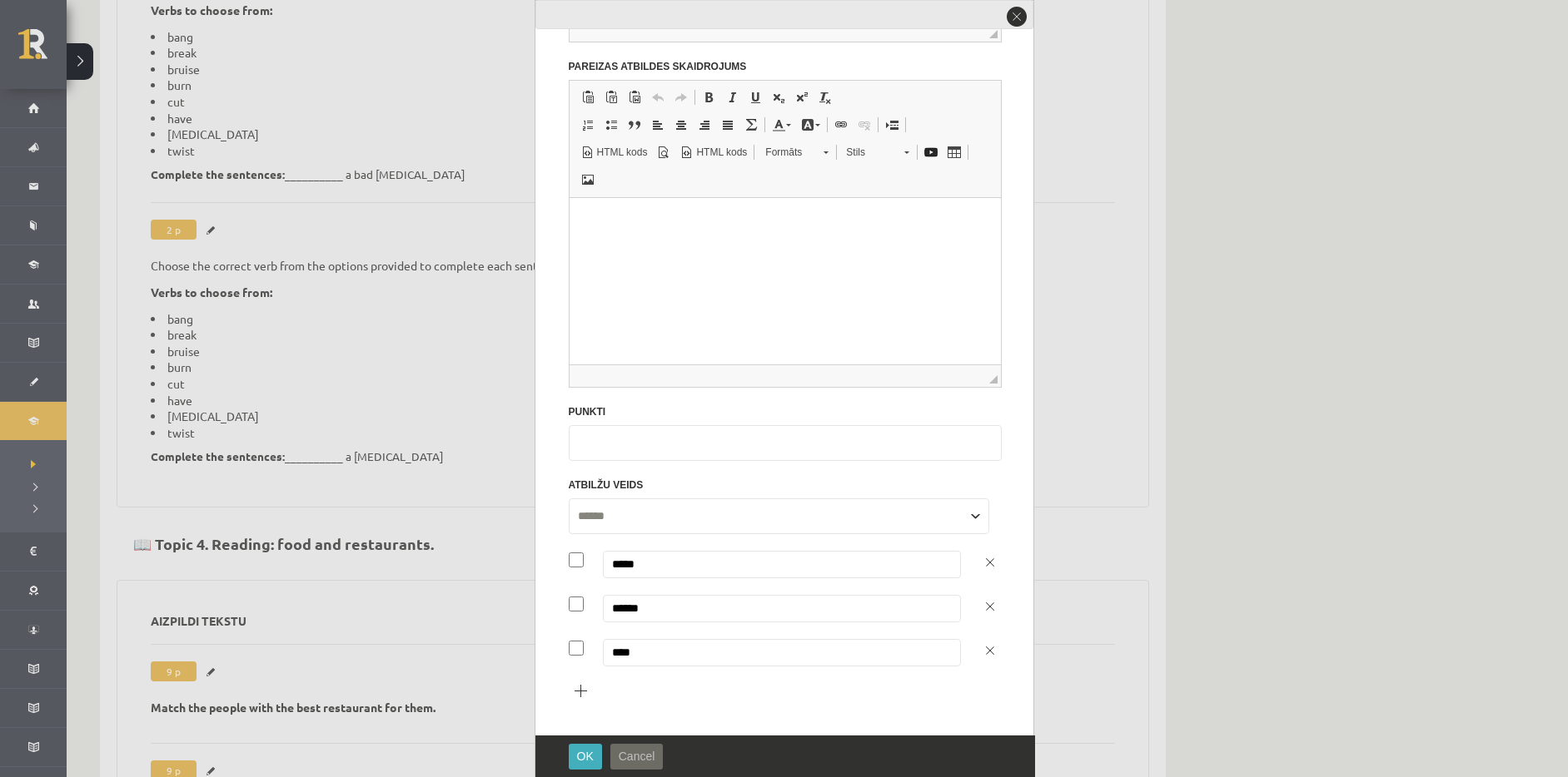
click at [659, 755] on button "Cancel" at bounding box center [637, 757] width 53 height 26
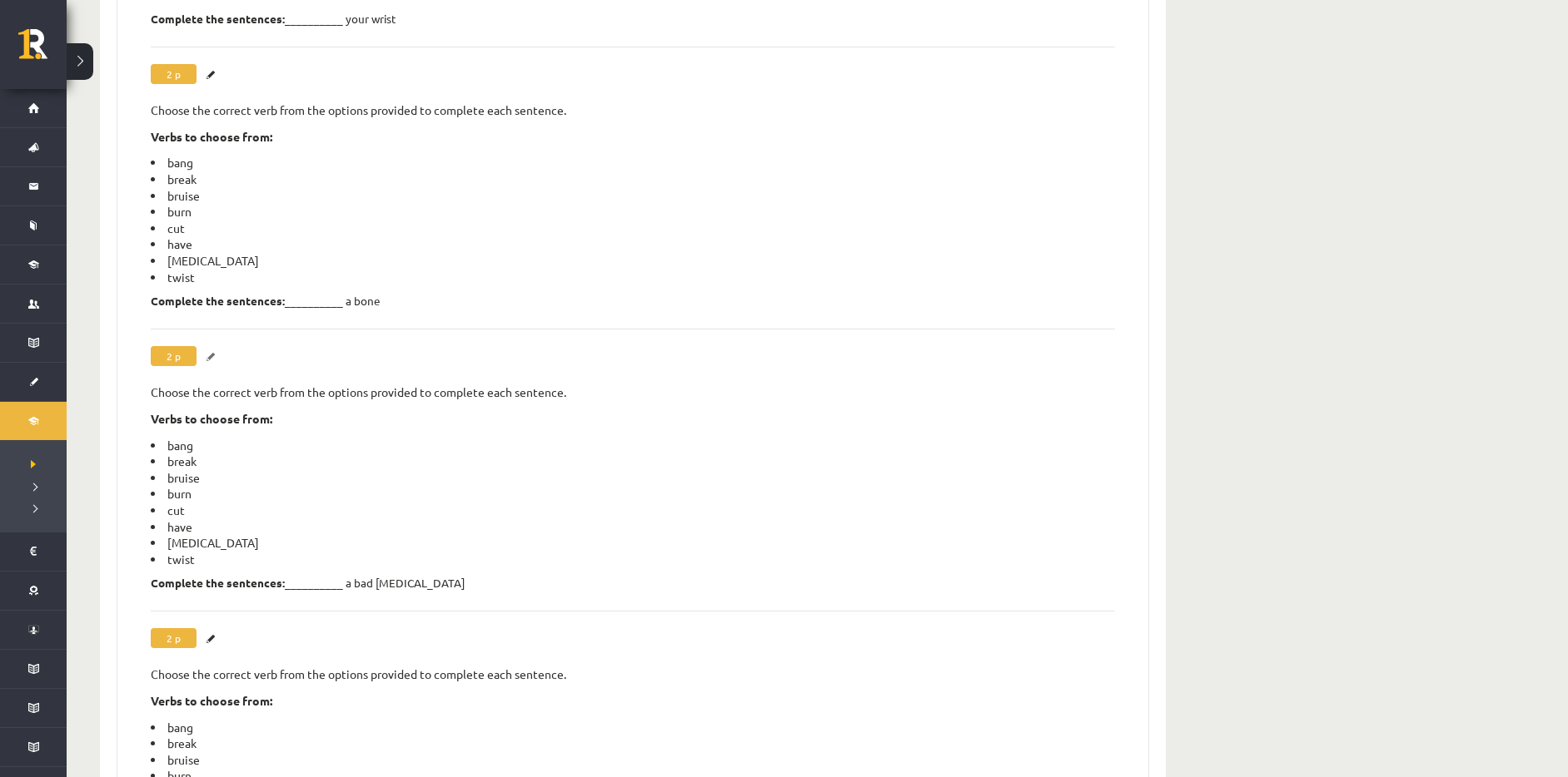
click at [210, 346] on link "Labot" at bounding box center [213, 357] width 17 height 22
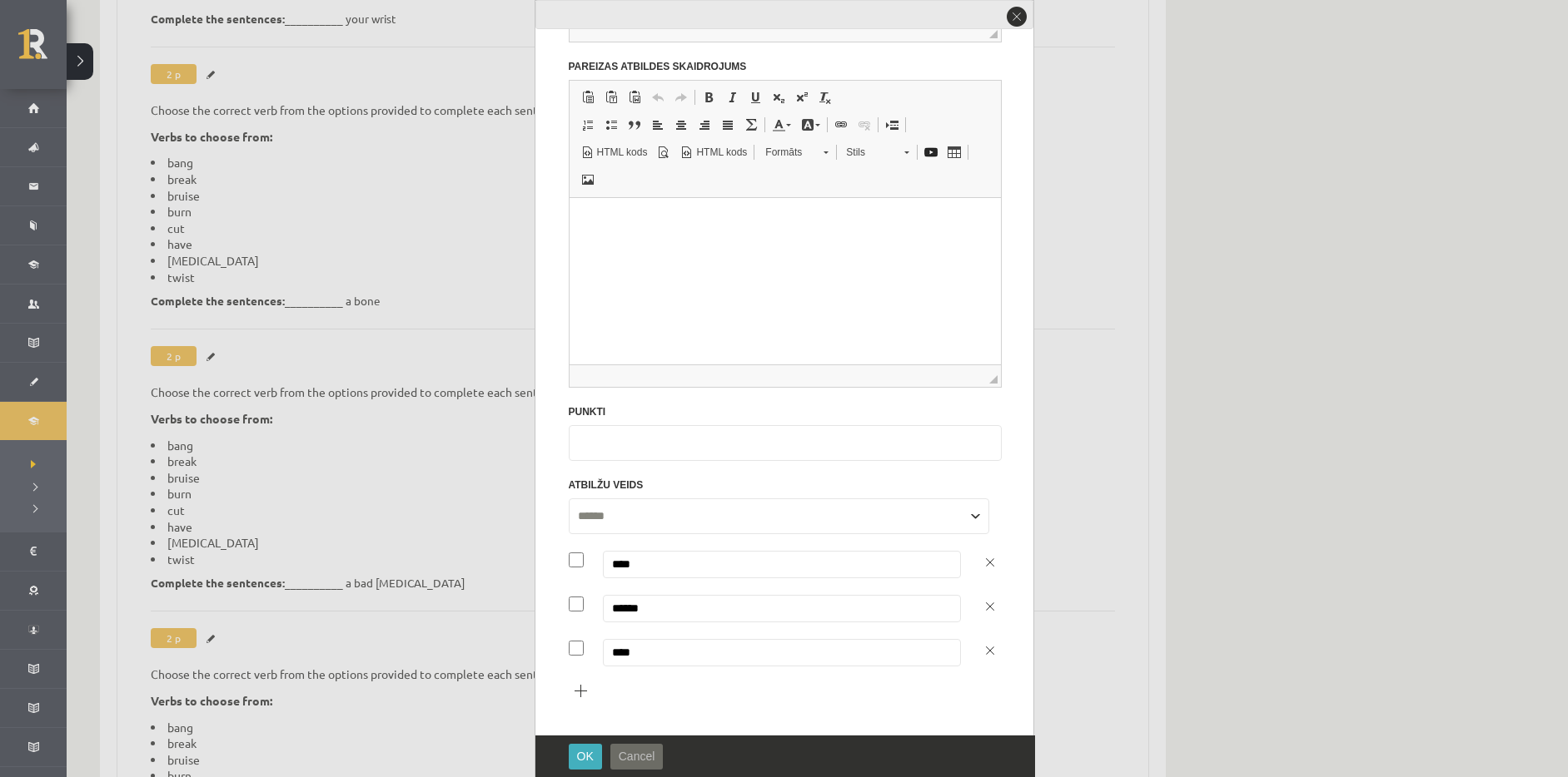
click at [653, 752] on span "Cancel" at bounding box center [637, 757] width 37 height 13
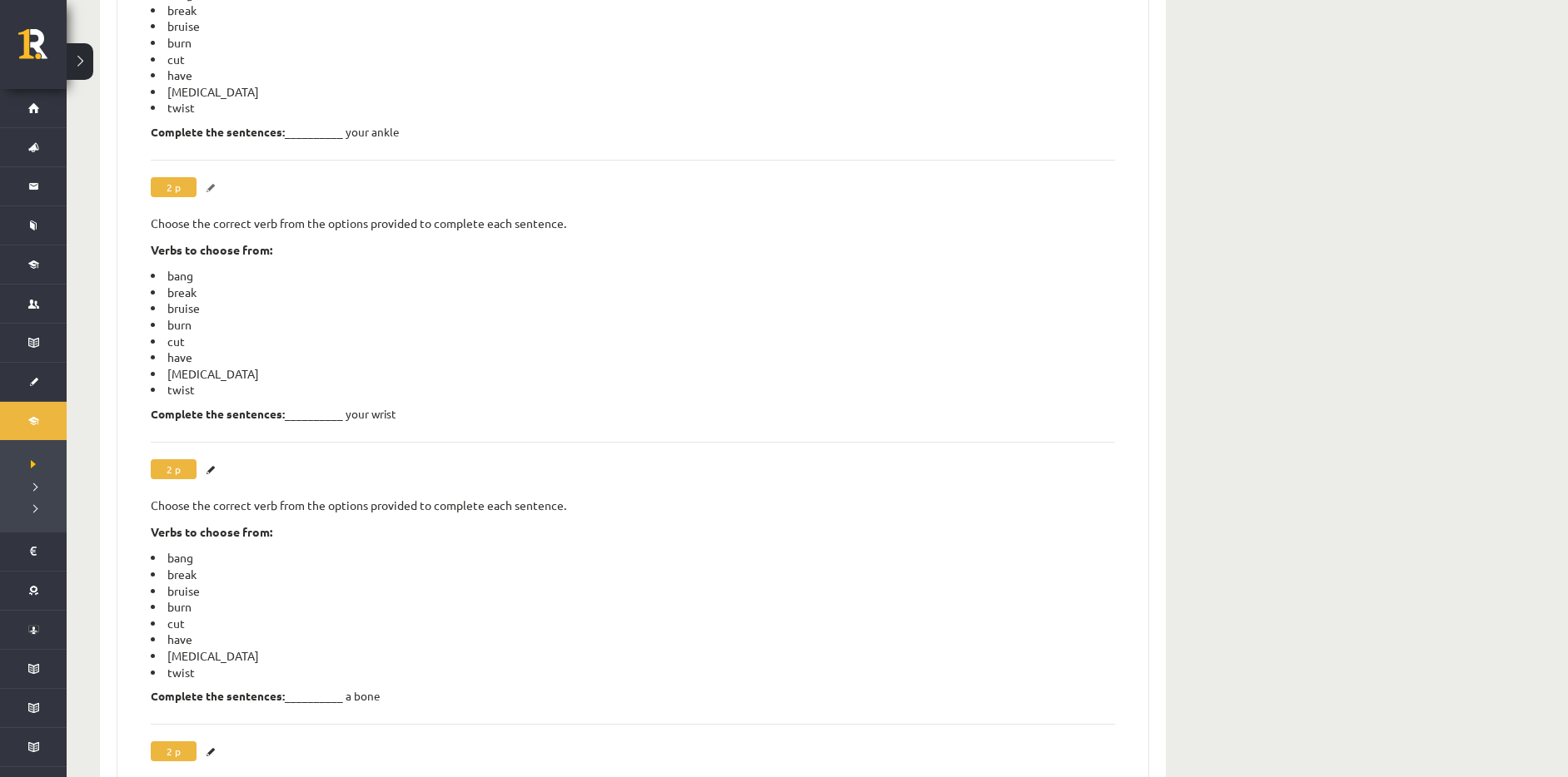
click at [213, 177] on link "Labot" at bounding box center [213, 188] width 17 height 22
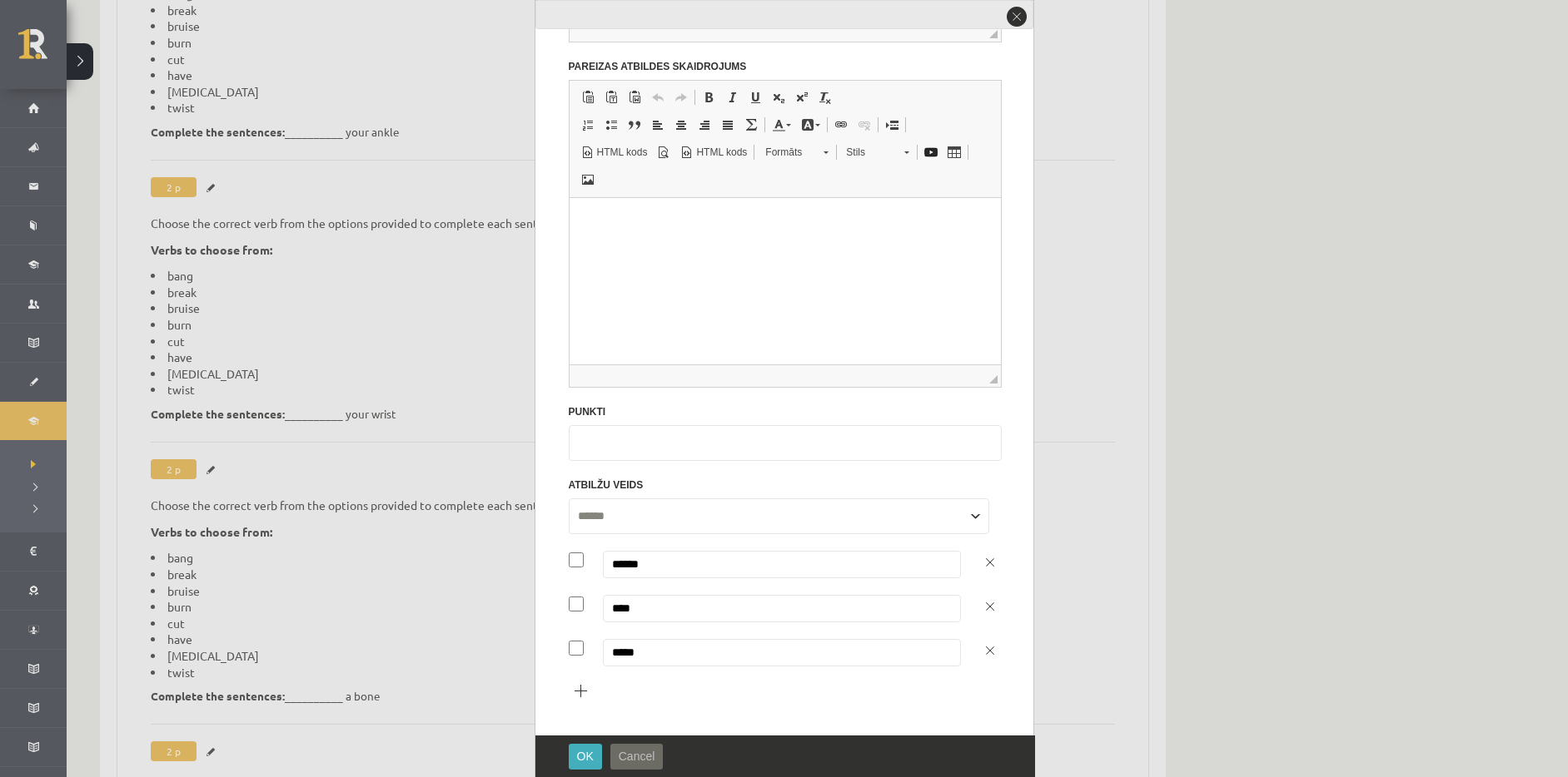
click at [654, 755] on span "Cancel" at bounding box center [637, 757] width 37 height 13
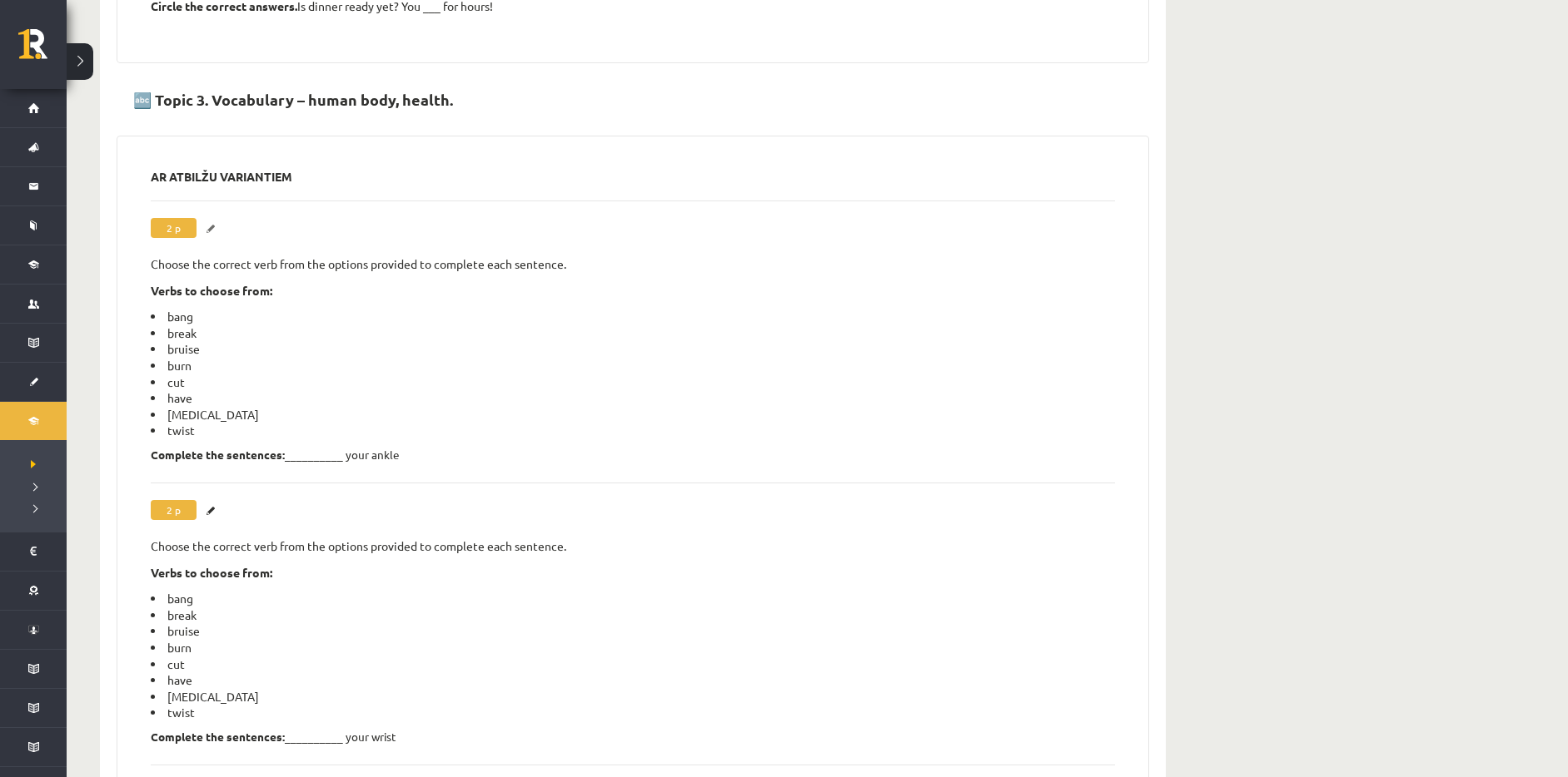
click at [212, 218] on link "Labot" at bounding box center [213, 229] width 17 height 22
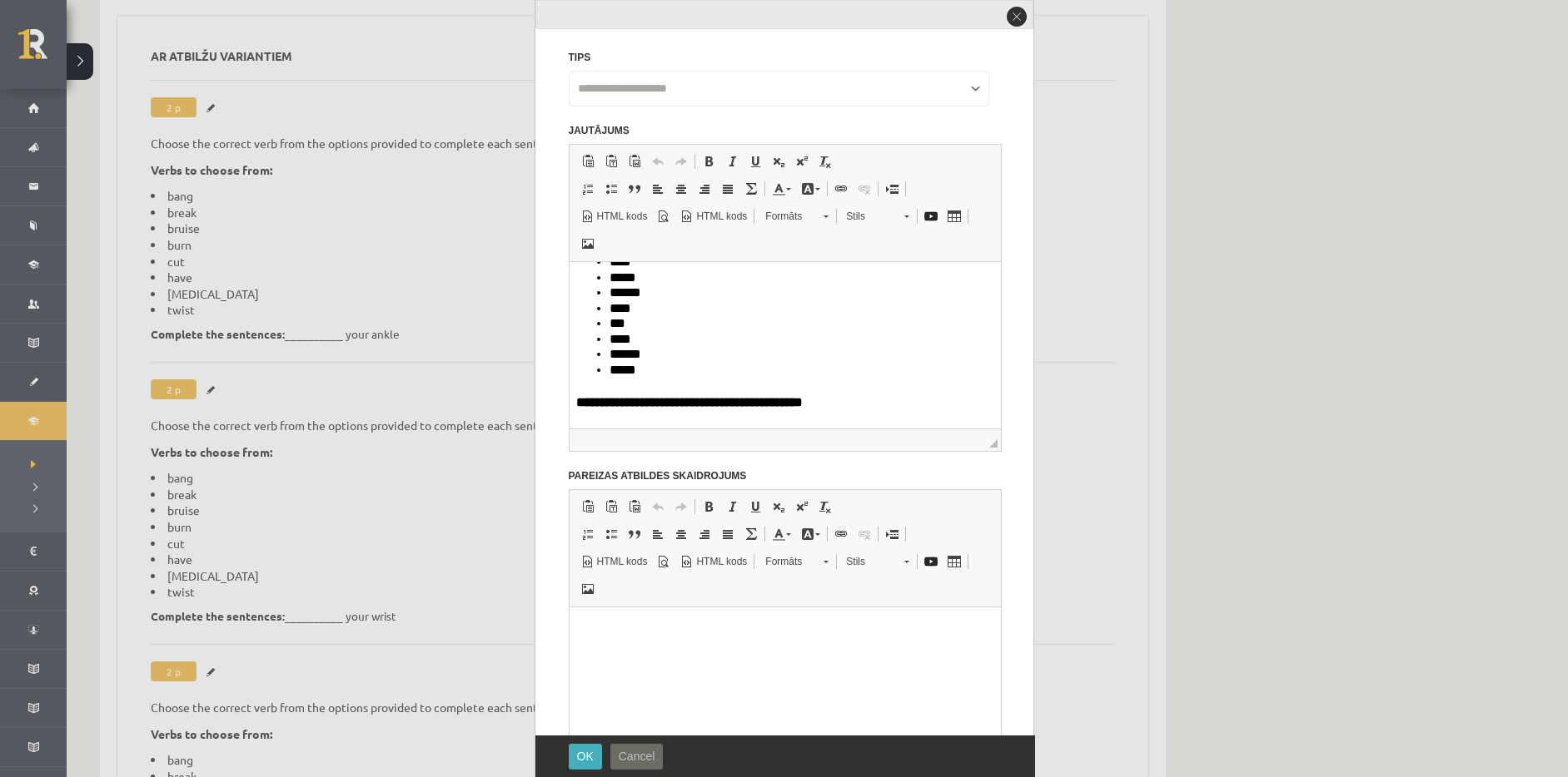
click at [659, 750] on button "Cancel" at bounding box center [637, 757] width 53 height 26
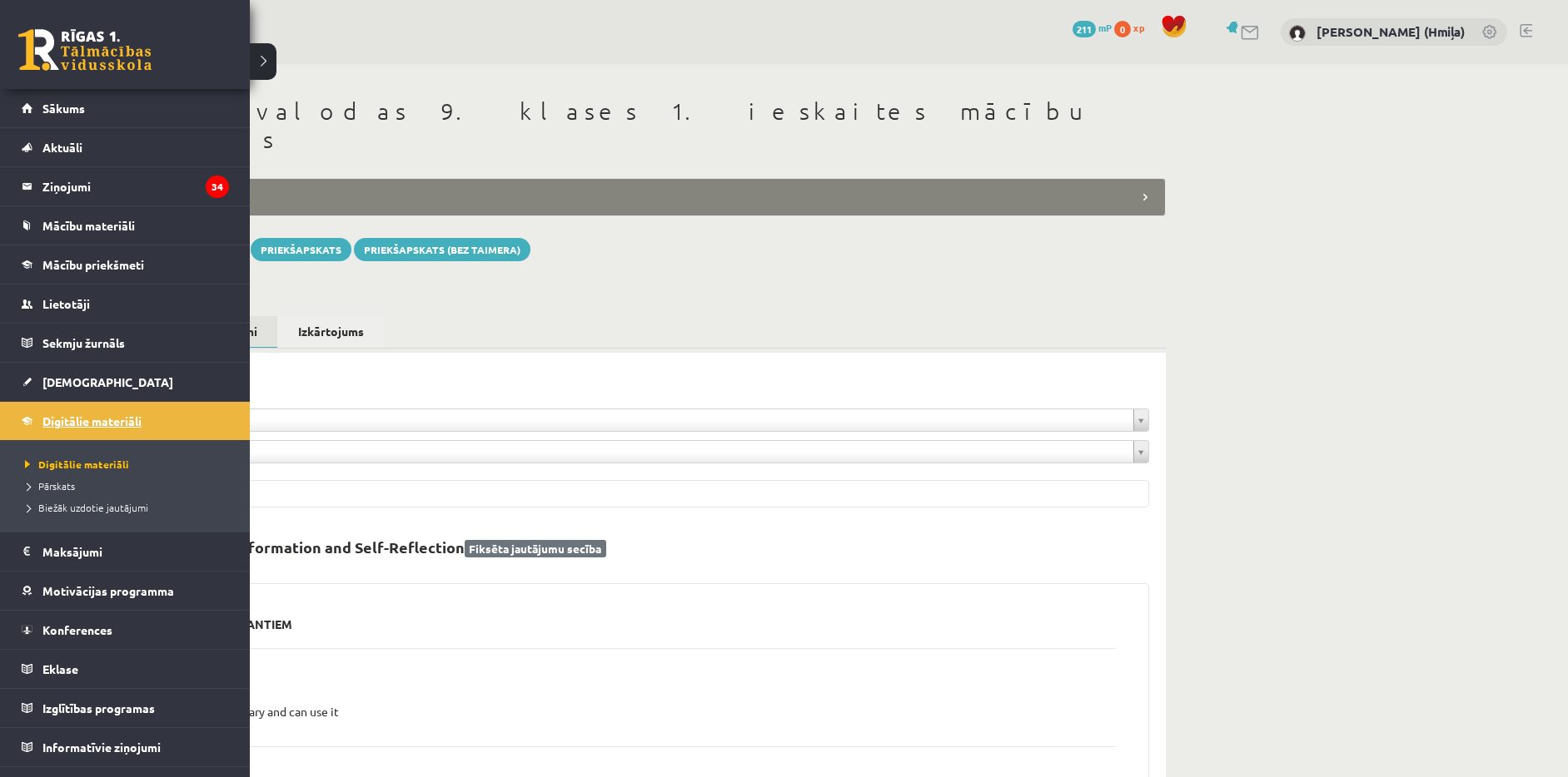
click at [58, 417] on span "Digitālie materiāli" at bounding box center [92, 421] width 99 height 15
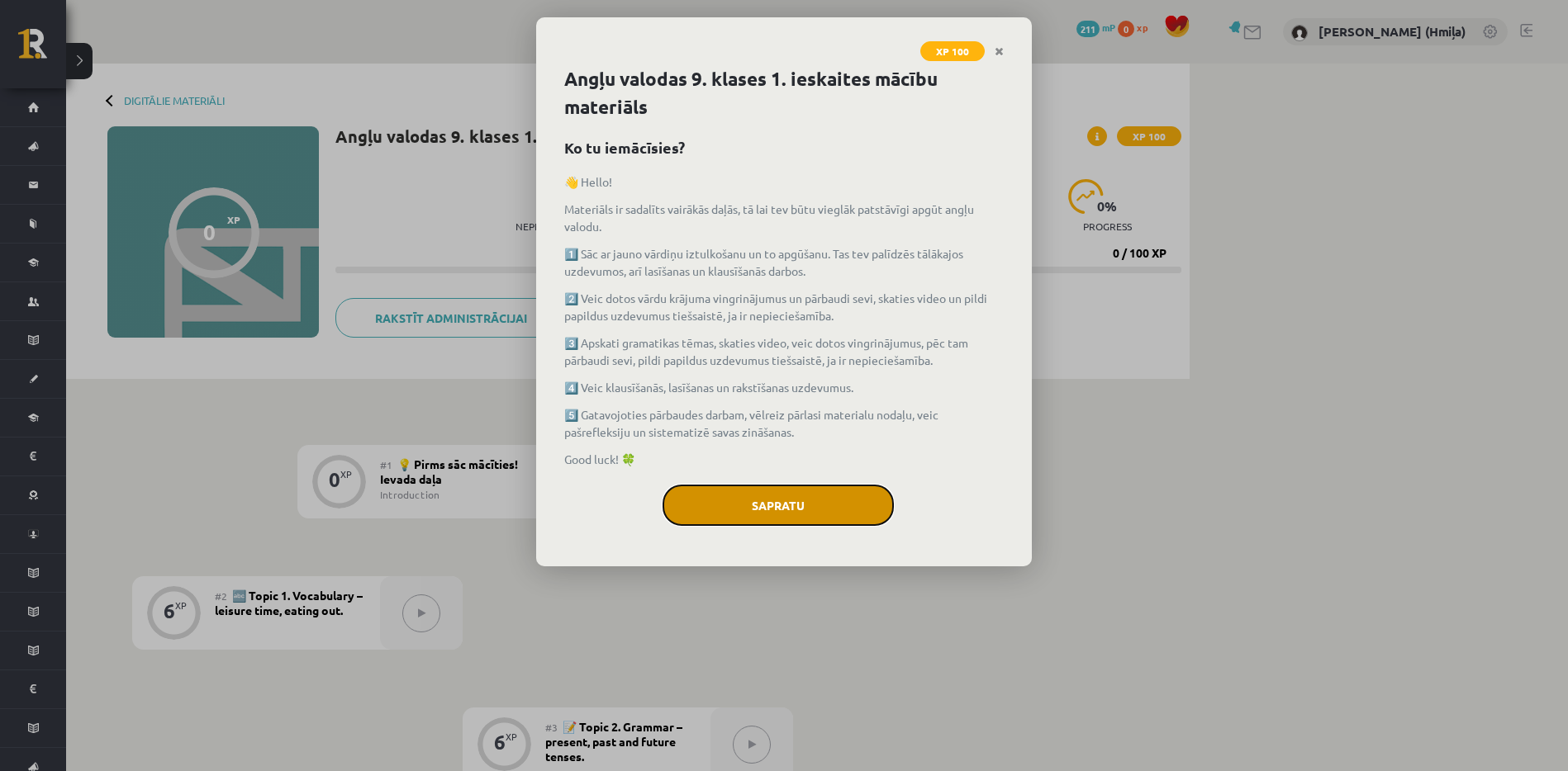
click at [795, 515] on button "Sapratu" at bounding box center [778, 506] width 231 height 41
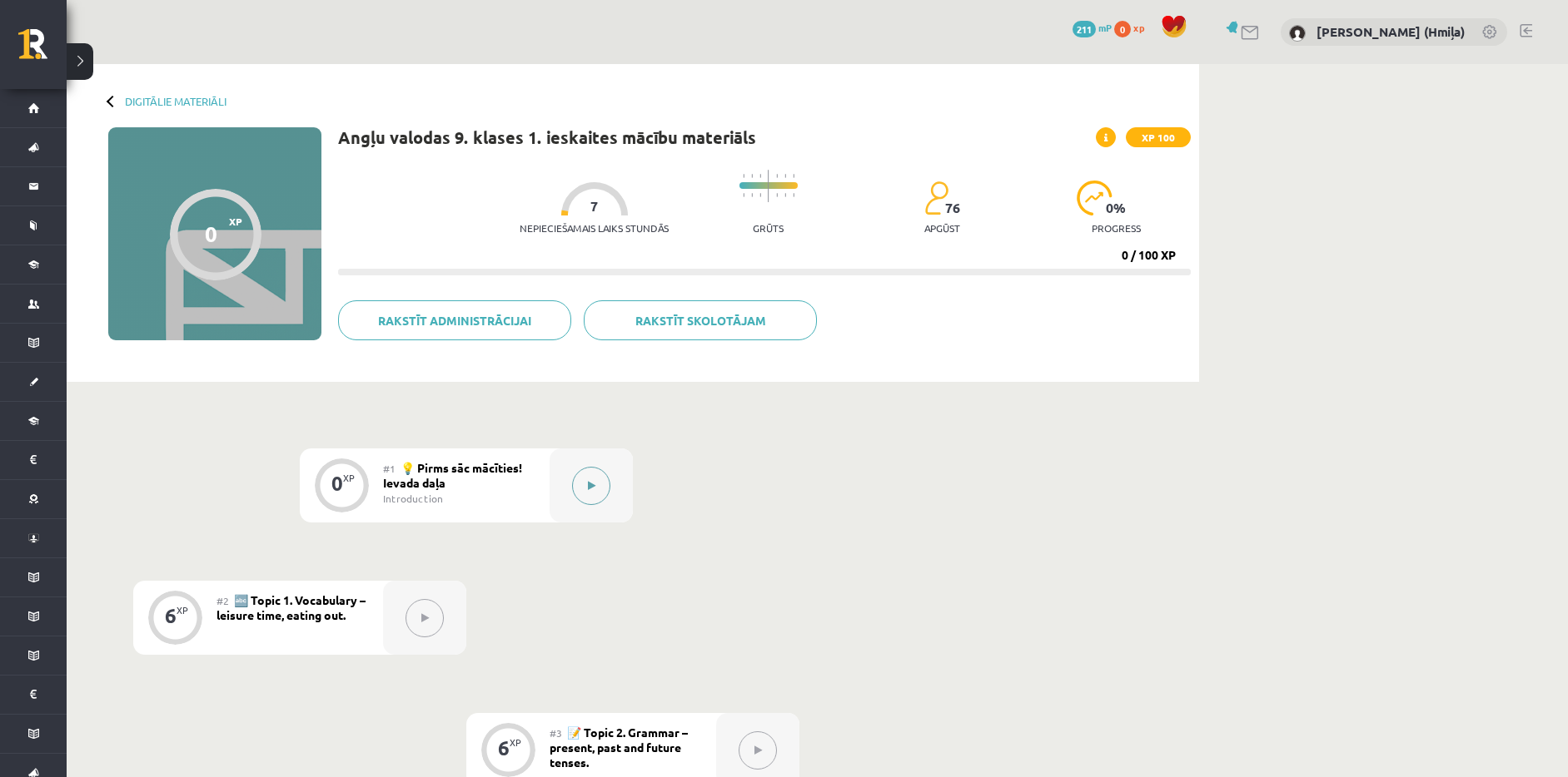
click at [603, 485] on button at bounding box center [591, 486] width 38 height 38
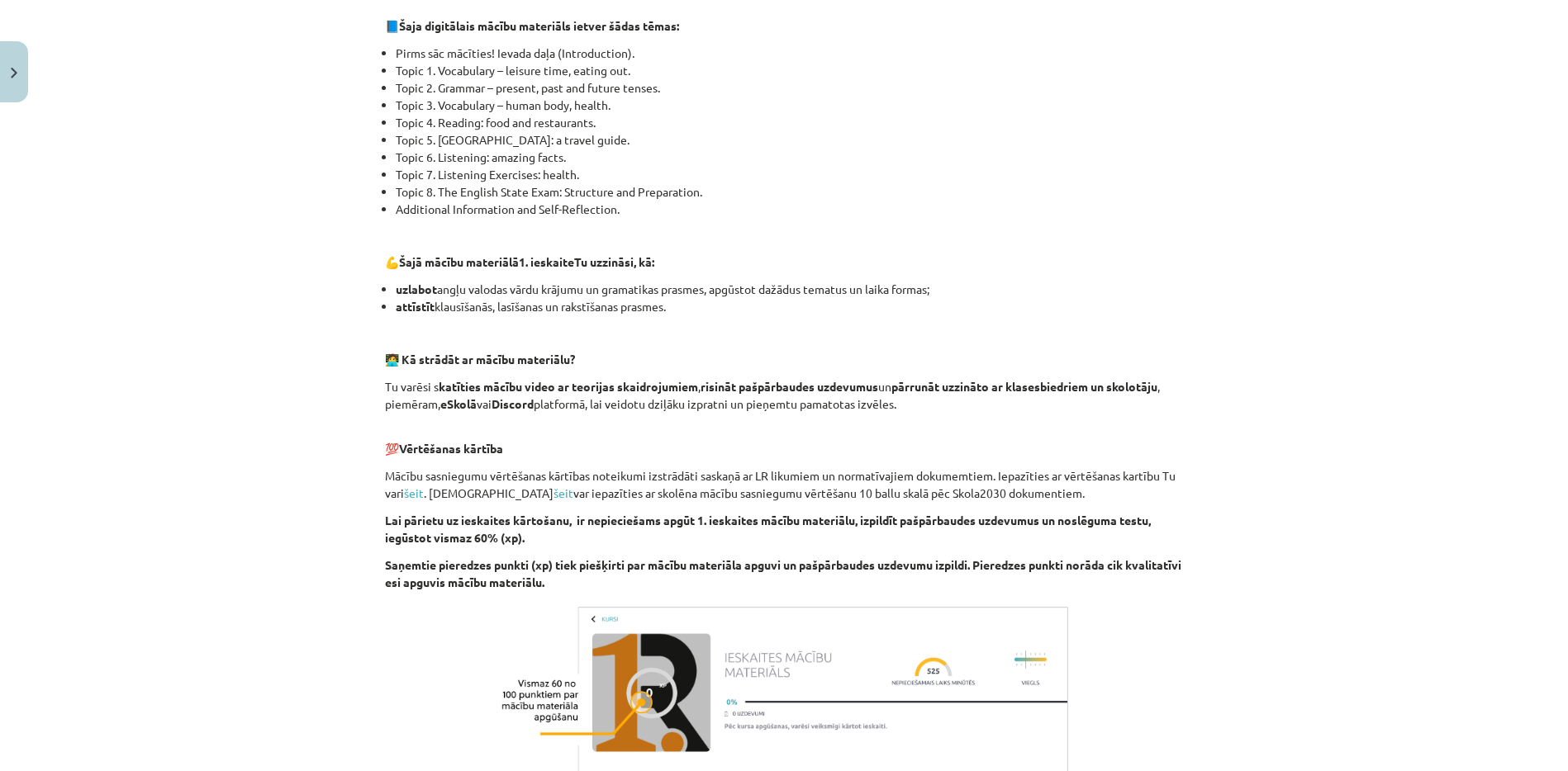
scroll to position [978, 0]
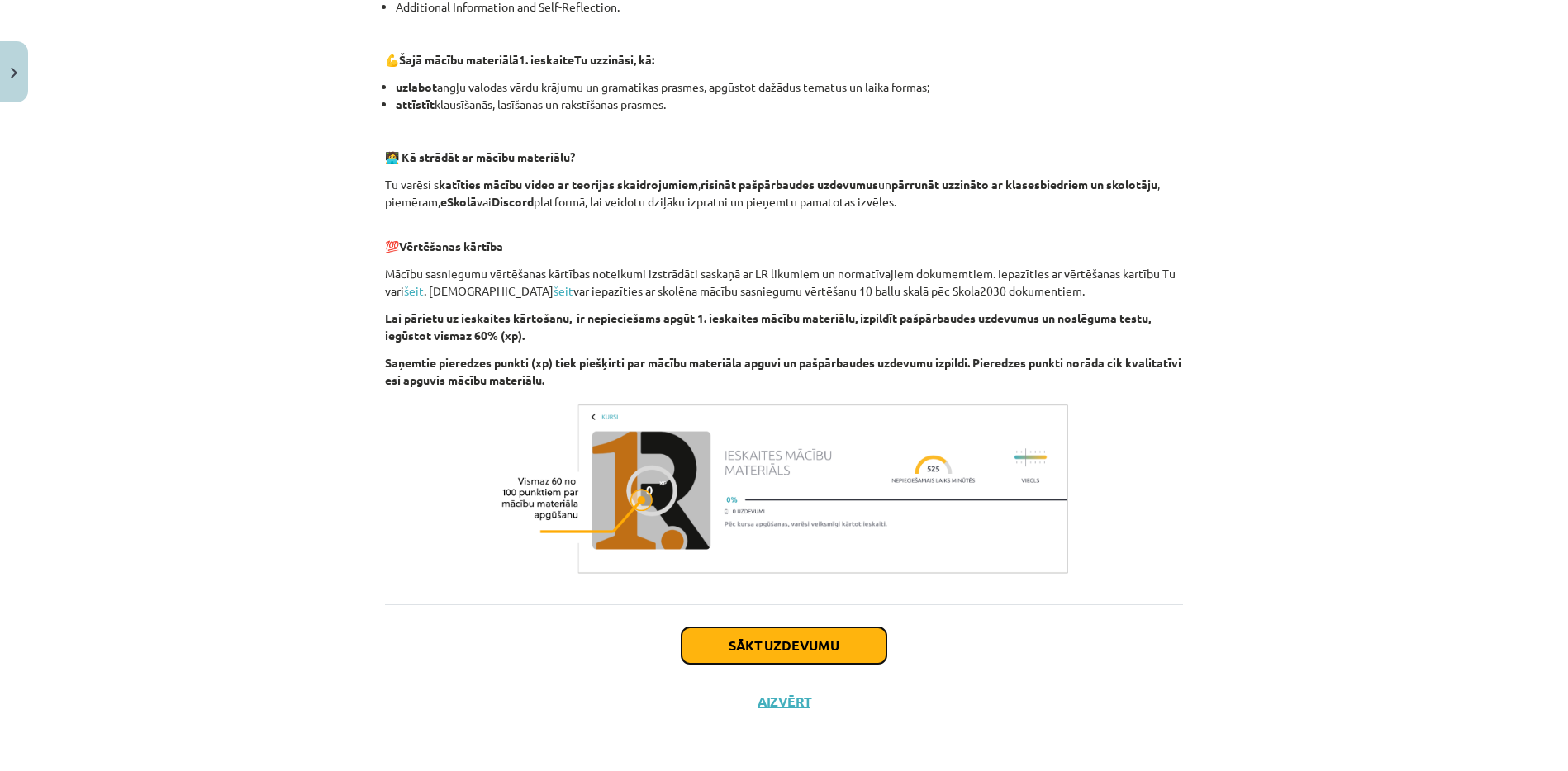
click at [838, 632] on button "Sākt uzdevumu" at bounding box center [784, 646] width 205 height 36
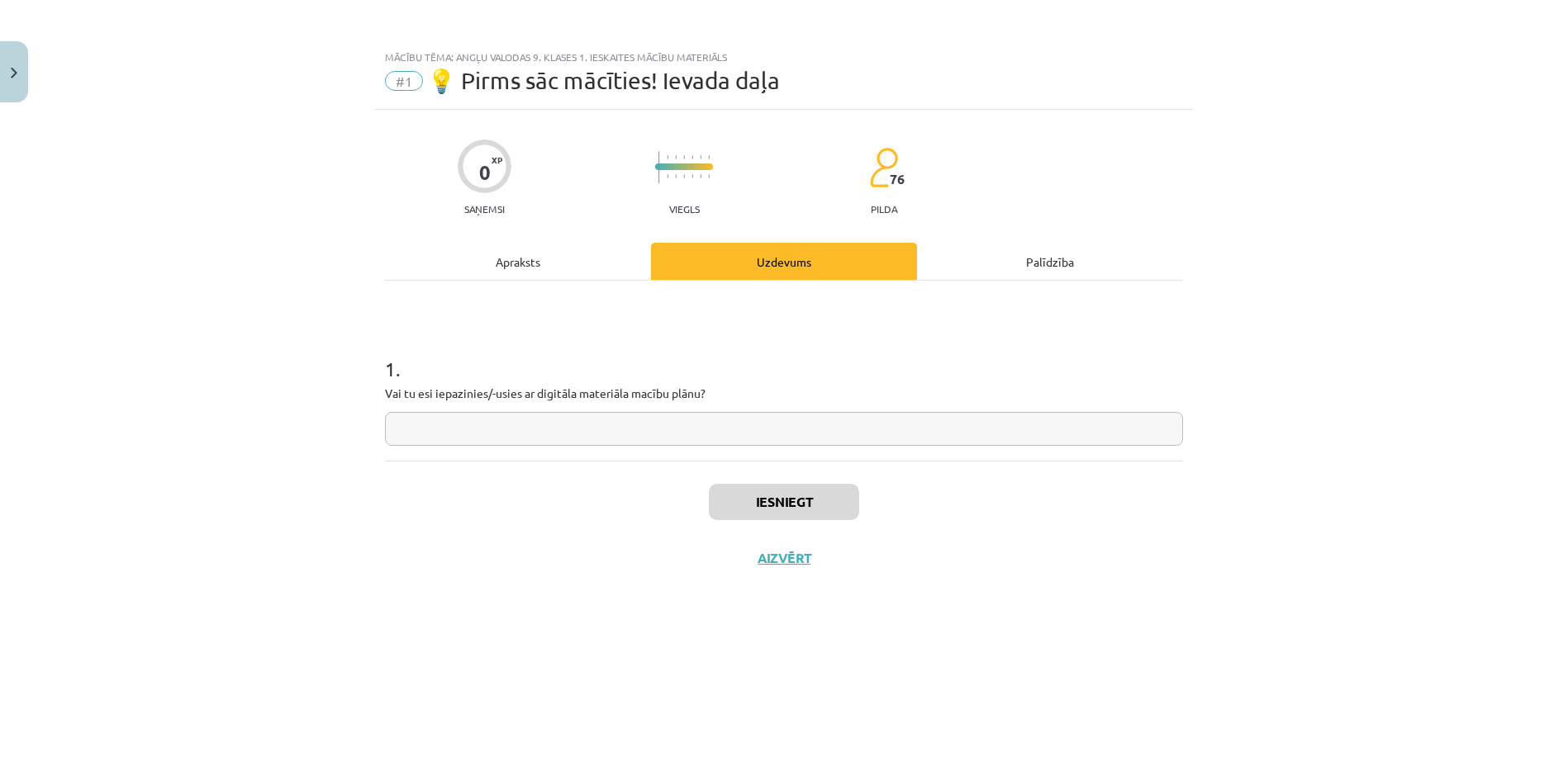
scroll to position [0, 0]
click at [868, 441] on input "text" at bounding box center [784, 429] width 798 height 34
type input "**"
click at [834, 497] on button "Iesniegt" at bounding box center [784, 502] width 150 height 36
click at [837, 572] on button "Nākamā nodarbība" at bounding box center [784, 569] width 162 height 38
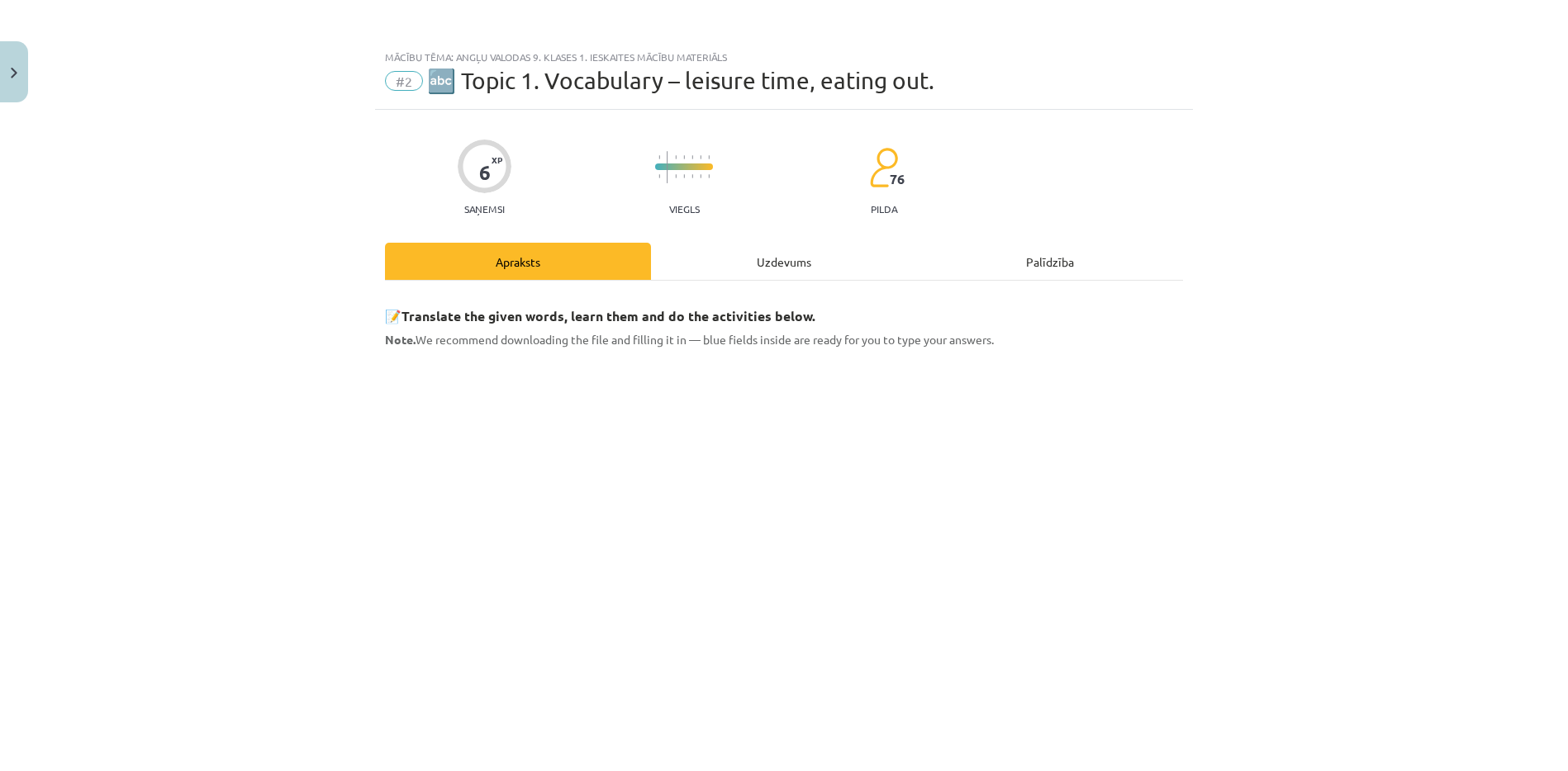
click at [779, 250] on div "Uzdevums" at bounding box center [784, 261] width 266 height 37
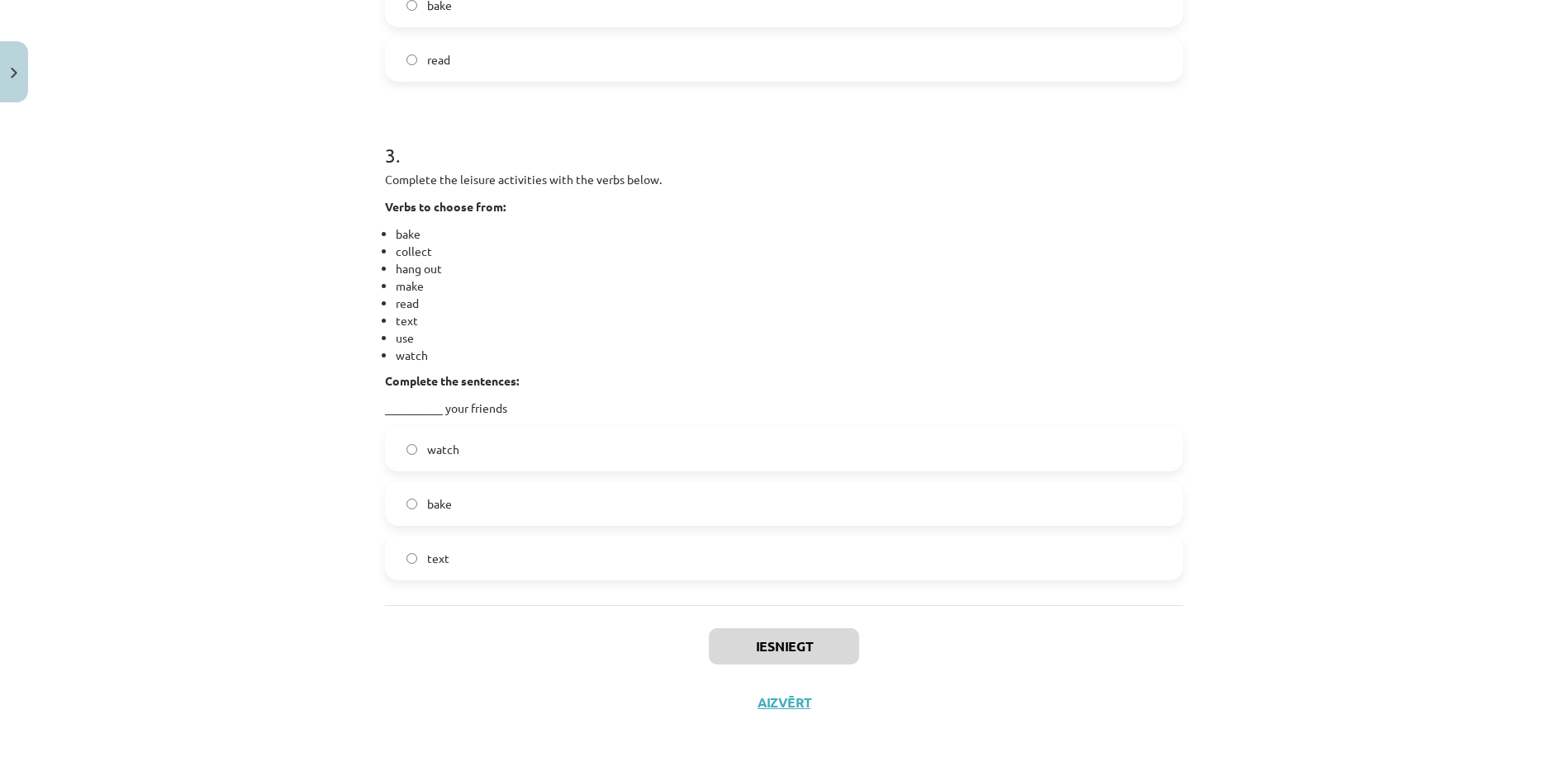
scroll to position [1212, 0]
click at [718, 453] on label "watch" at bounding box center [784, 449] width 794 height 41
click at [808, 645] on button "Iesniegt" at bounding box center [784, 646] width 150 height 36
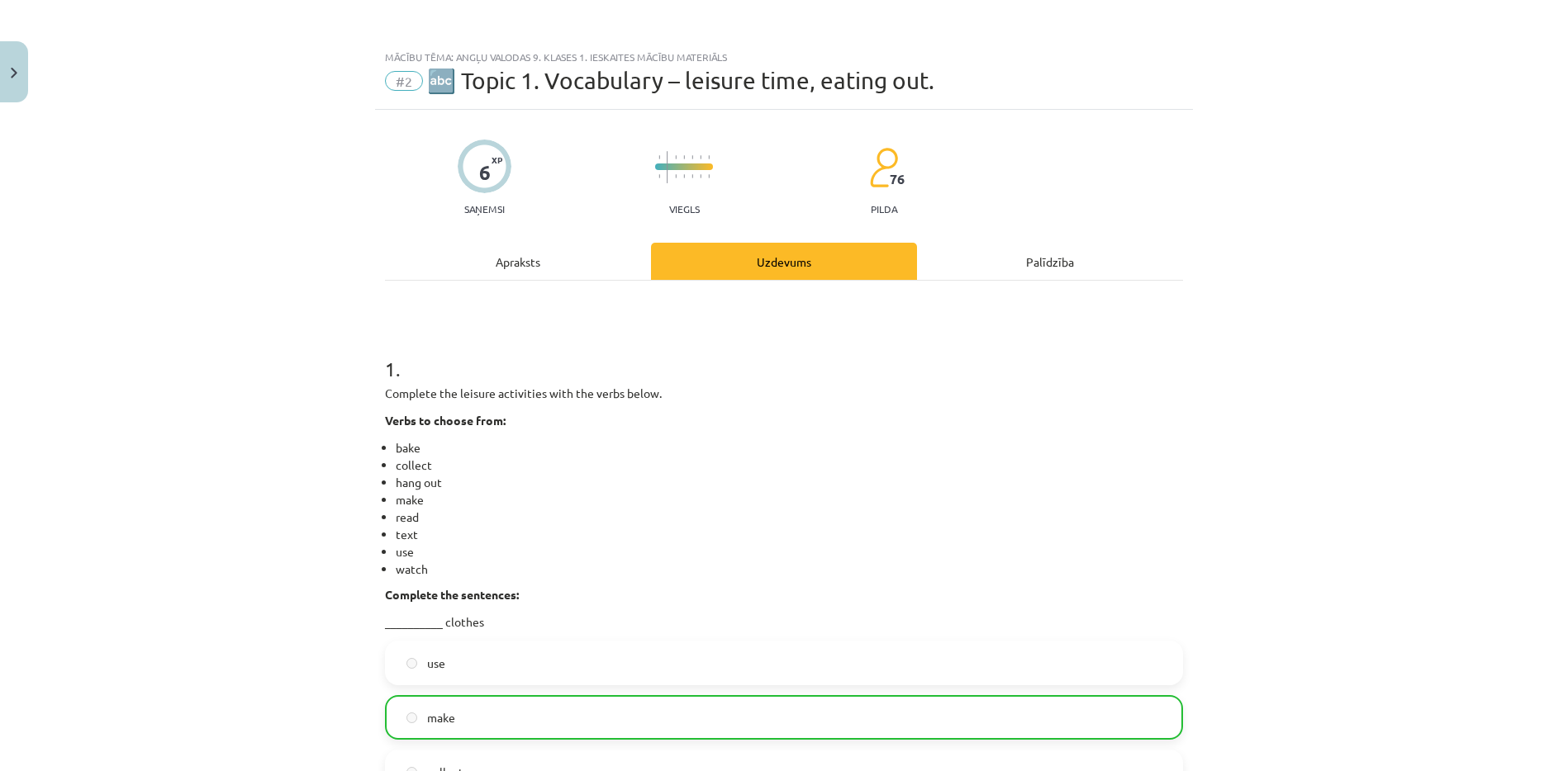
scroll to position [822, 0]
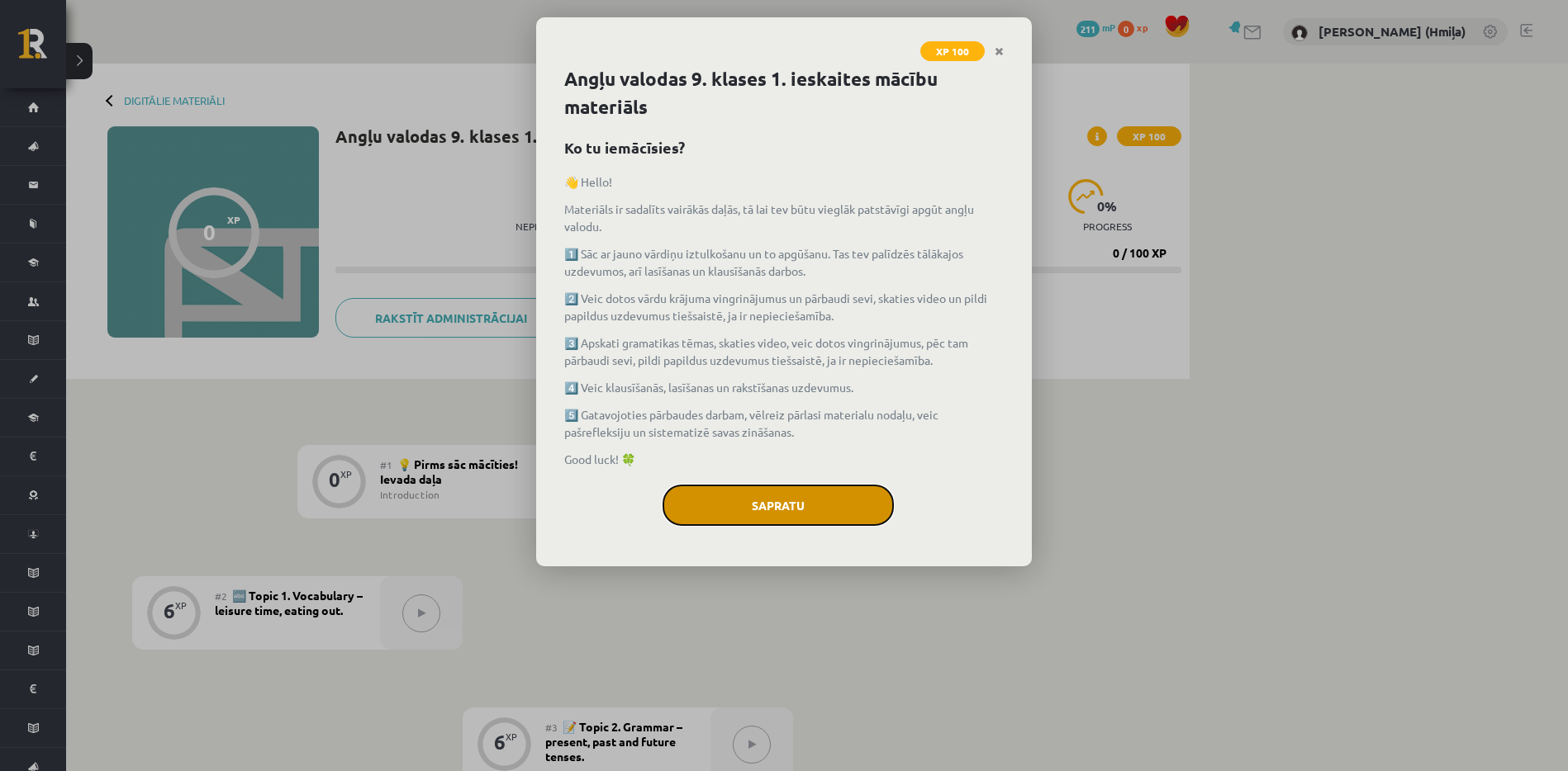
click at [829, 493] on button "Sapratu" at bounding box center [778, 506] width 231 height 41
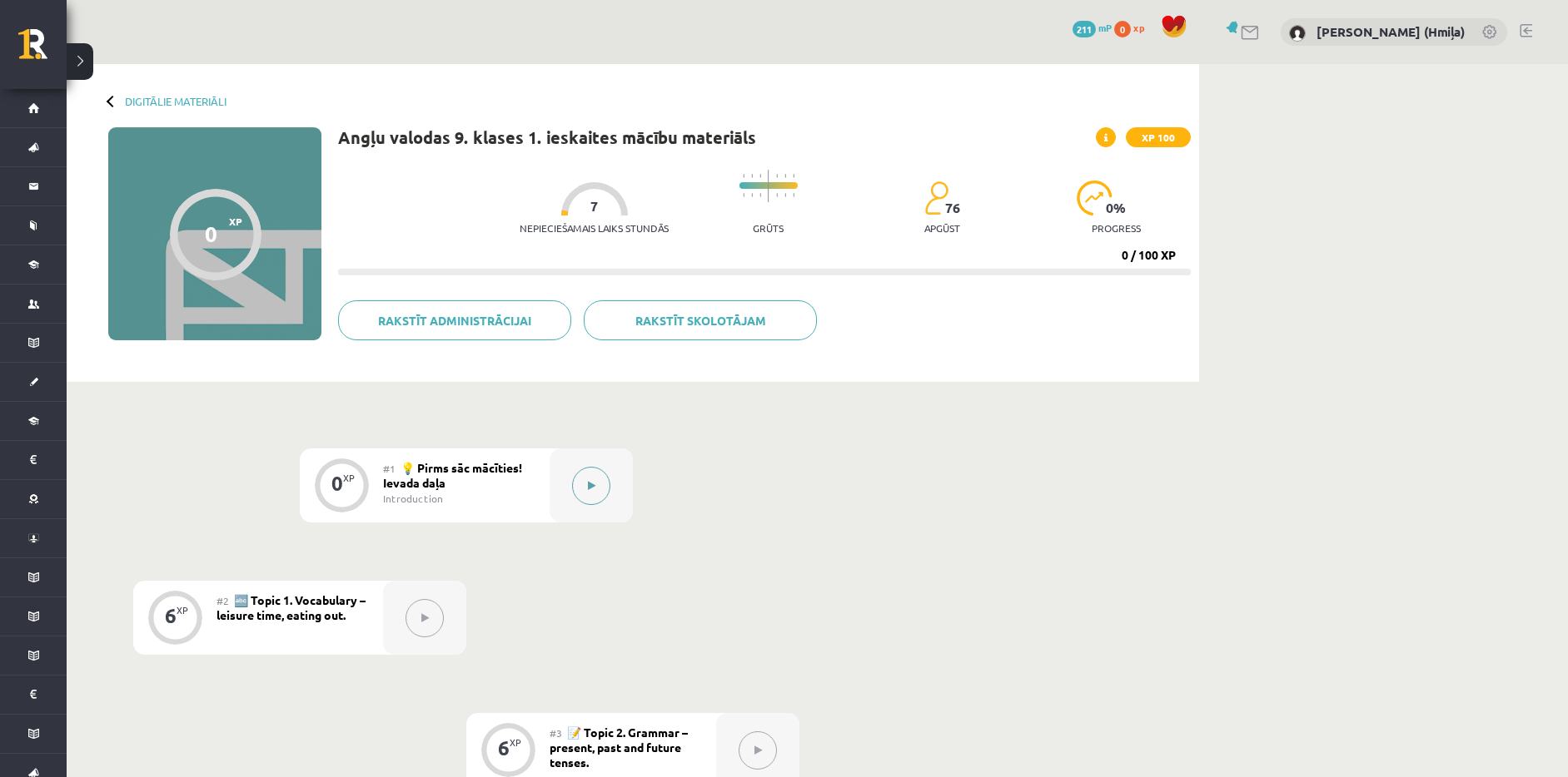
click at [605, 486] on button at bounding box center [591, 486] width 38 height 38
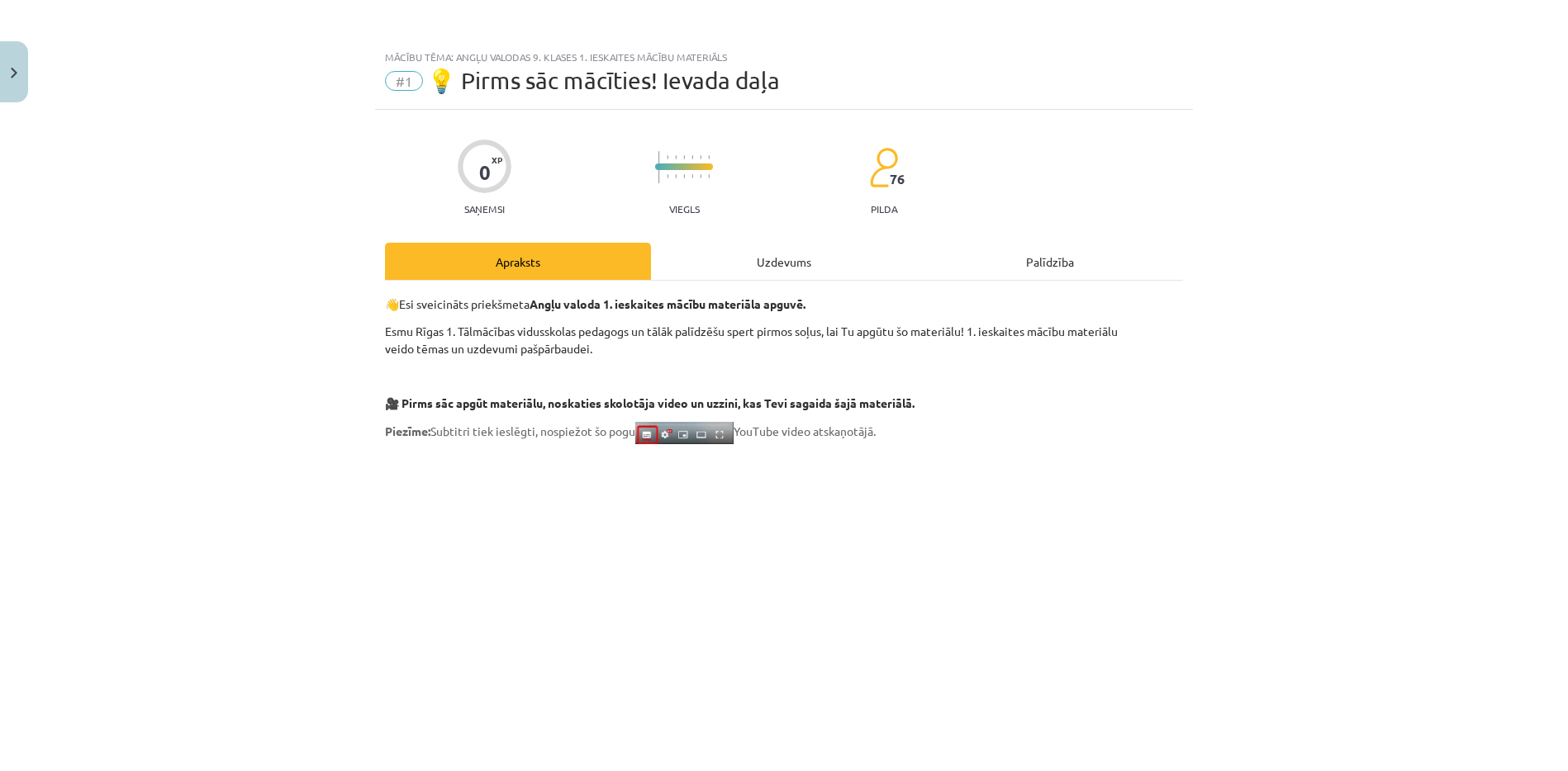
scroll to position [978, 0]
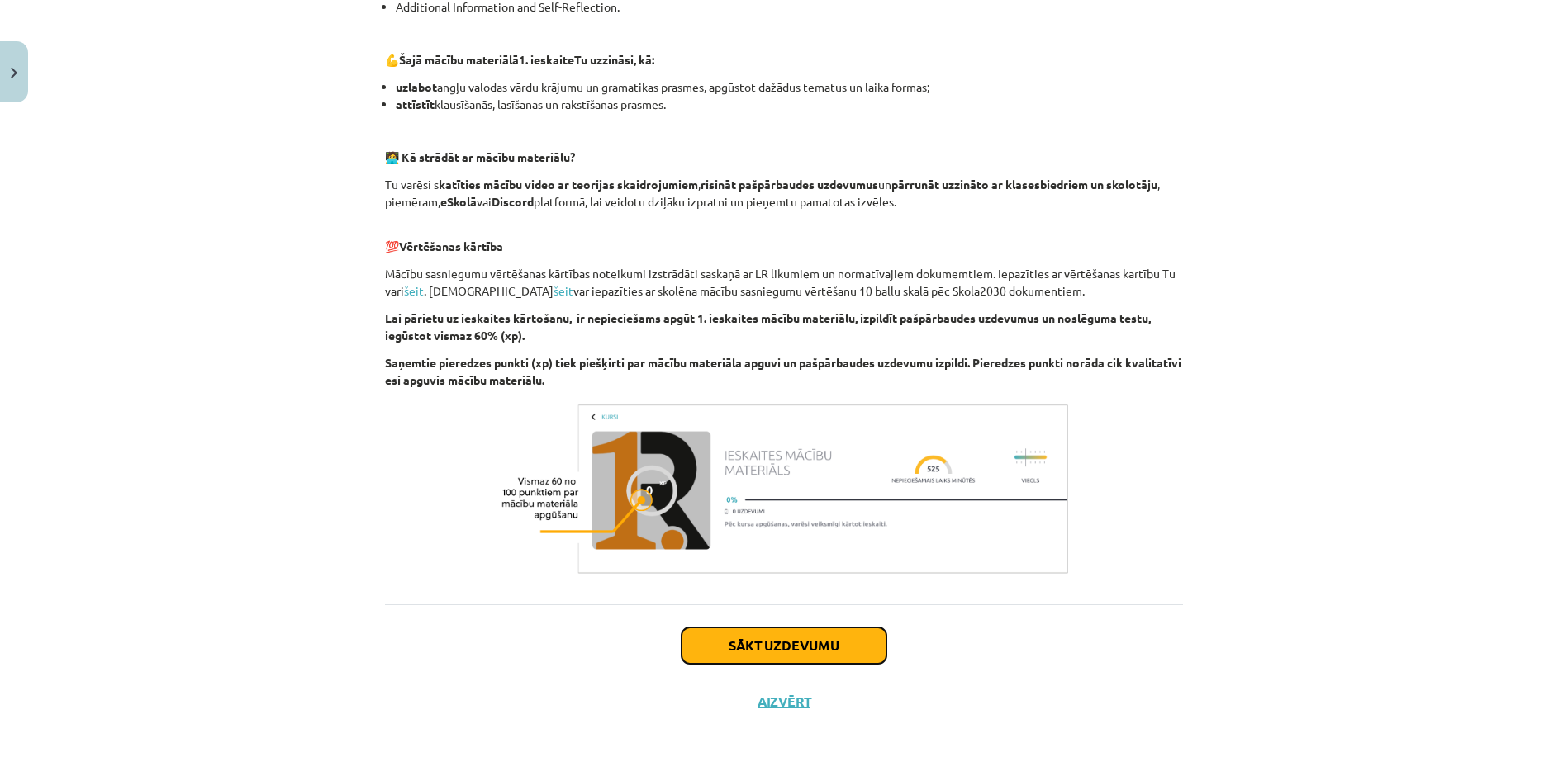
click at [840, 642] on button "Sākt uzdevumu" at bounding box center [784, 646] width 205 height 36
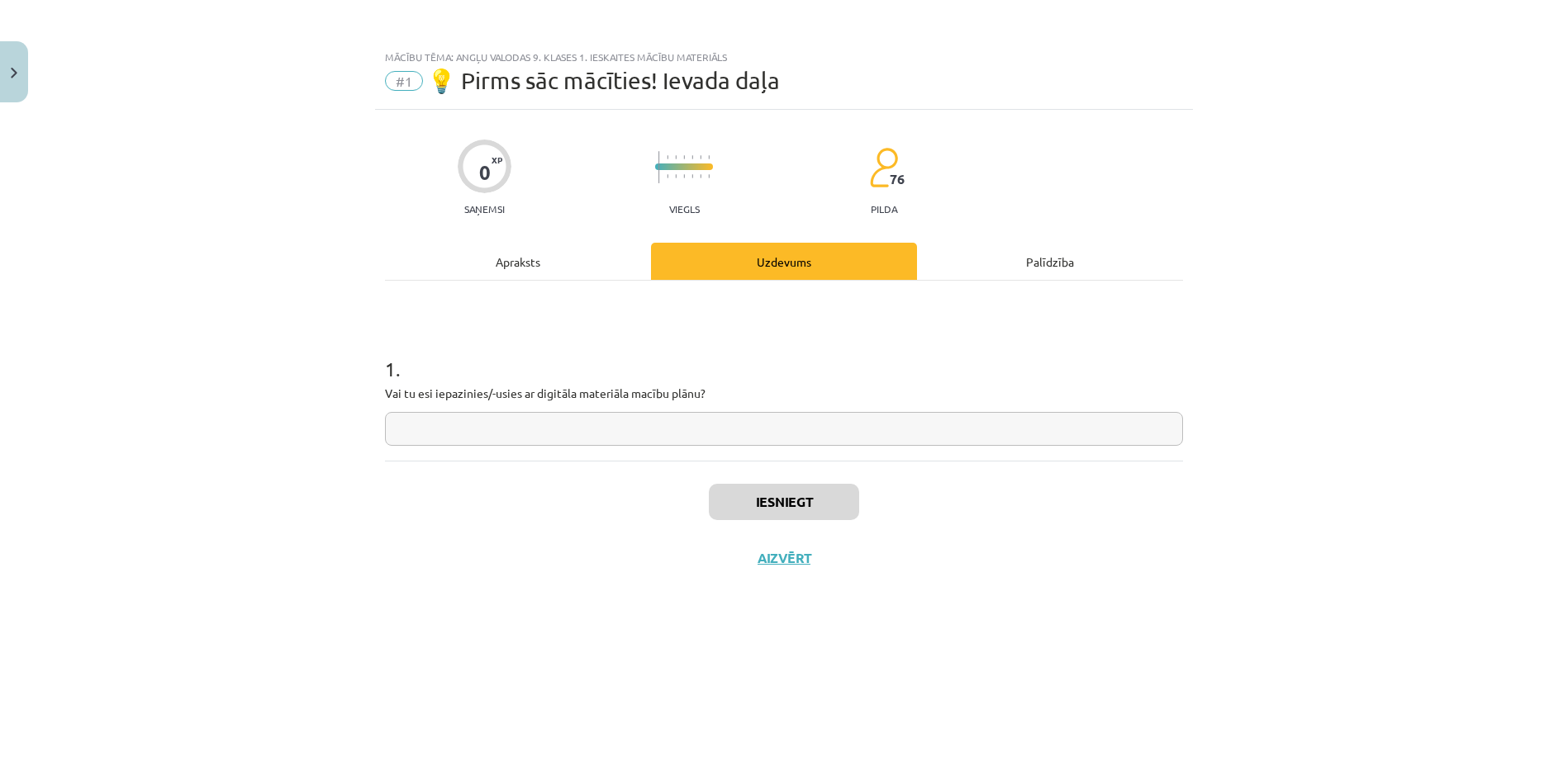
click at [910, 424] on input "text" at bounding box center [784, 429] width 798 height 34
type input "**"
click at [816, 502] on button "Iesniegt" at bounding box center [784, 502] width 150 height 36
click at [819, 561] on button "Nākamā nodarbība" at bounding box center [784, 569] width 162 height 38
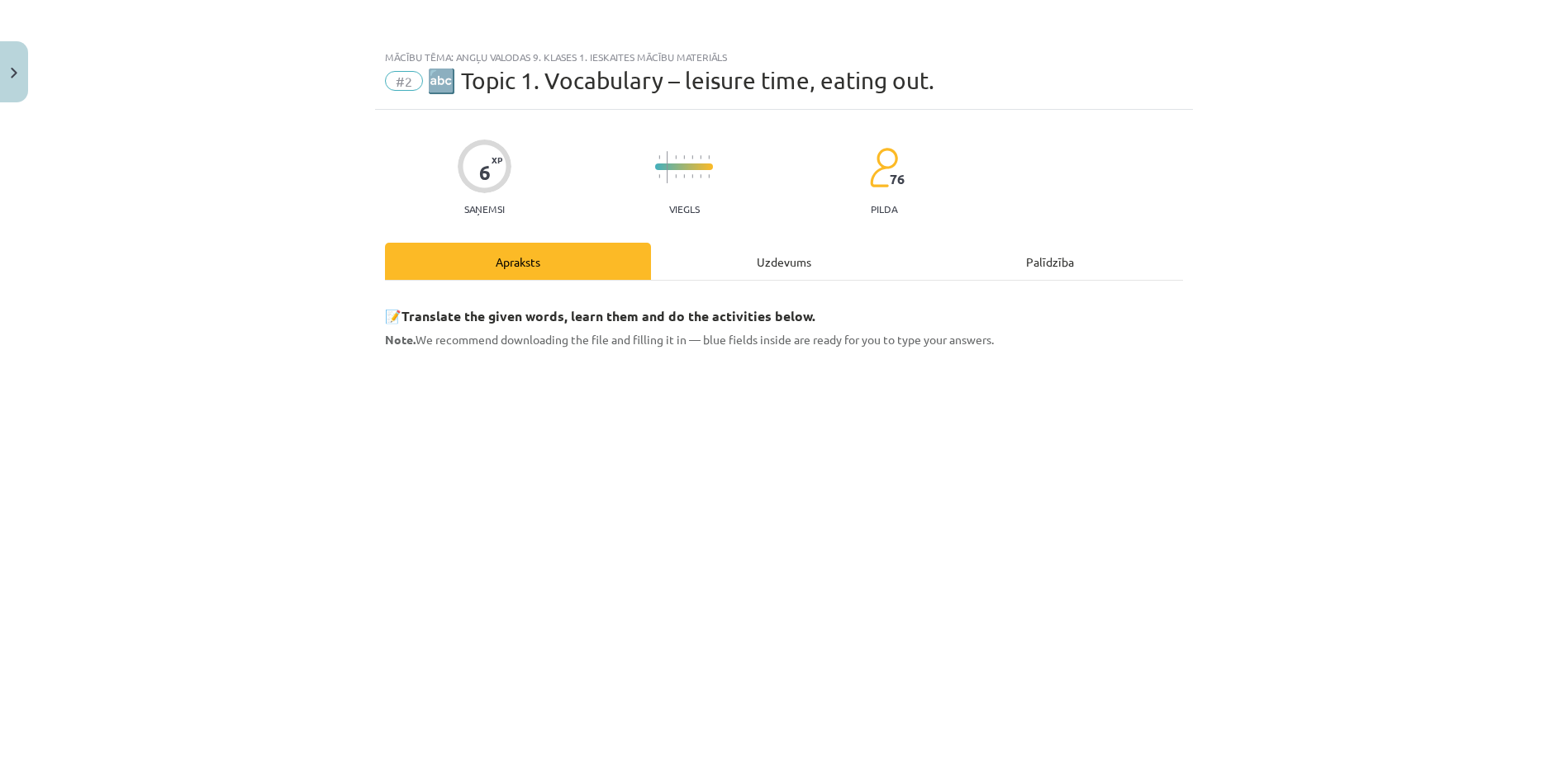
click at [786, 269] on div "Uzdevums" at bounding box center [784, 261] width 266 height 37
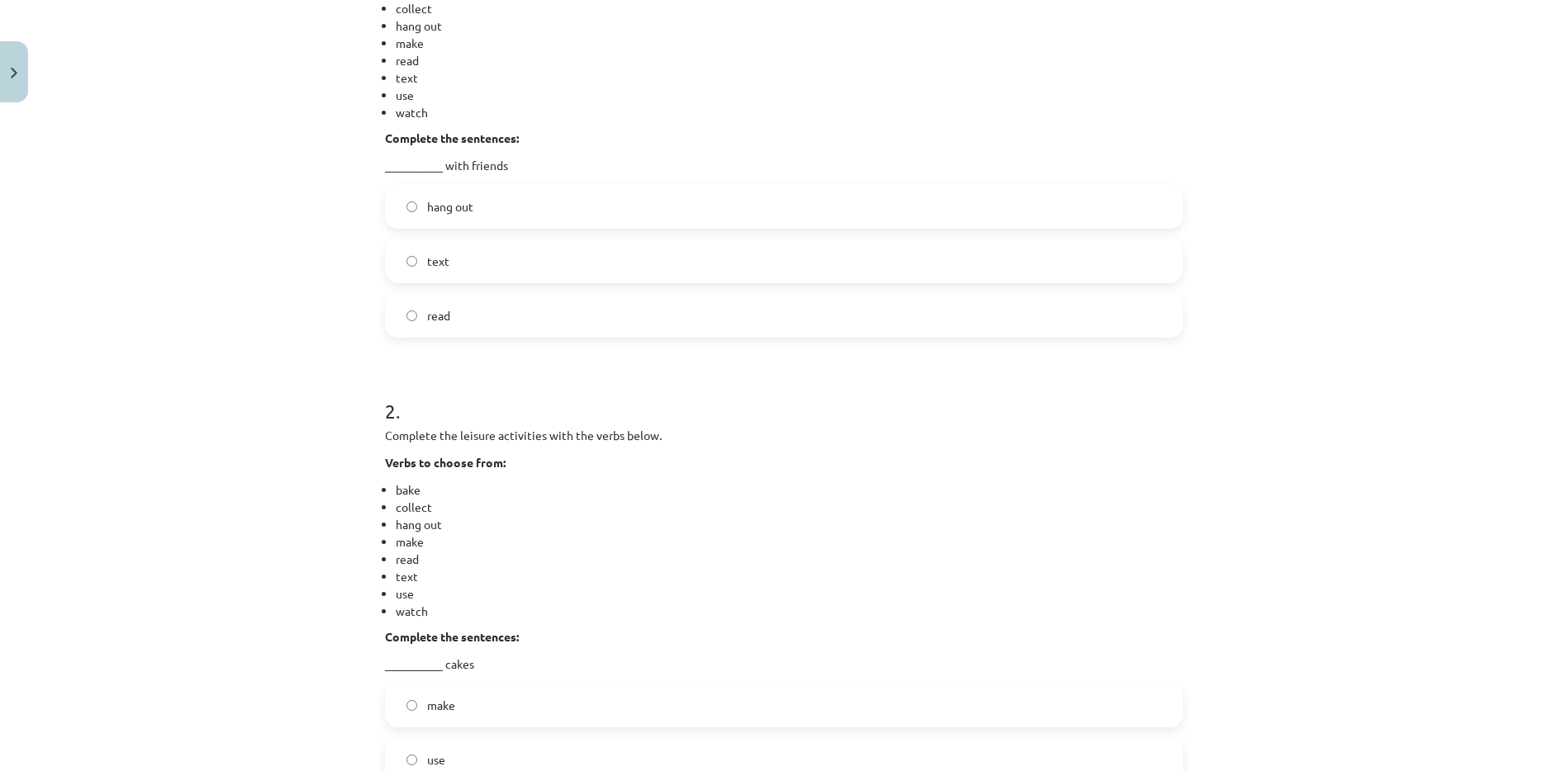
scroll to position [157, 0]
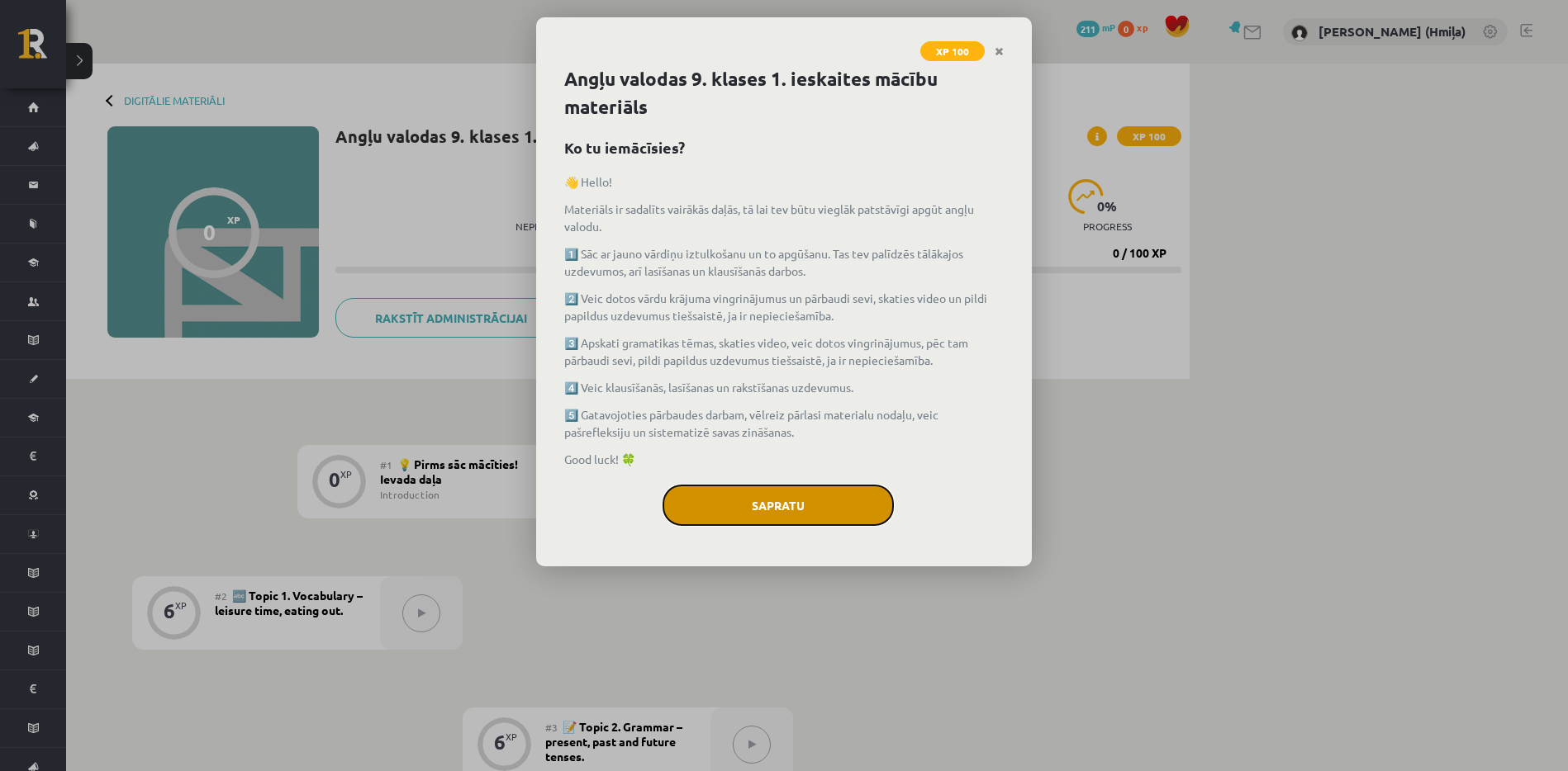
click at [769, 506] on button "Sapratu" at bounding box center [778, 506] width 231 height 41
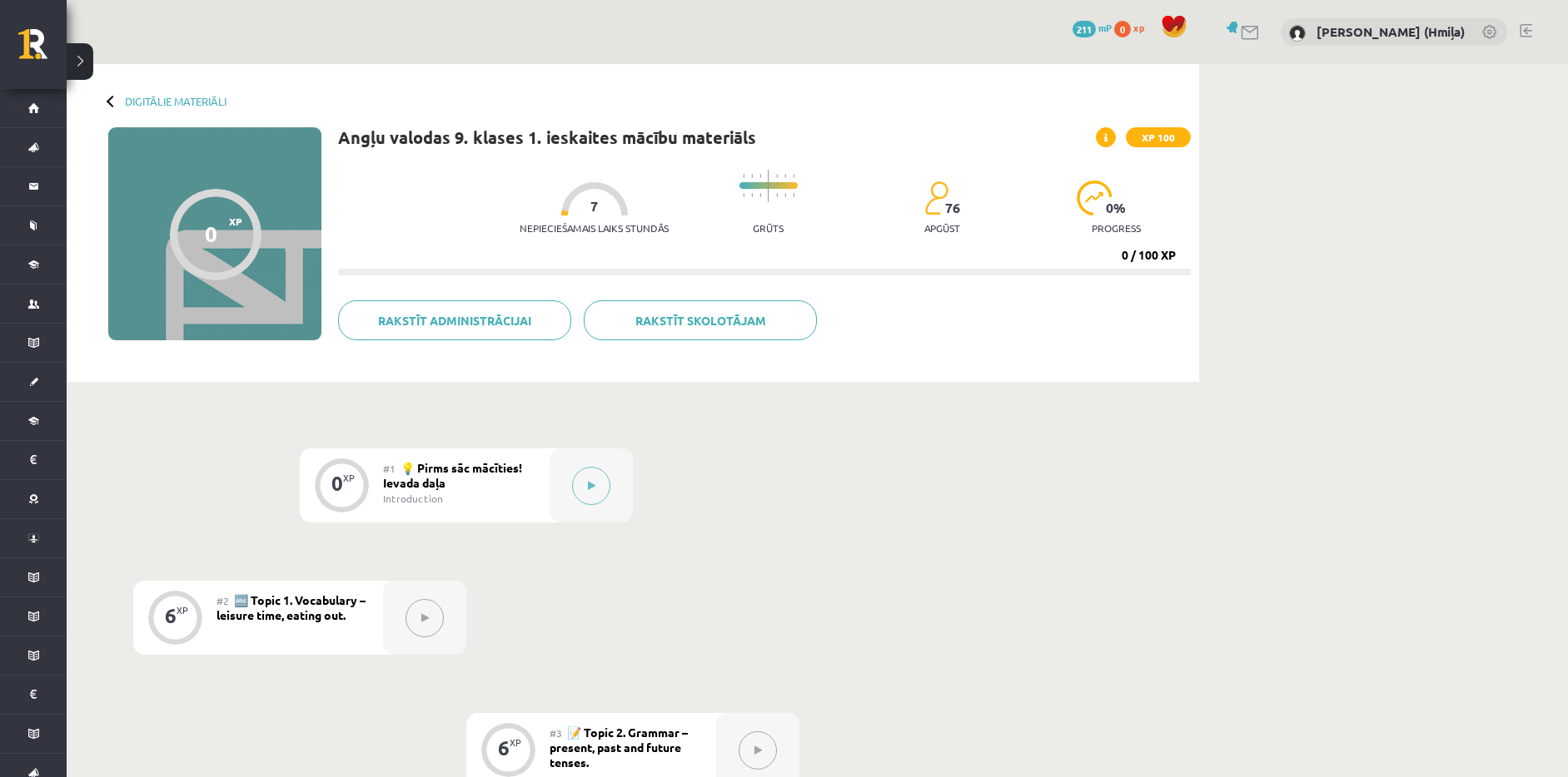
click at [609, 490] on div at bounding box center [592, 485] width 84 height 74
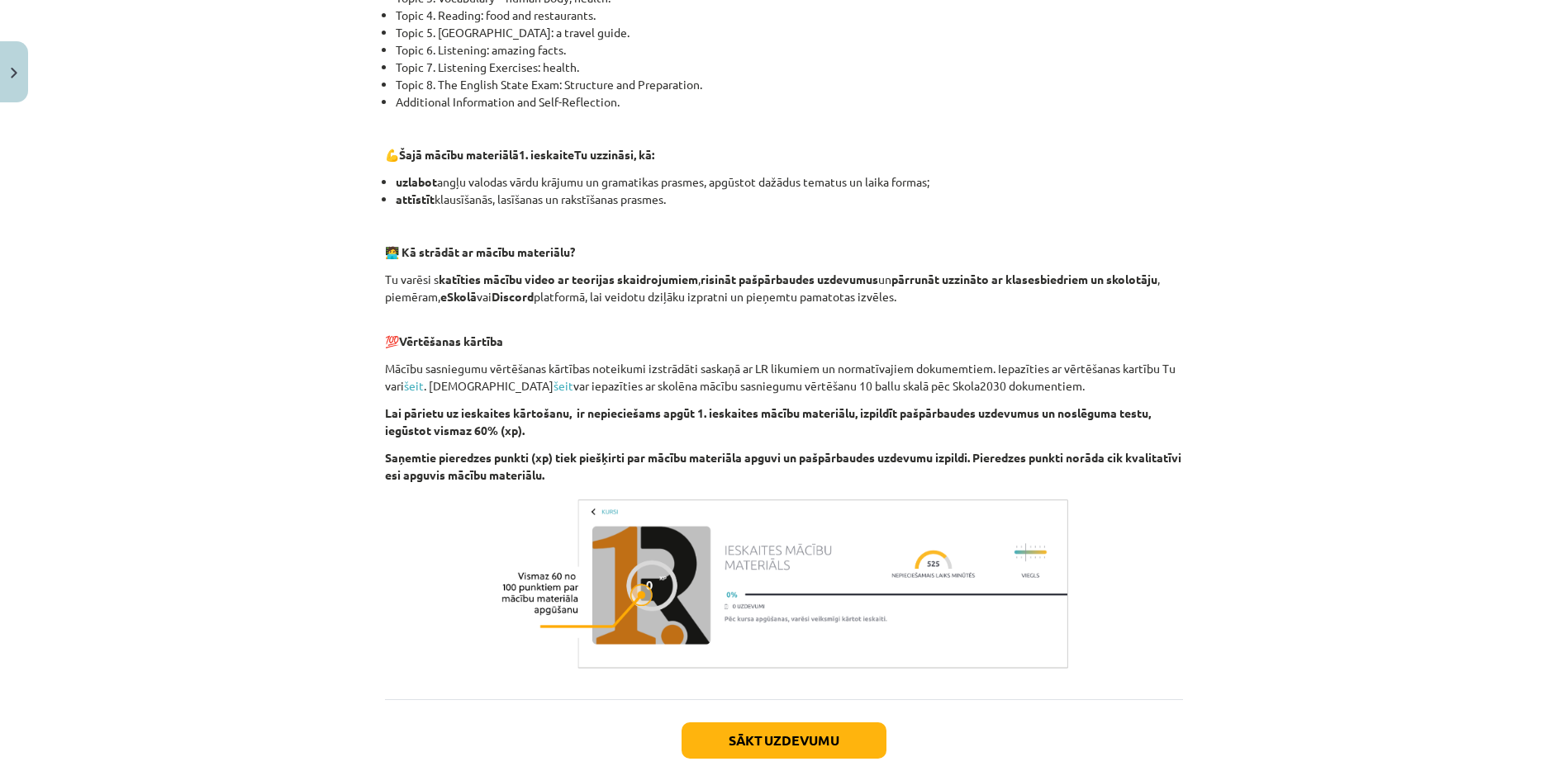
scroll to position [978, 0]
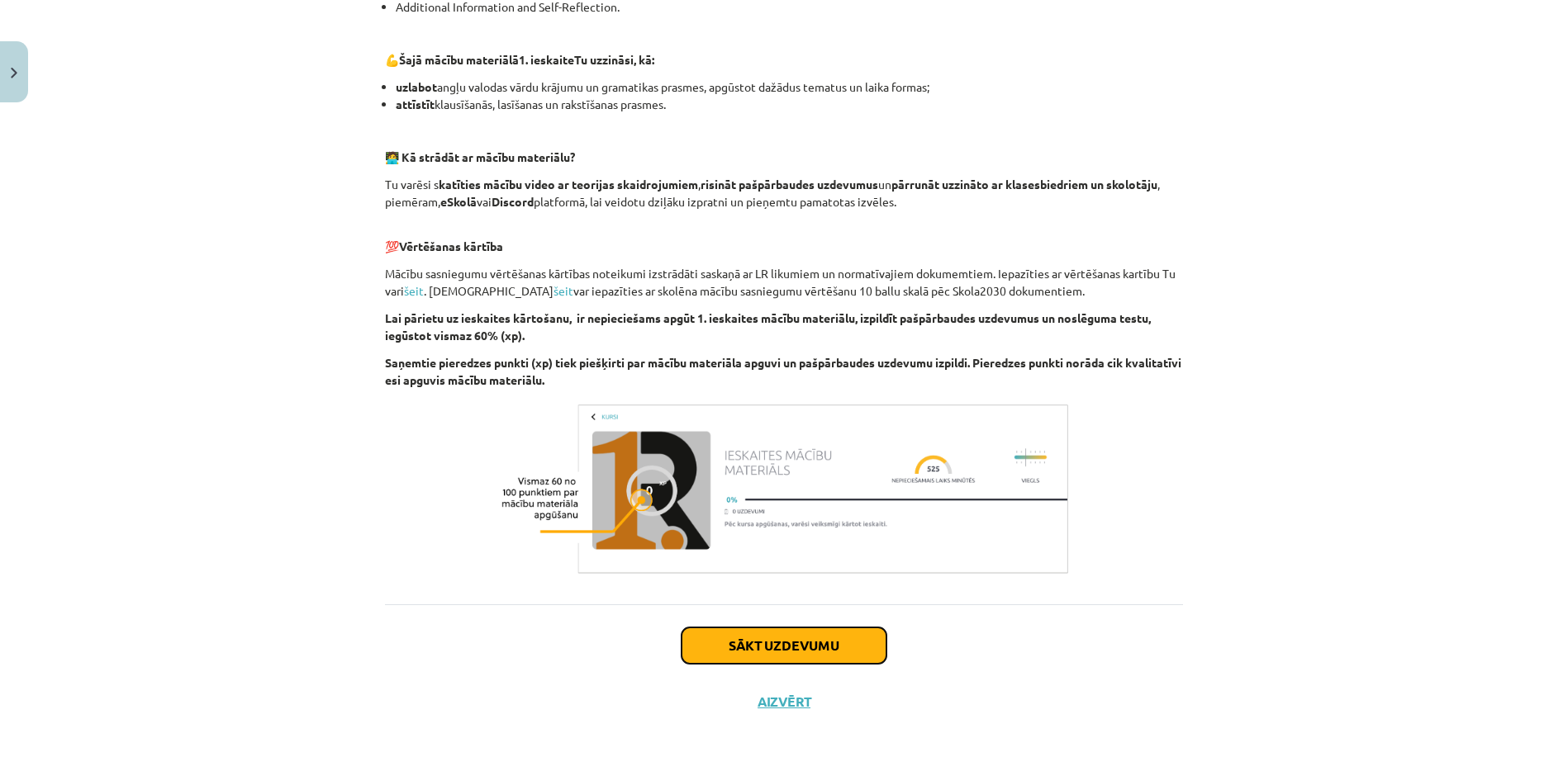
click at [860, 640] on button "Sākt uzdevumu" at bounding box center [784, 646] width 205 height 36
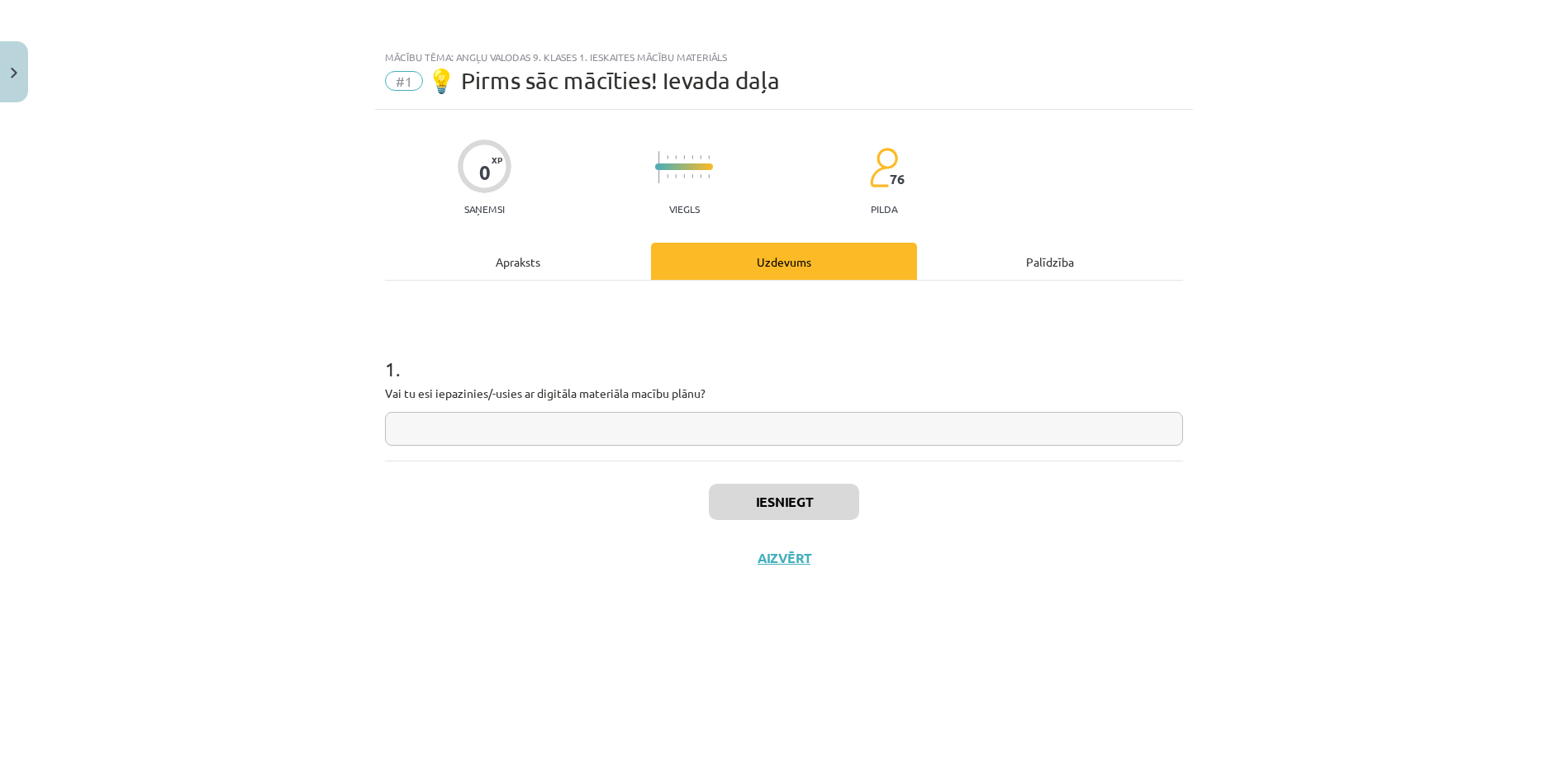
click at [858, 432] on input "text" at bounding box center [784, 429] width 798 height 34
type input "***"
click at [808, 515] on button "Iesniegt" at bounding box center [784, 502] width 150 height 36
click at [825, 565] on button "Nākamā nodarbība" at bounding box center [784, 569] width 162 height 38
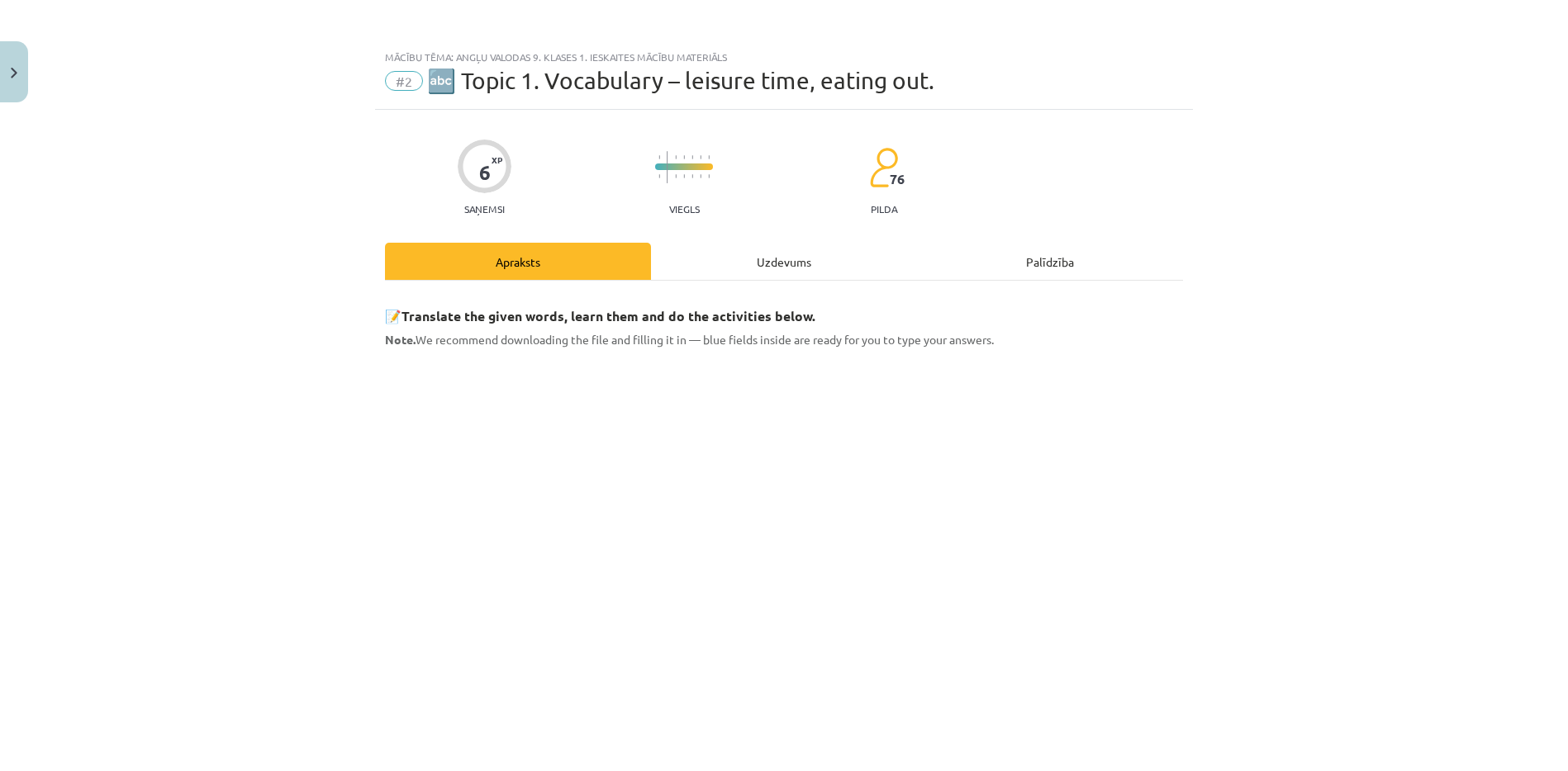
click at [768, 264] on div "Uzdevums" at bounding box center [784, 261] width 266 height 37
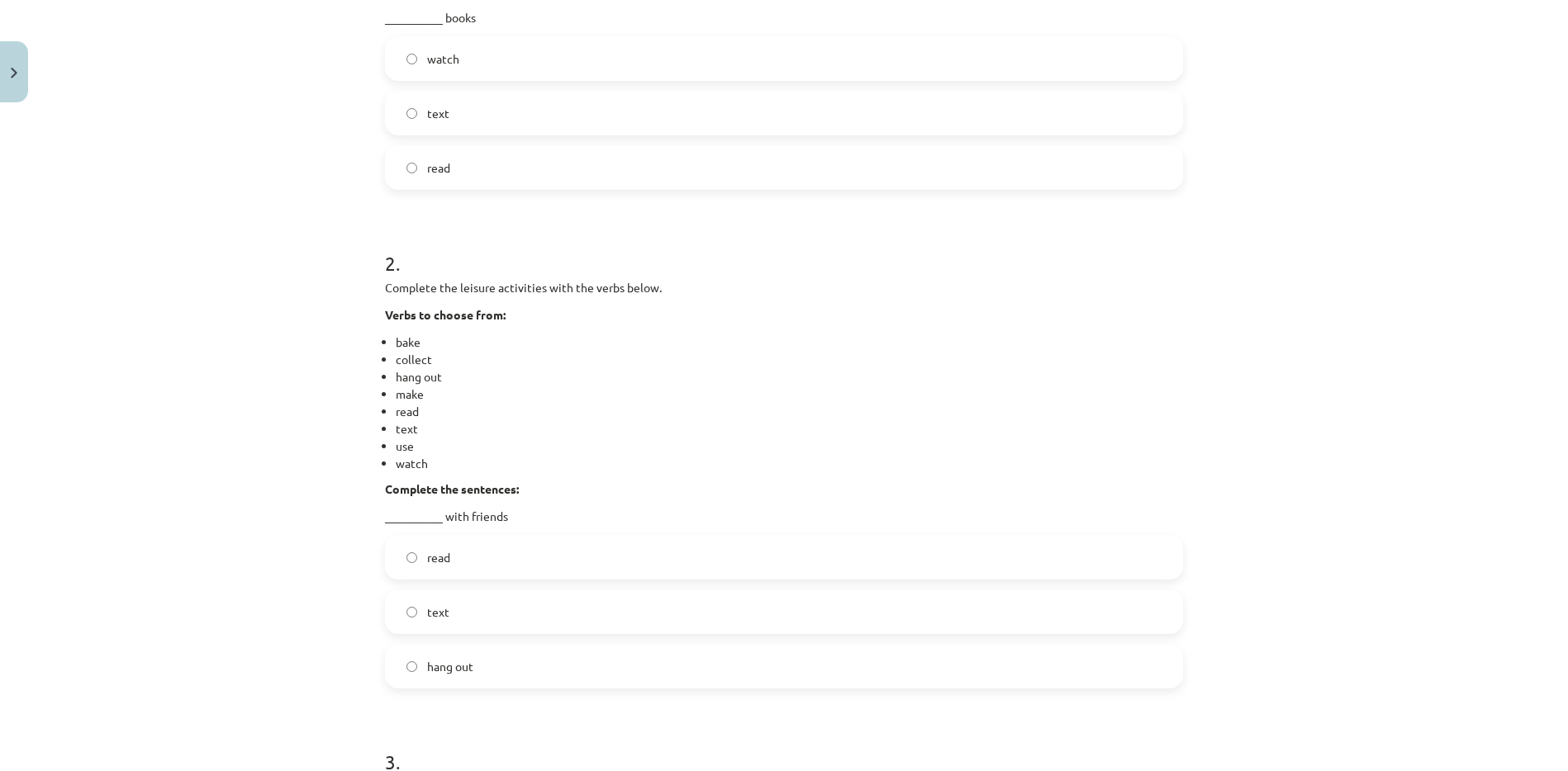
scroll to position [453, 0]
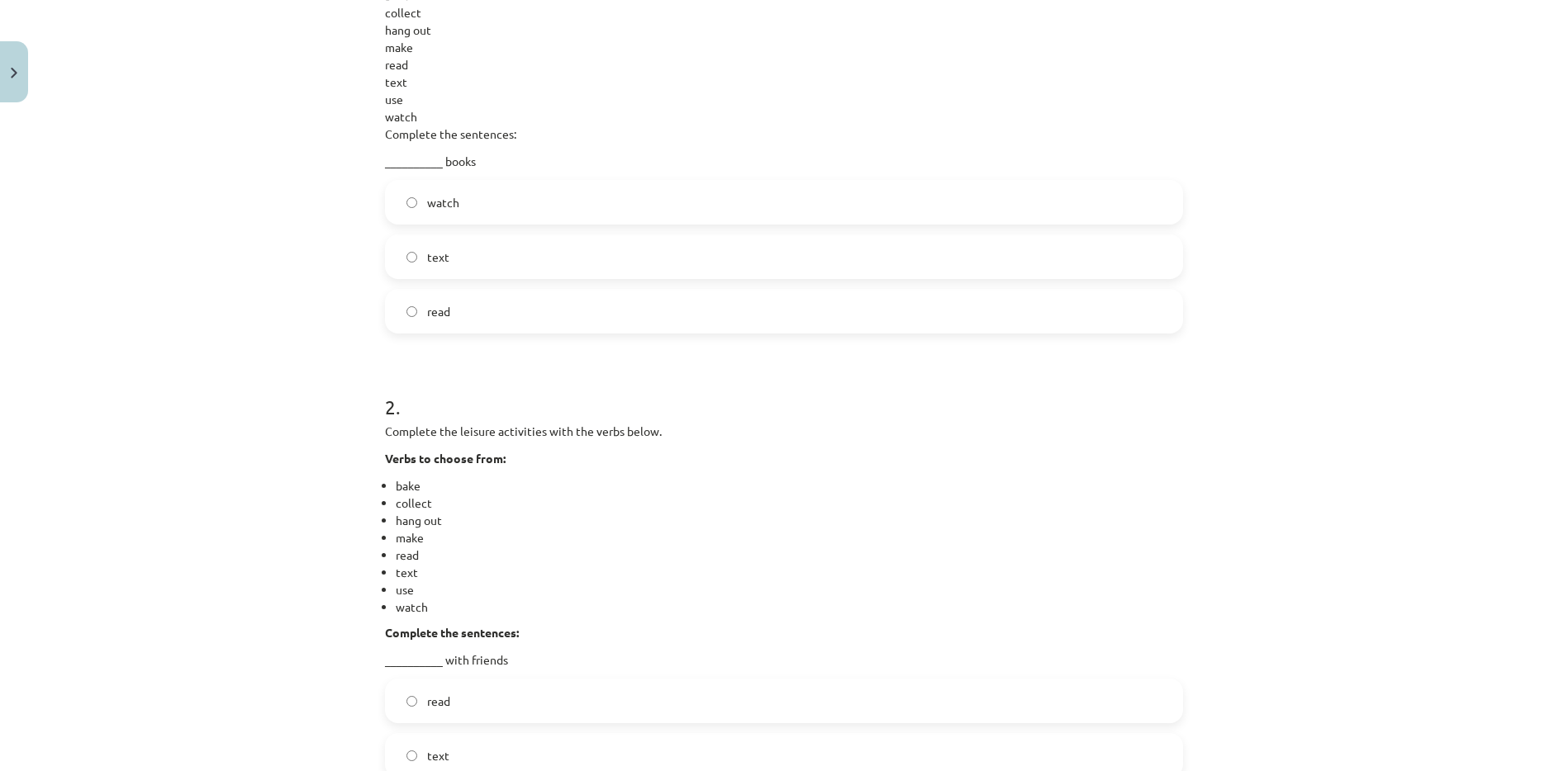
click at [1004, 326] on label "read" at bounding box center [784, 312] width 794 height 41
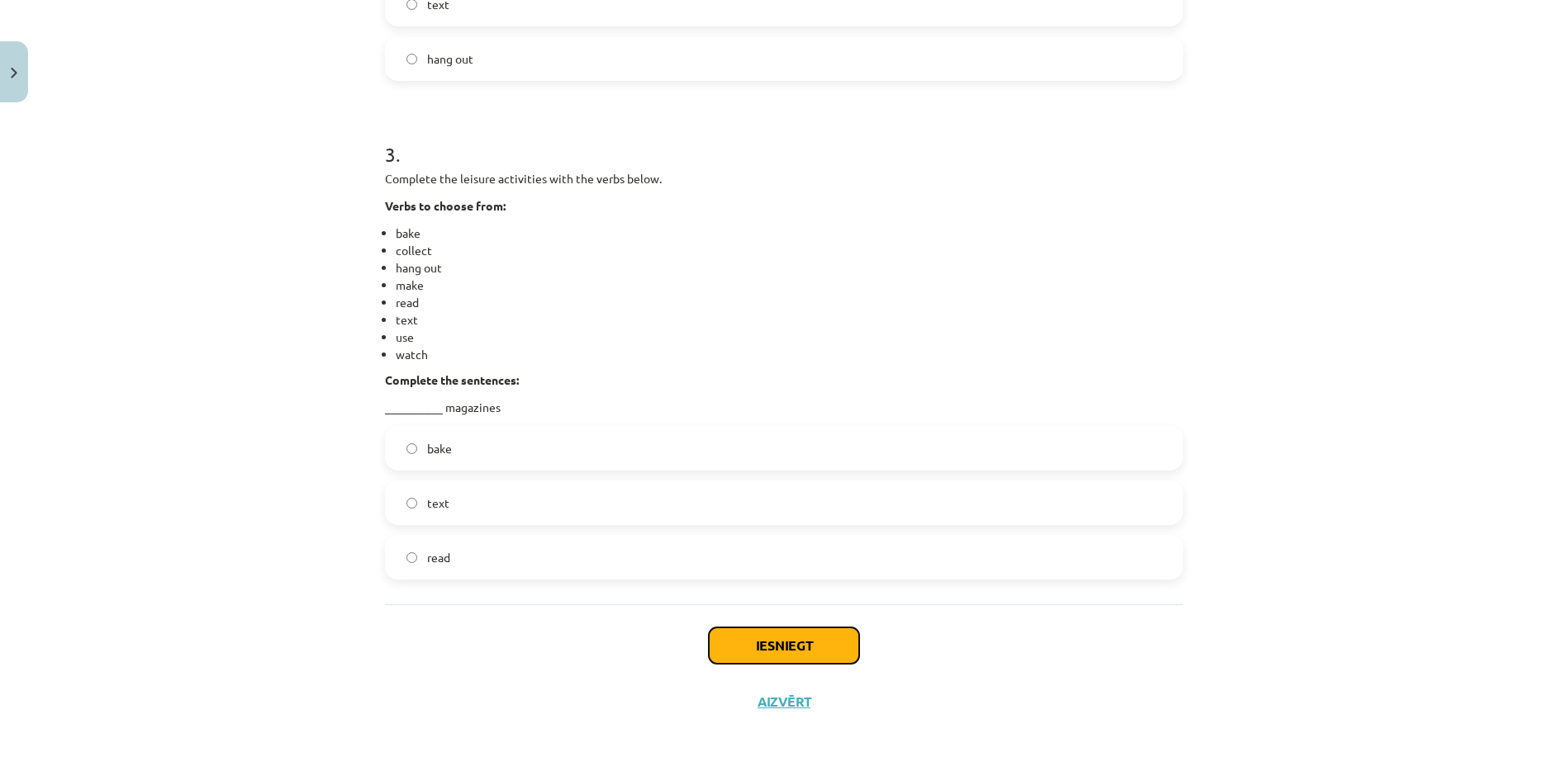
click at [834, 644] on button "Iesniegt" at bounding box center [784, 646] width 150 height 36
